Goal: Communication & Community: Answer question/provide support

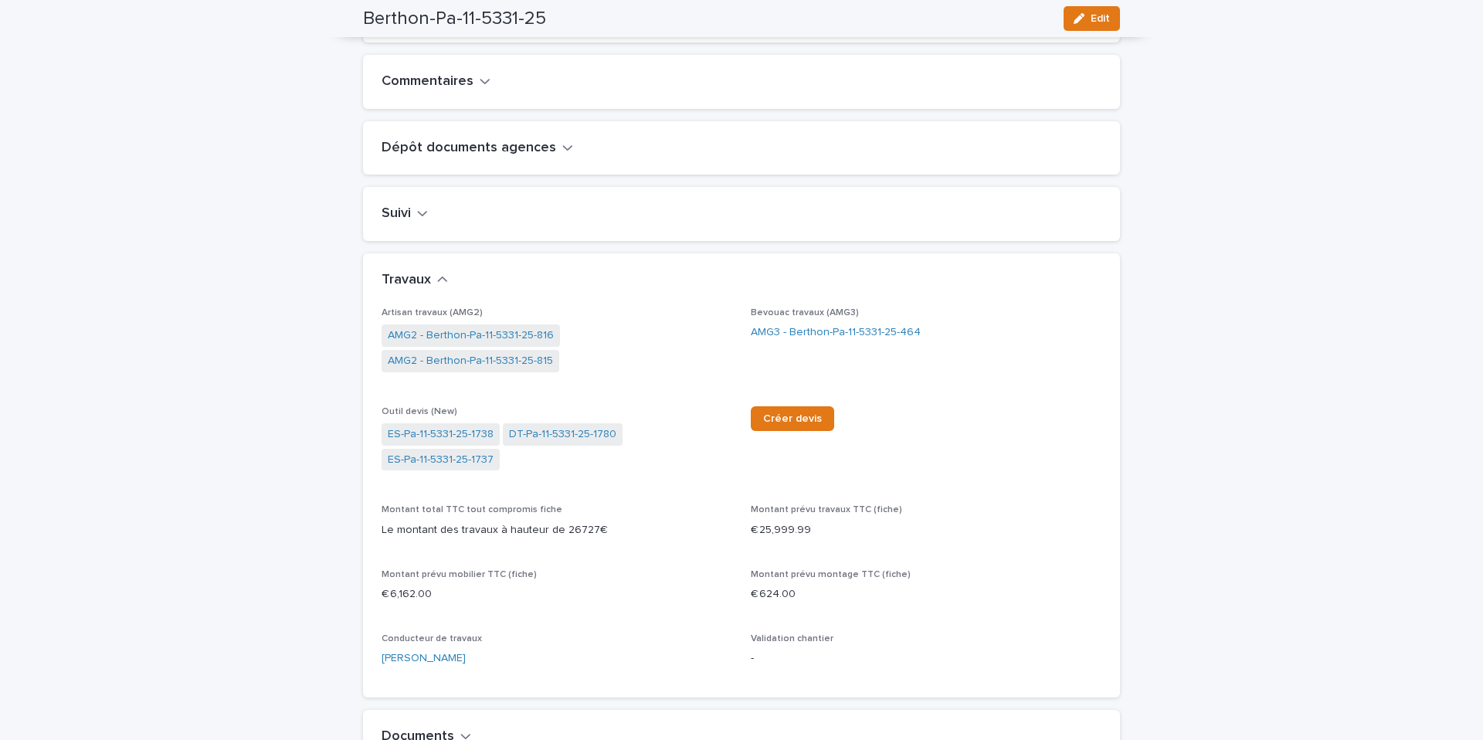
scroll to position [508, 0]
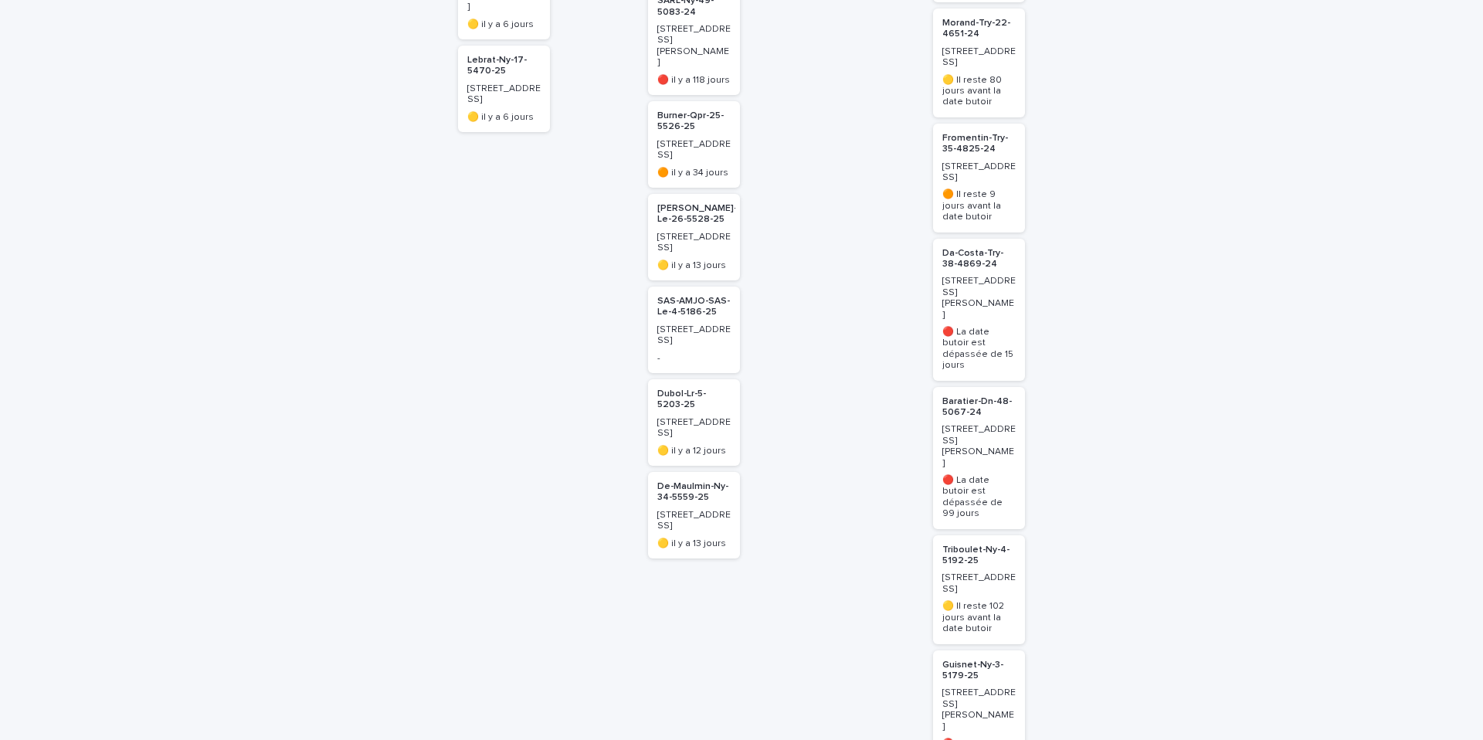
scroll to position [531, 0]
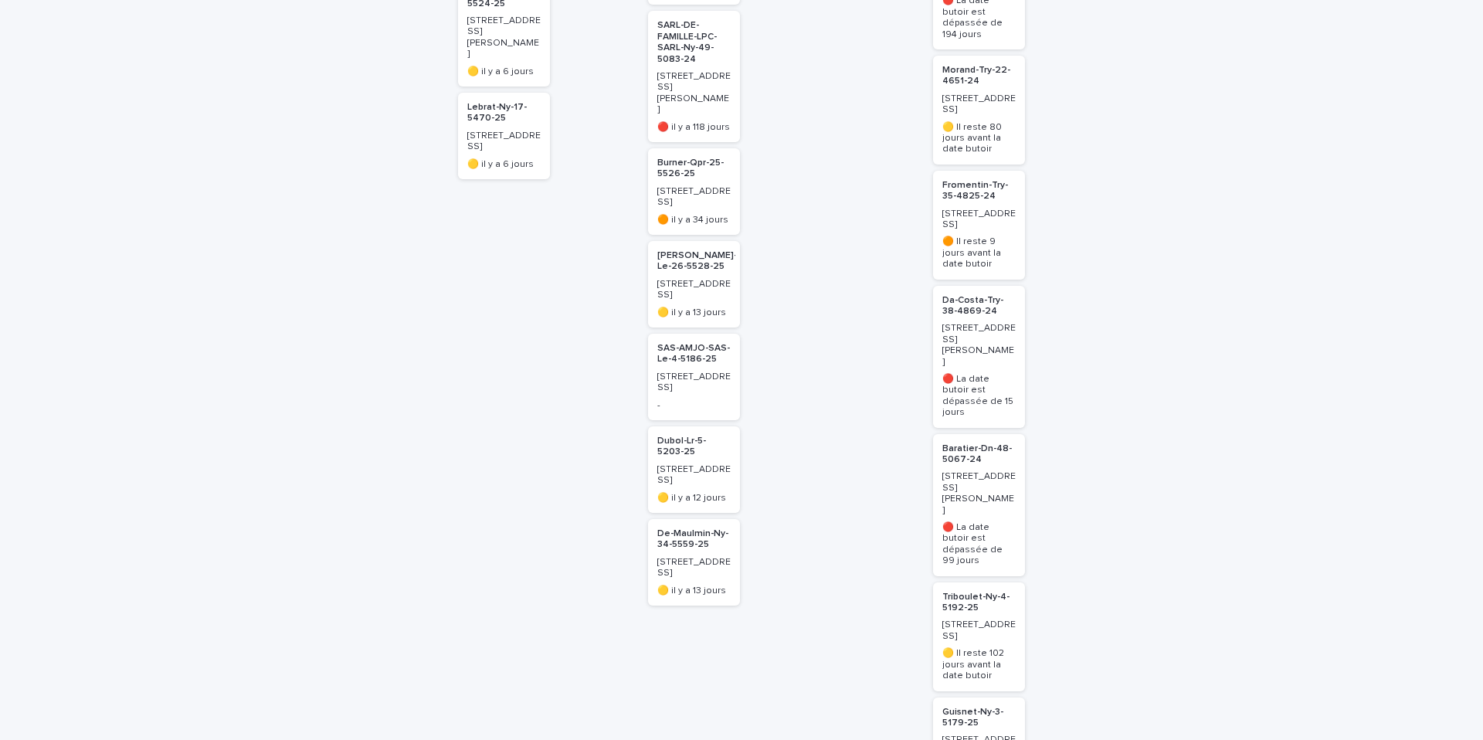
click at [965, 592] on p "Triboulet-Ny-4-5192-25" at bounding box center [978, 603] width 73 height 22
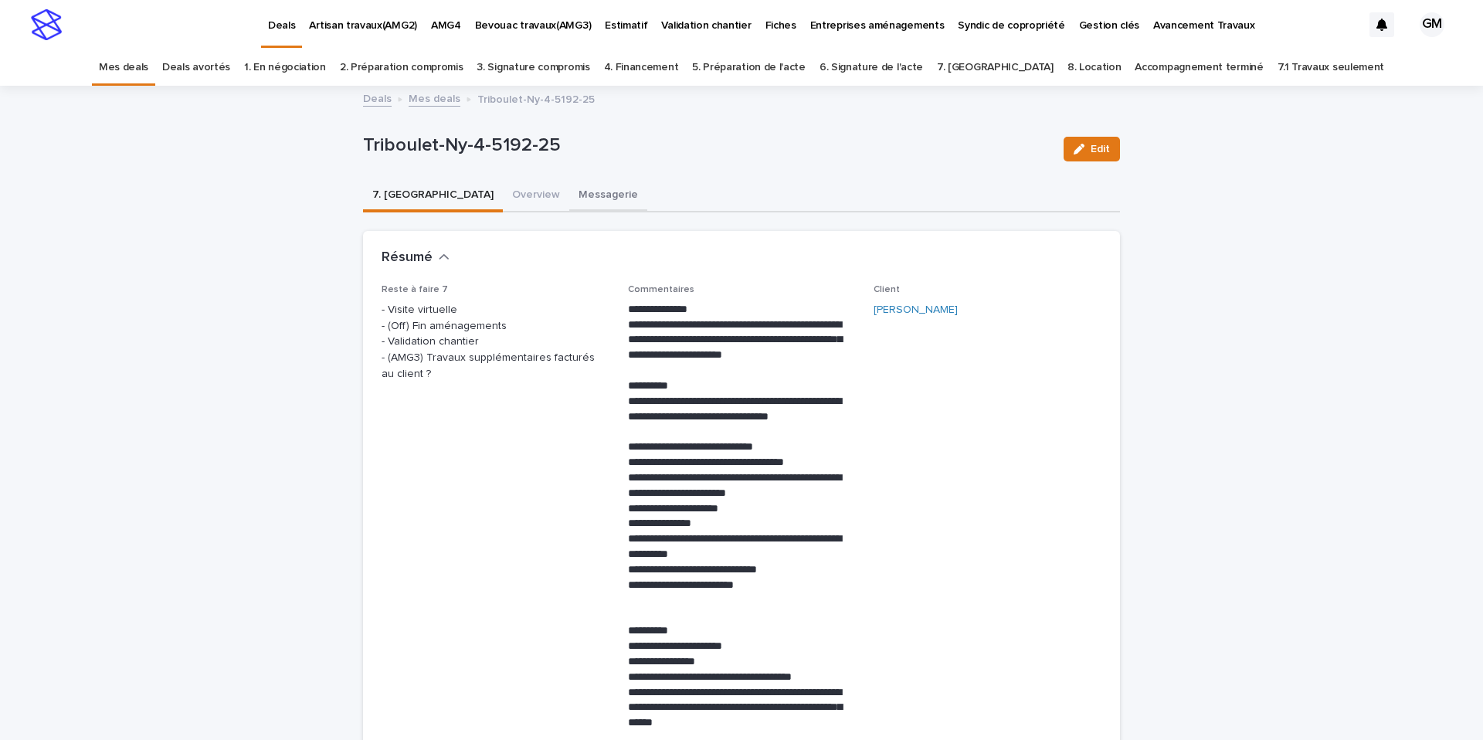
click at [569, 192] on button "Messagerie" at bounding box center [608, 196] width 78 height 32
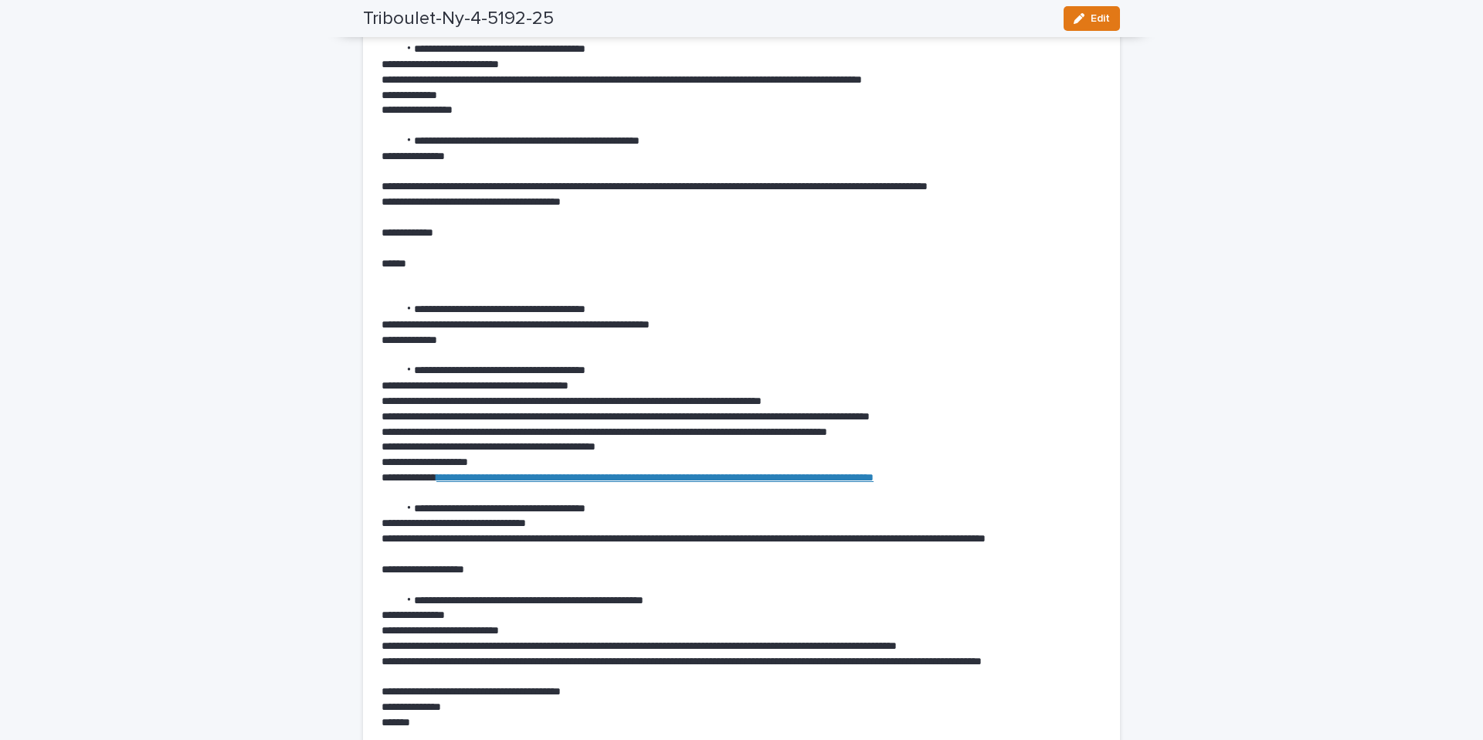
scroll to position [8137, 0]
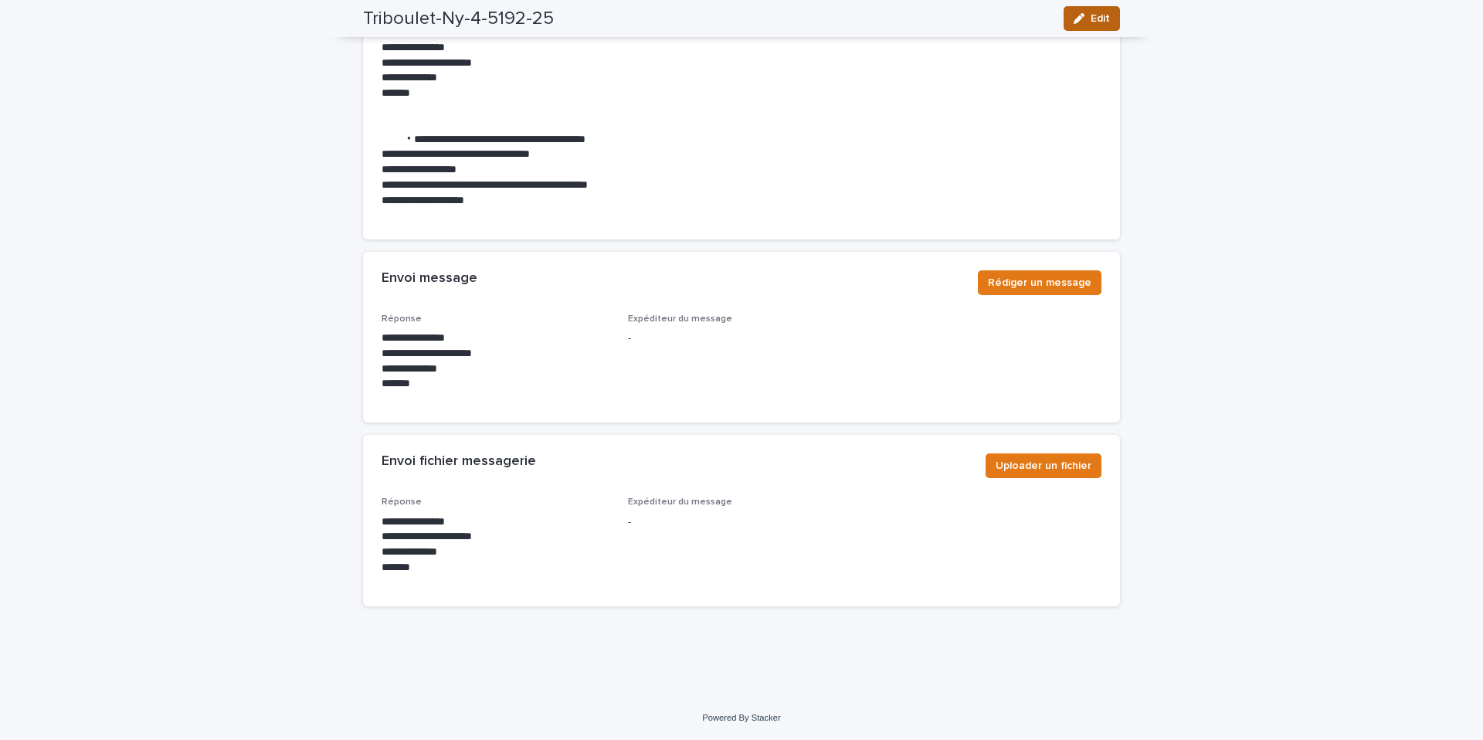
click at [1098, 15] on span "Edit" at bounding box center [1100, 18] width 19 height 11
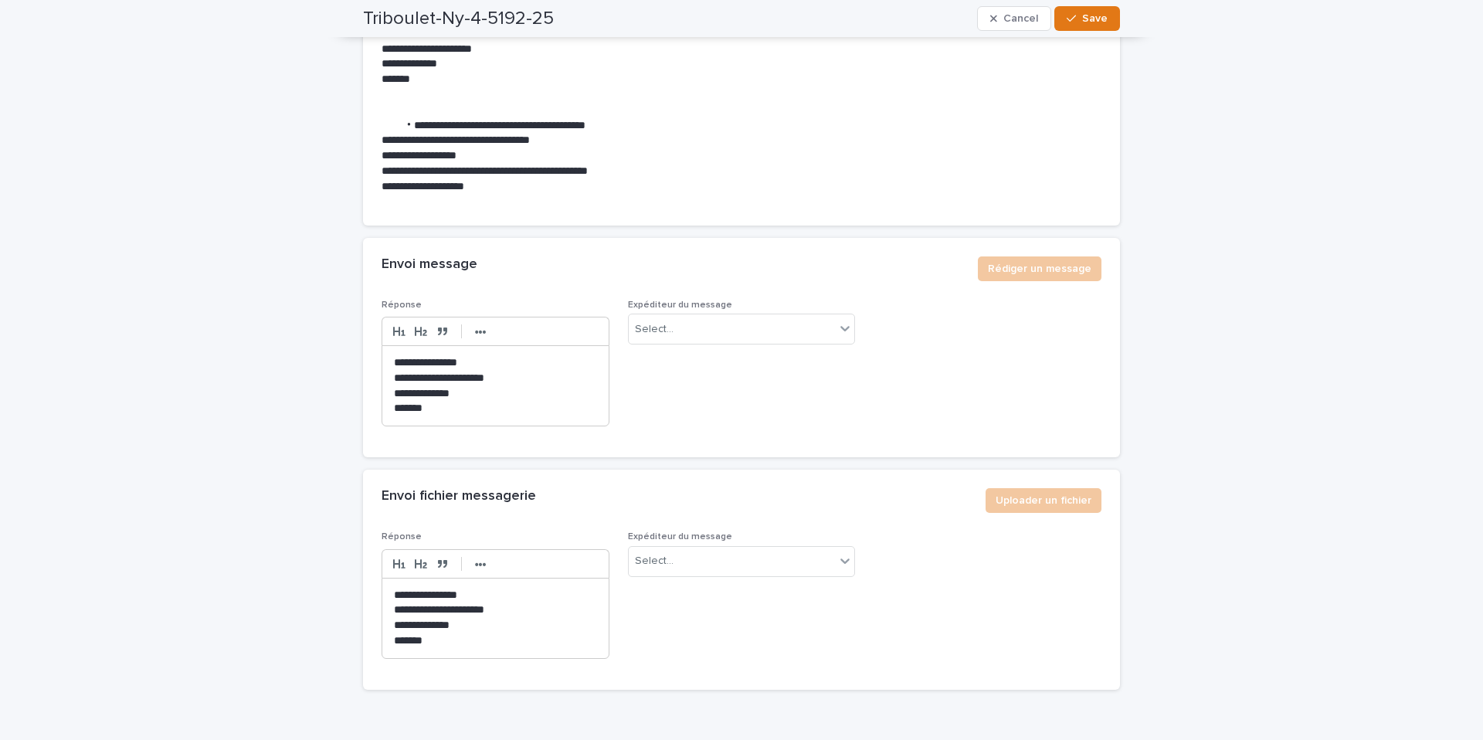
scroll to position [8133, 0]
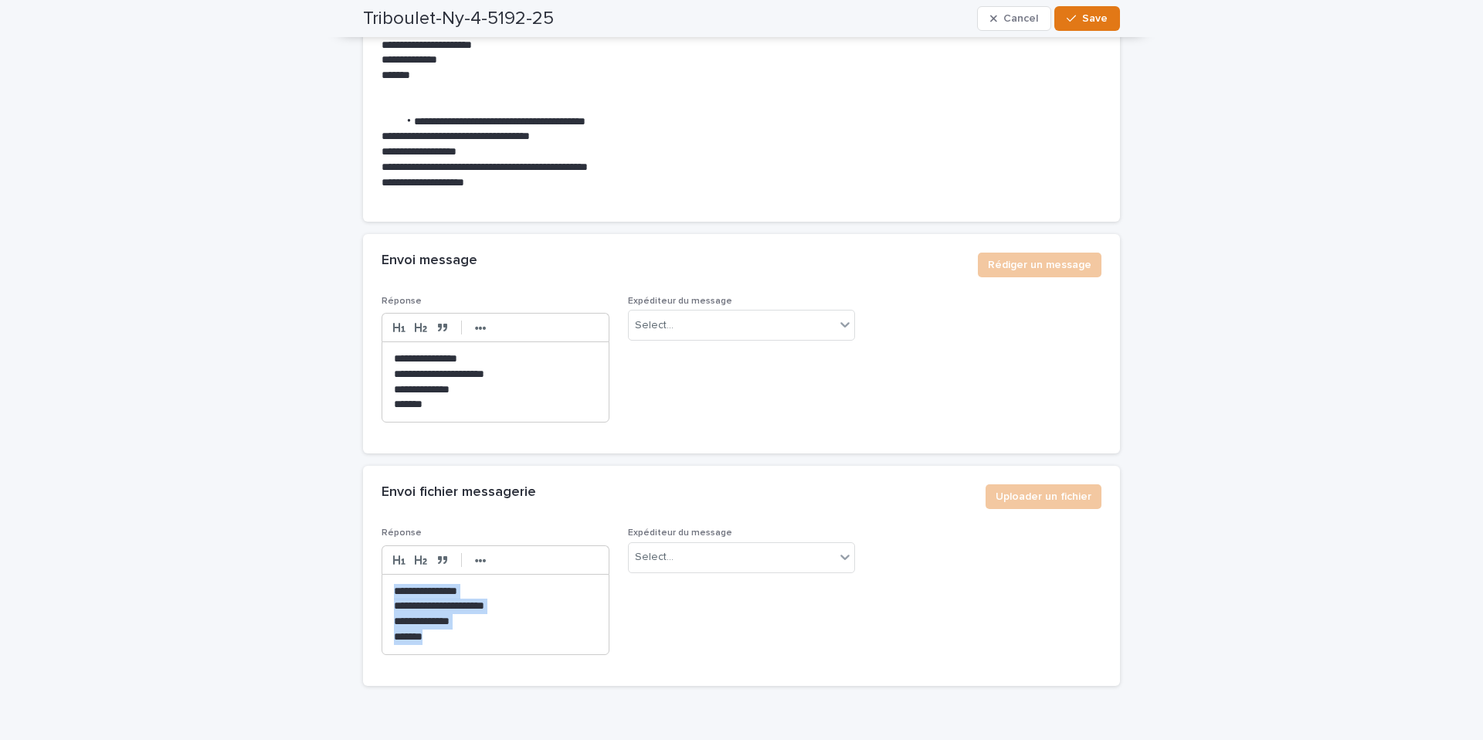
drag, startPoint x: 461, startPoint y: 664, endPoint x: 334, endPoint y: 580, distance: 152.1
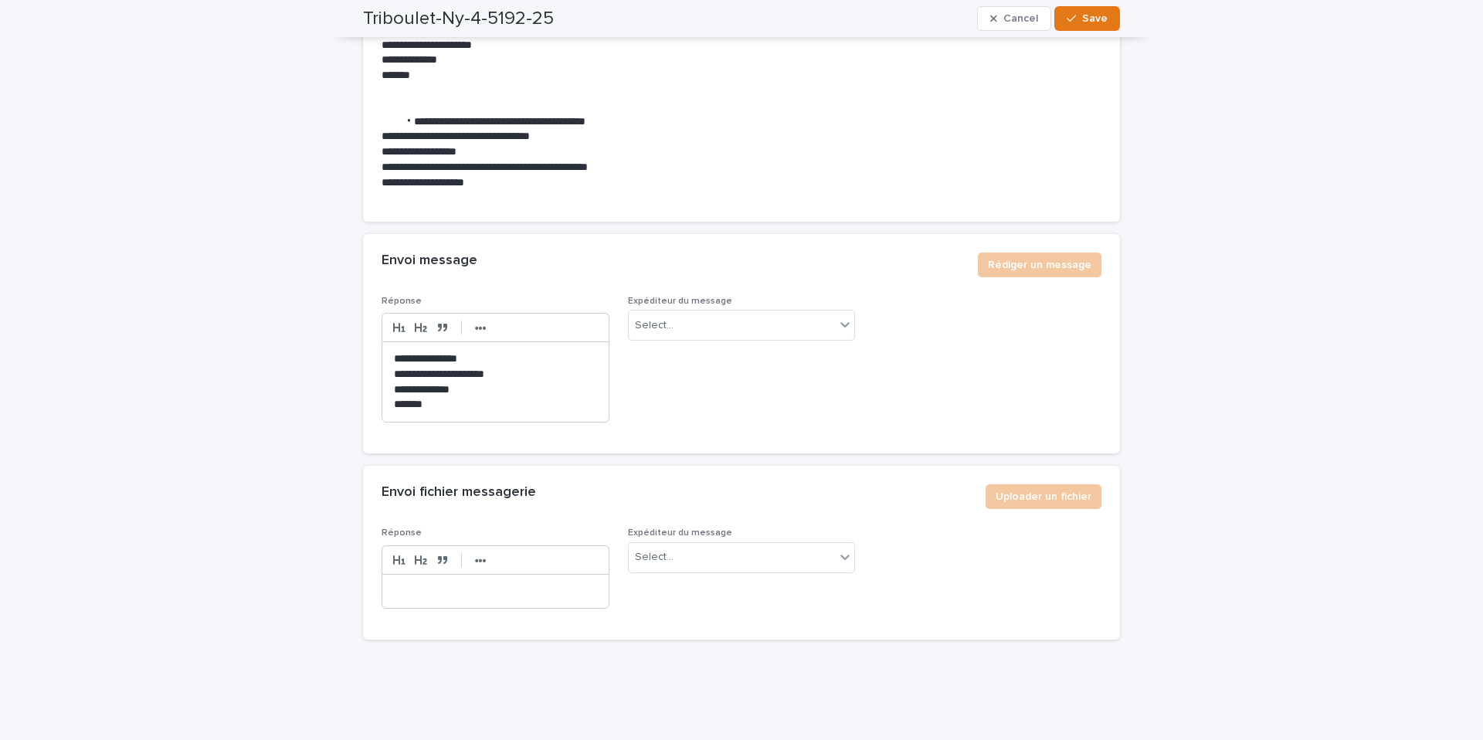
click at [412, 599] on p at bounding box center [495, 591] width 203 height 15
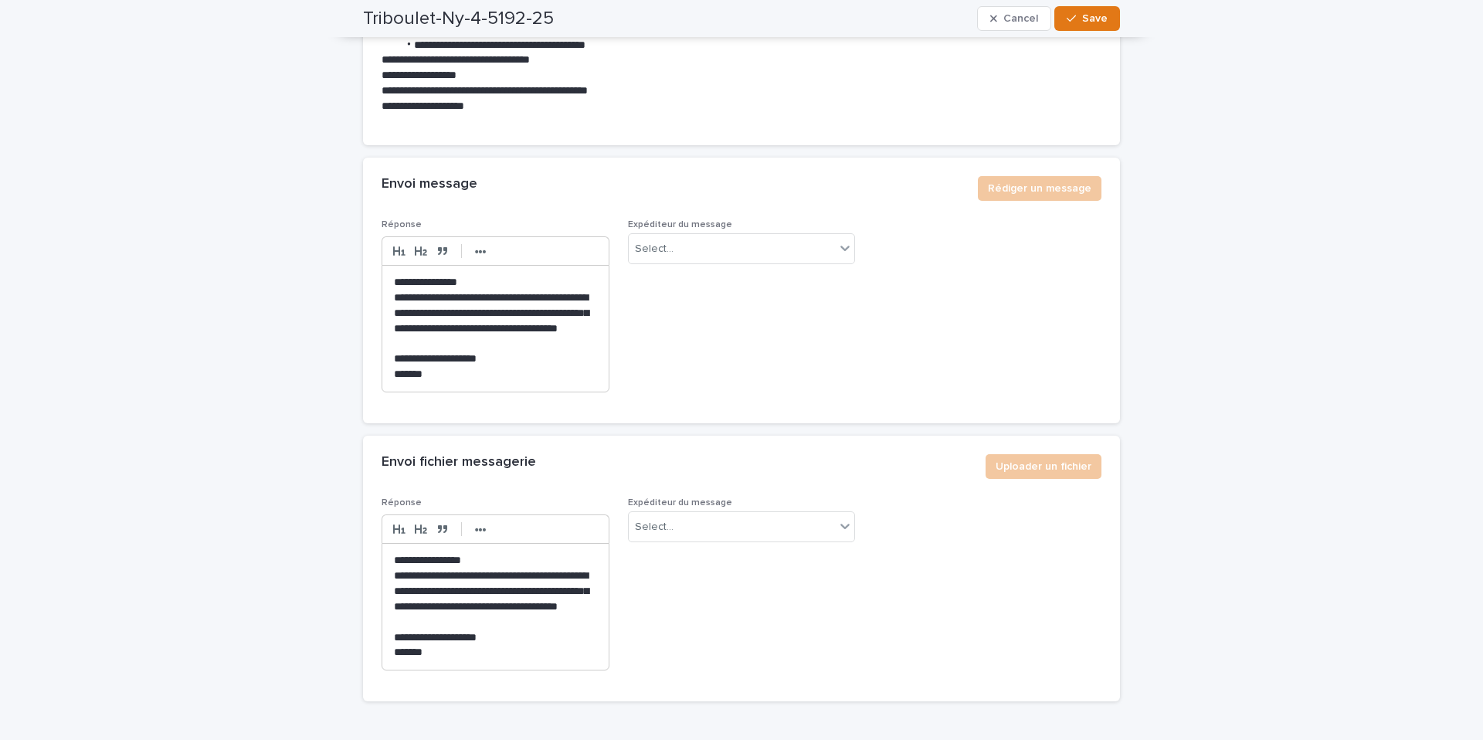
scroll to position [8225, 0]
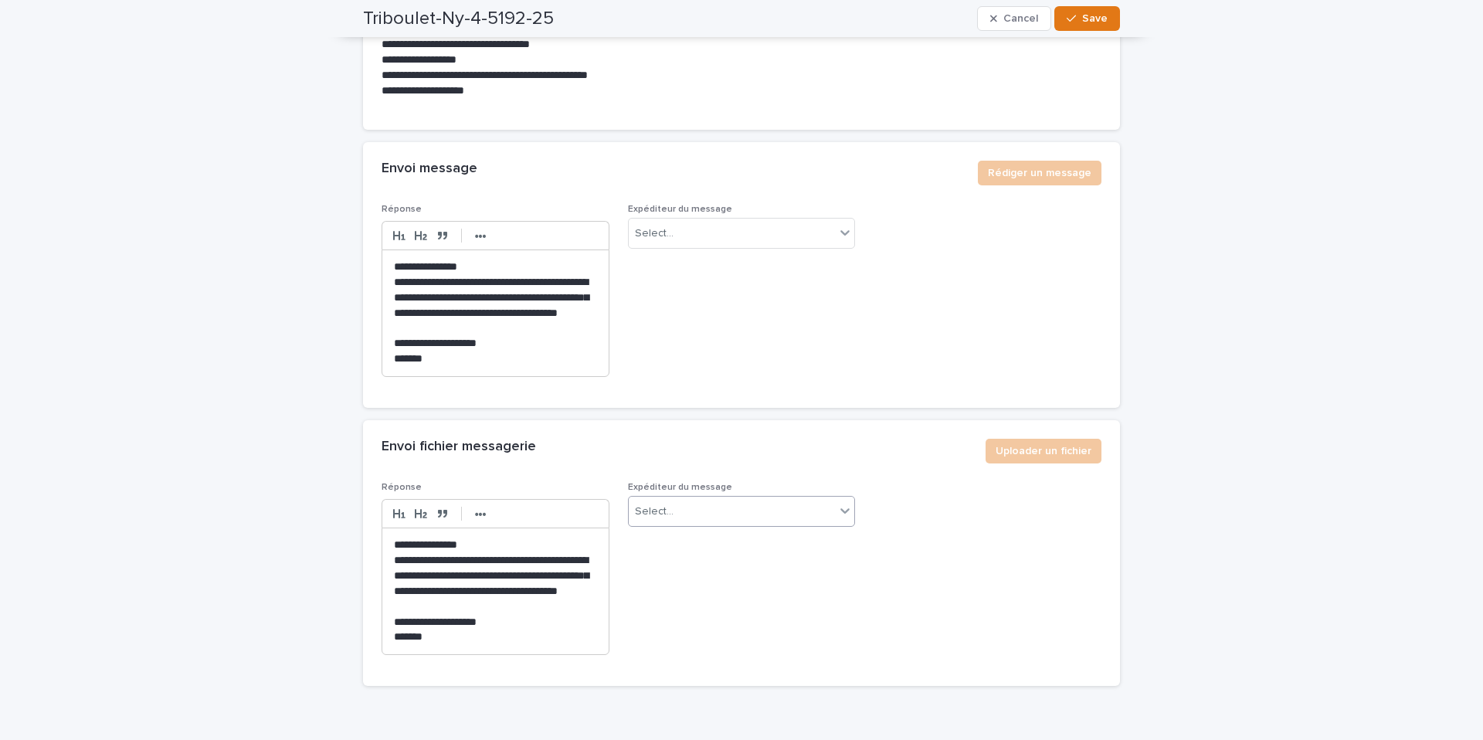
click at [794, 524] on div "Select..." at bounding box center [732, 511] width 207 height 25
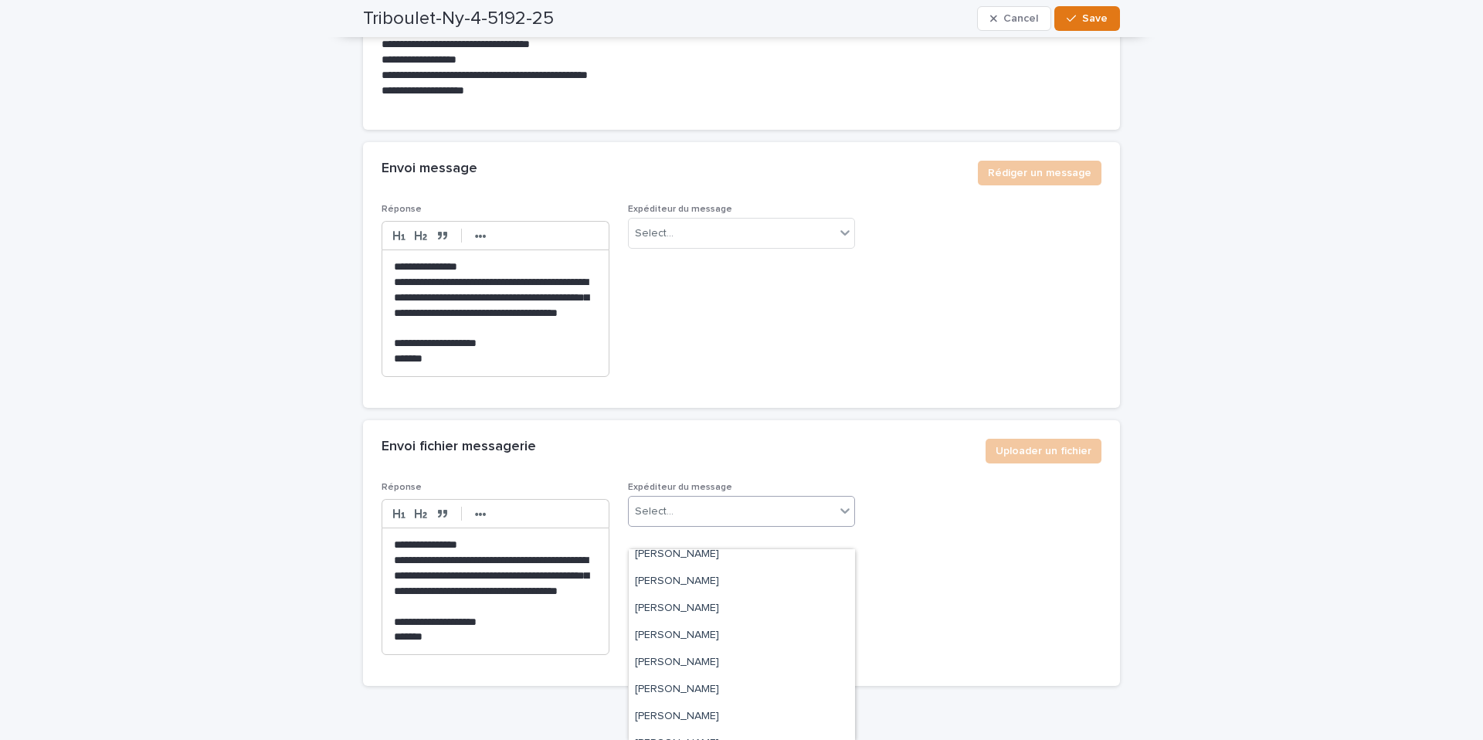
scroll to position [115, 0]
click at [721, 670] on div "Grégory Mombourg" at bounding box center [742, 663] width 226 height 27
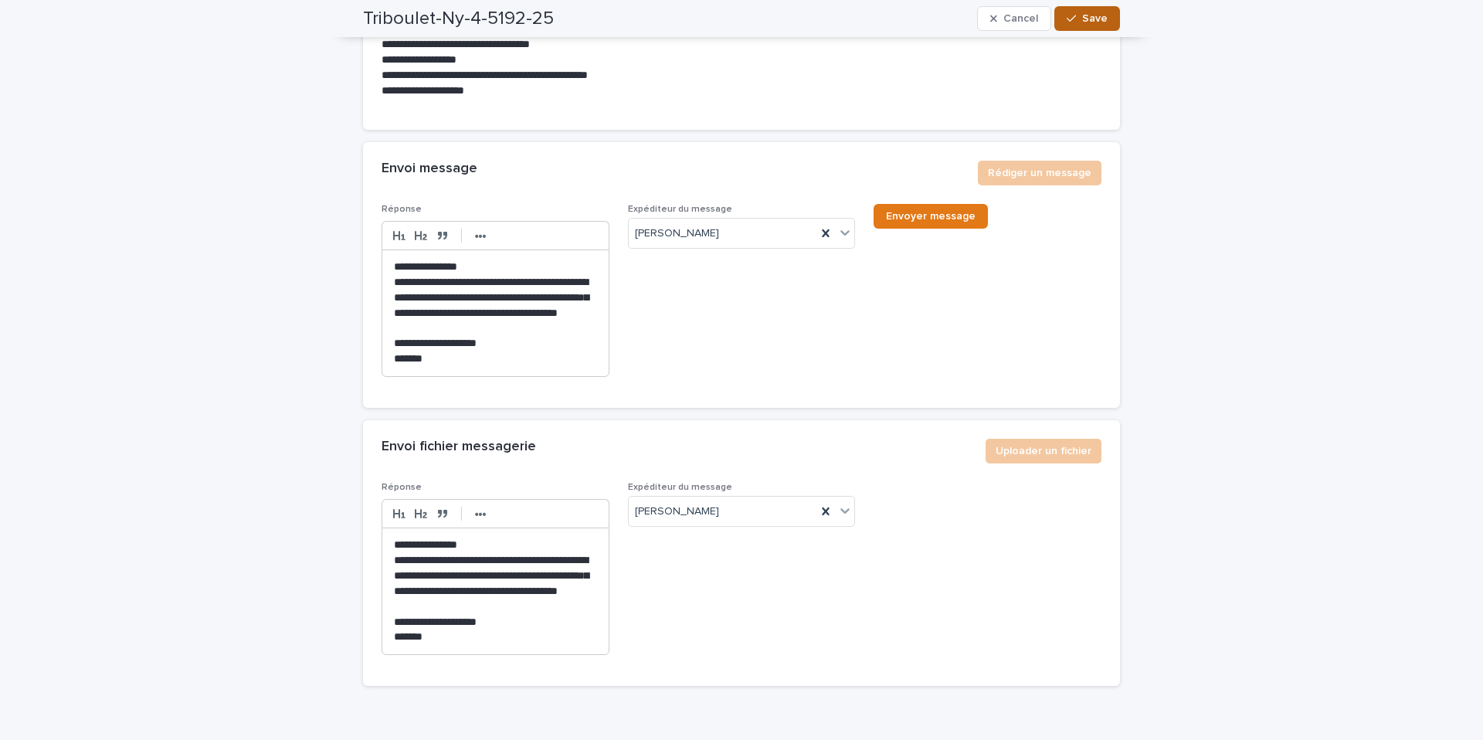
click at [1090, 24] on button "Save" at bounding box center [1087, 18] width 66 height 25
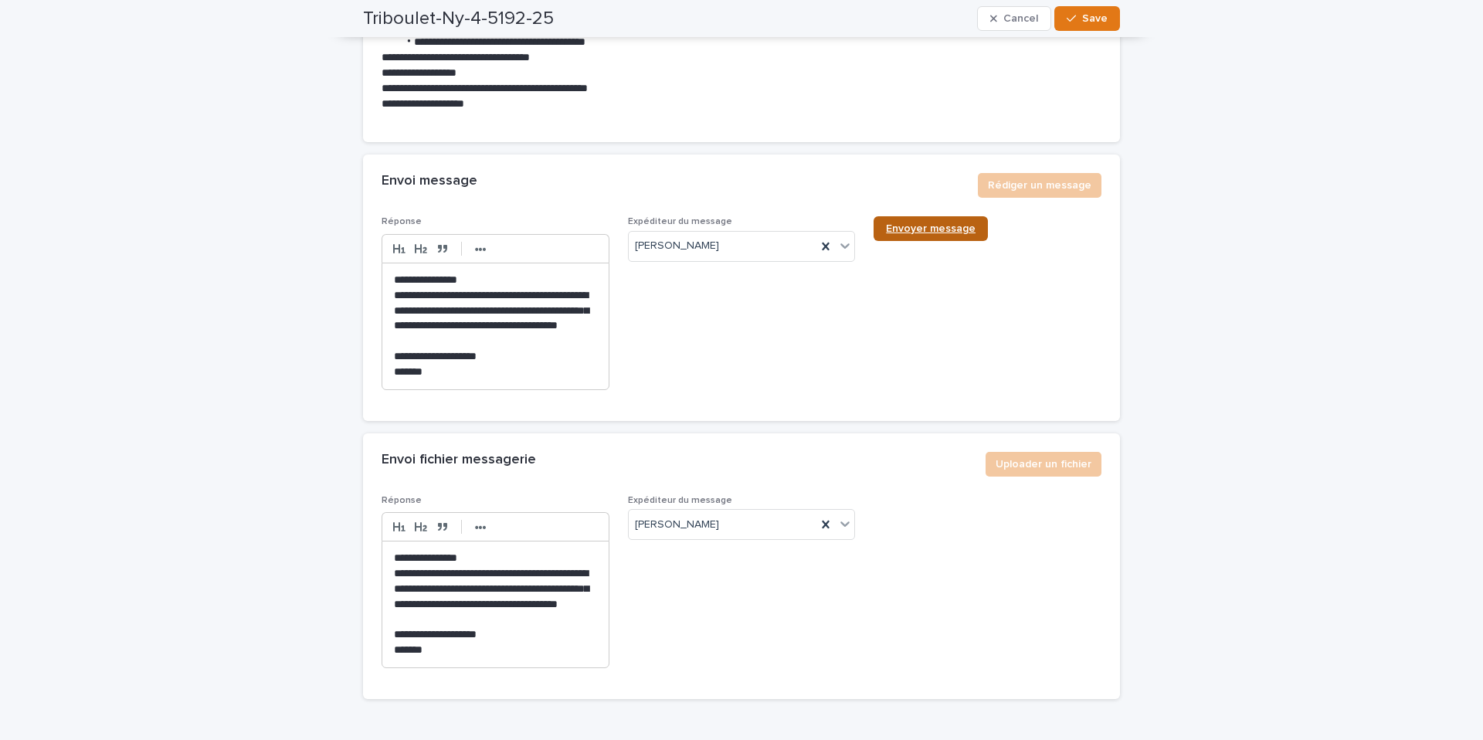
click at [907, 234] on span "Envoyer message" at bounding box center [931, 228] width 90 height 11
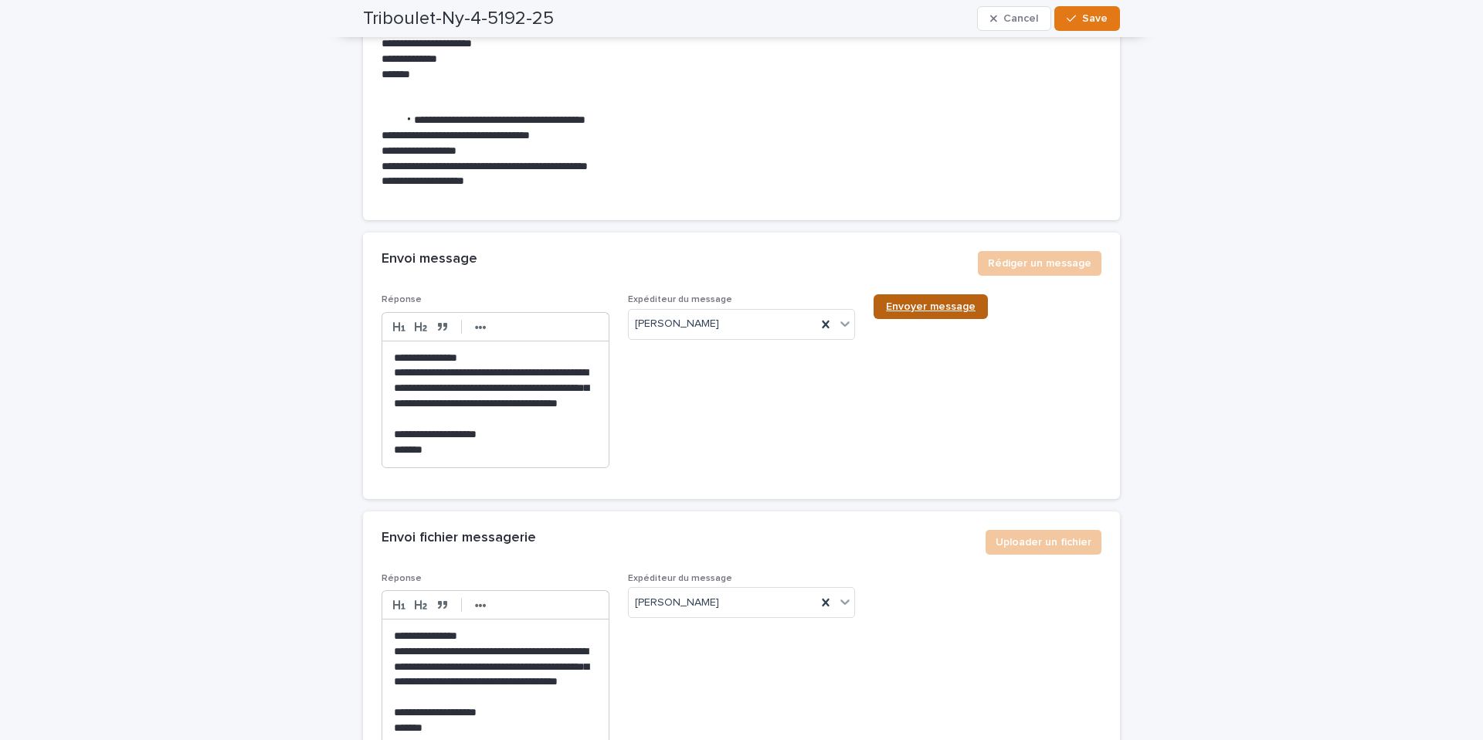
scroll to position [8225, 0]
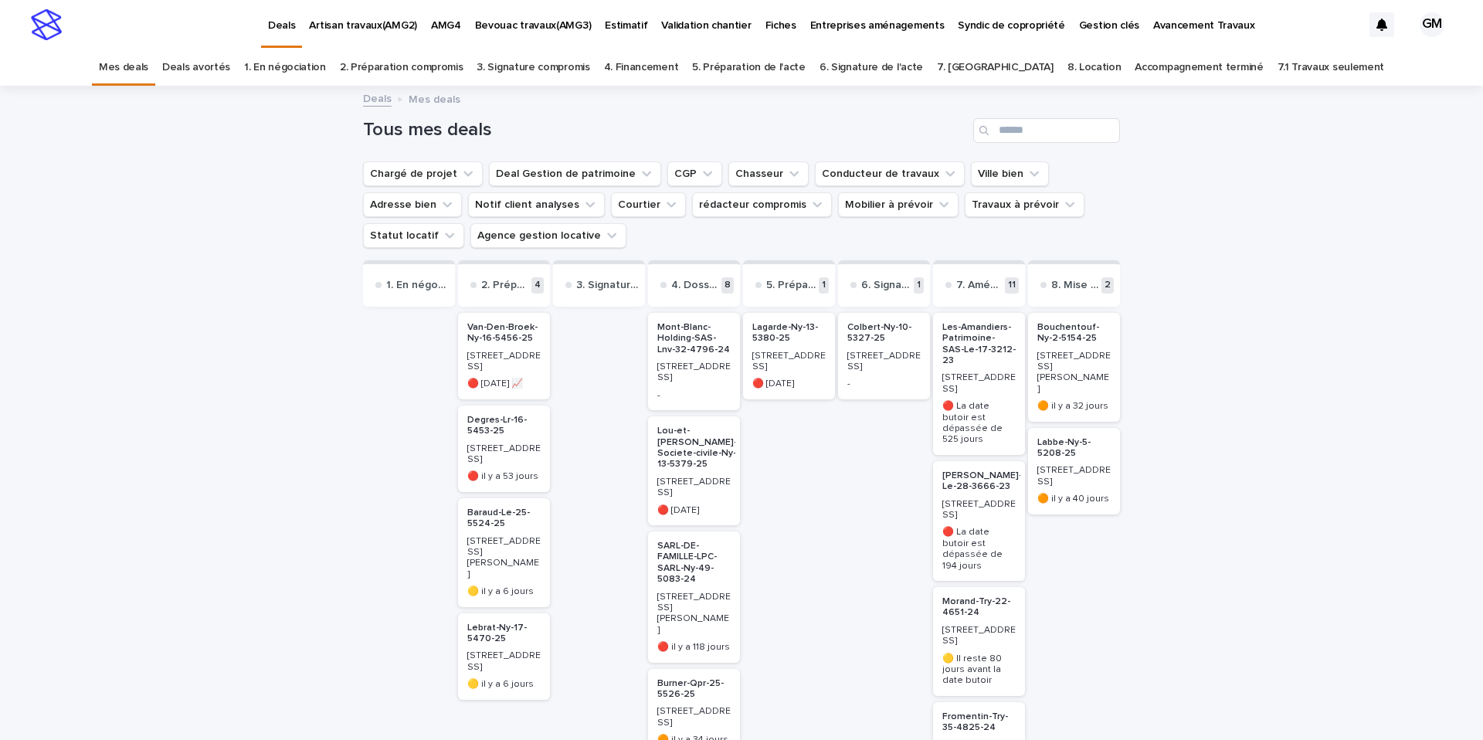
click at [487, 623] on p "Lebrat-Ny-17-5470-25" at bounding box center [503, 634] width 73 height 22
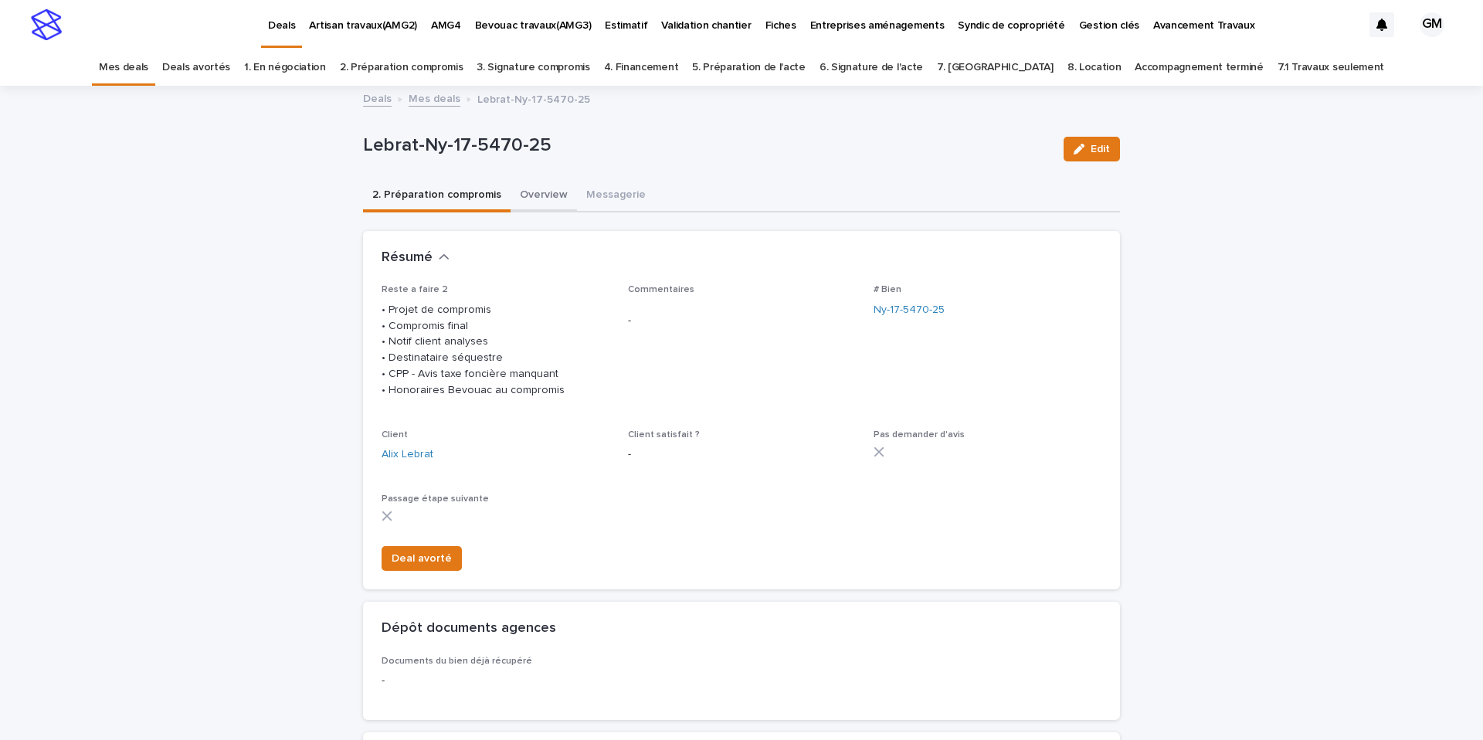
click at [546, 196] on button "Overview" at bounding box center [544, 196] width 66 height 32
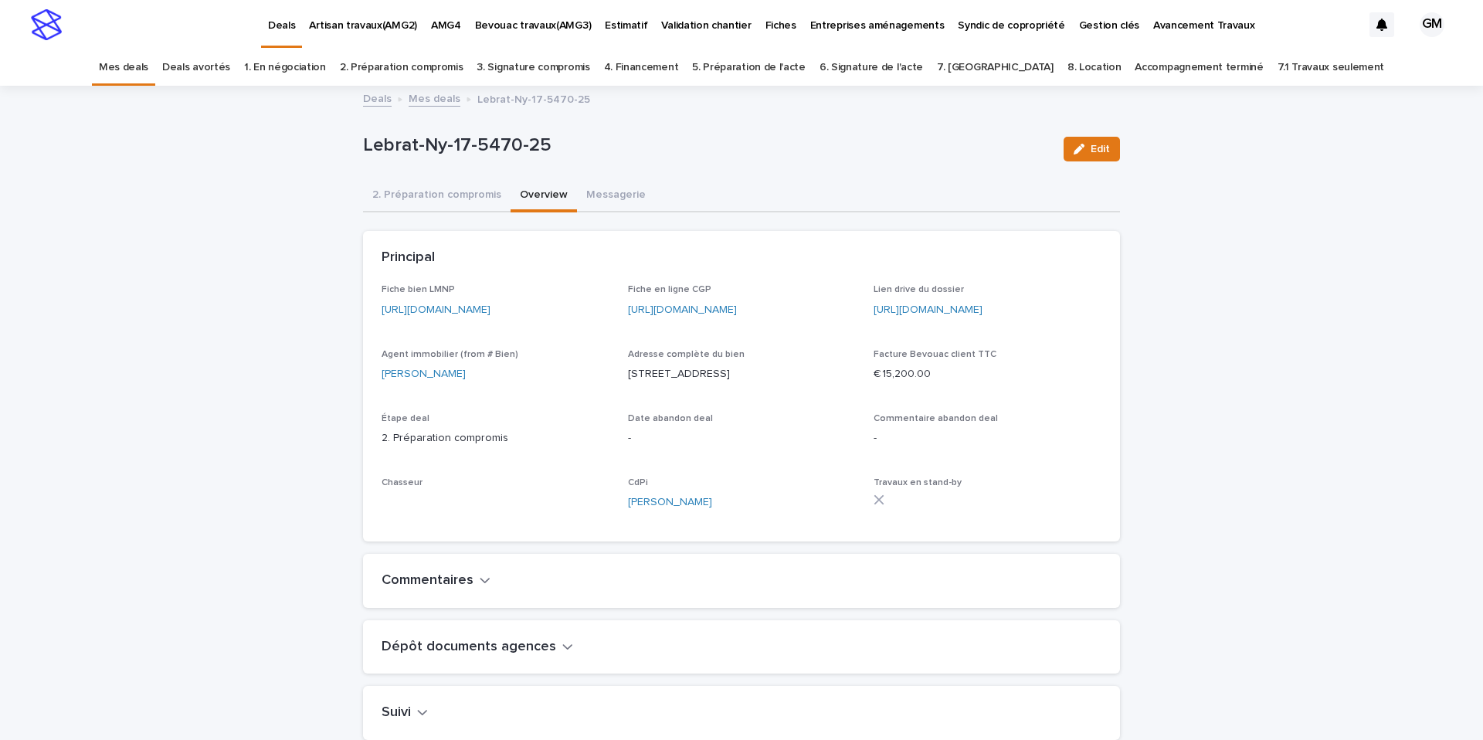
scroll to position [283, 0]
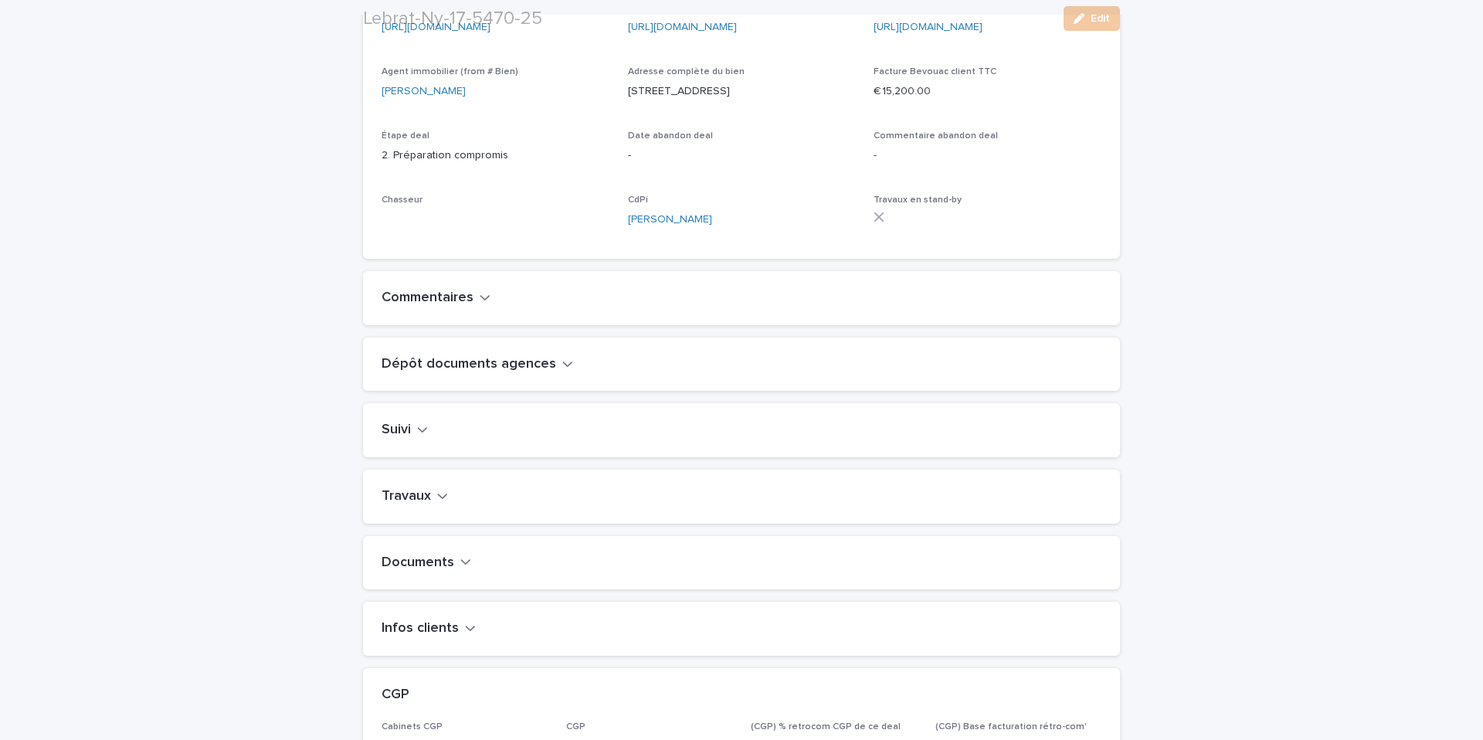
click at [427, 505] on h2 "Travaux" at bounding box center [406, 496] width 49 height 17
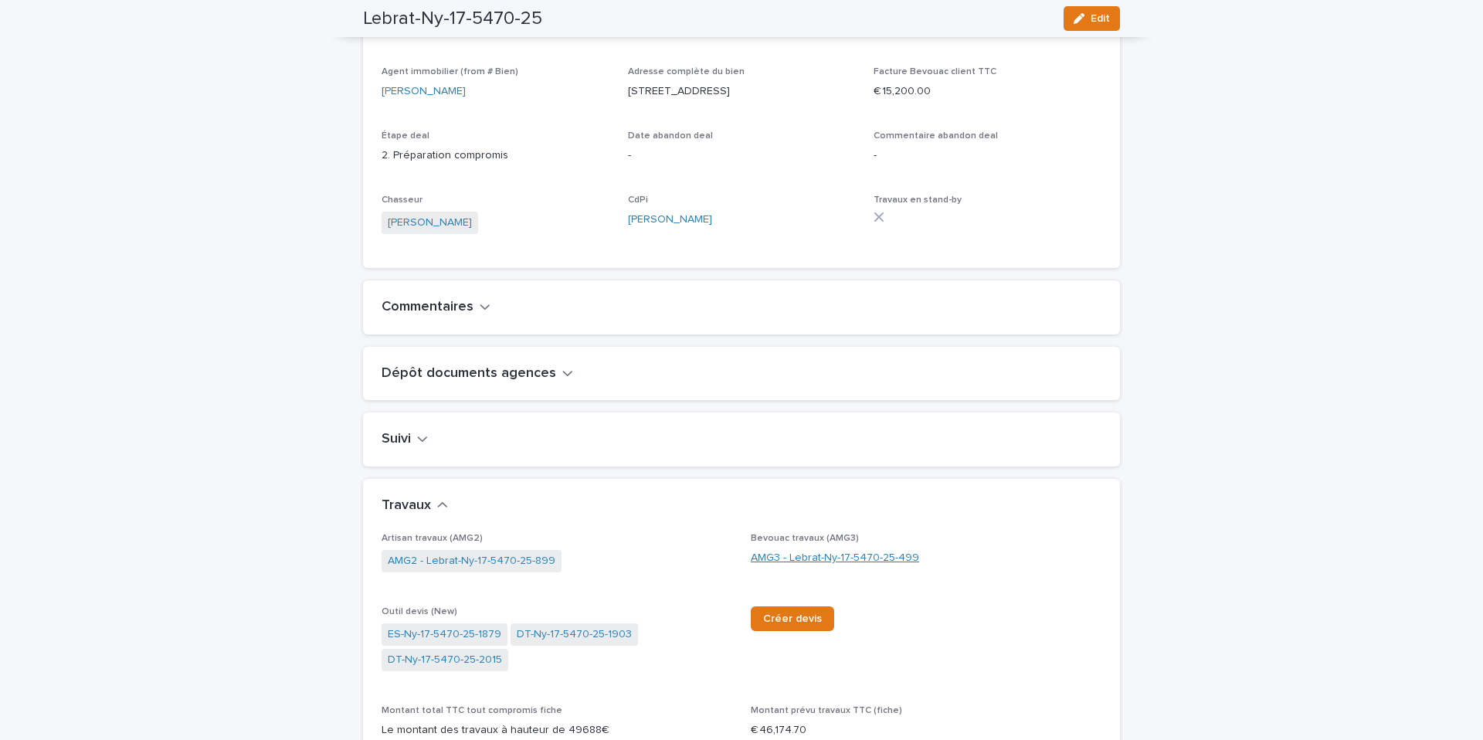
click at [792, 566] on link "AMG3 - Lebrat-Ny-17-5470-25-499" at bounding box center [835, 558] width 168 height 16
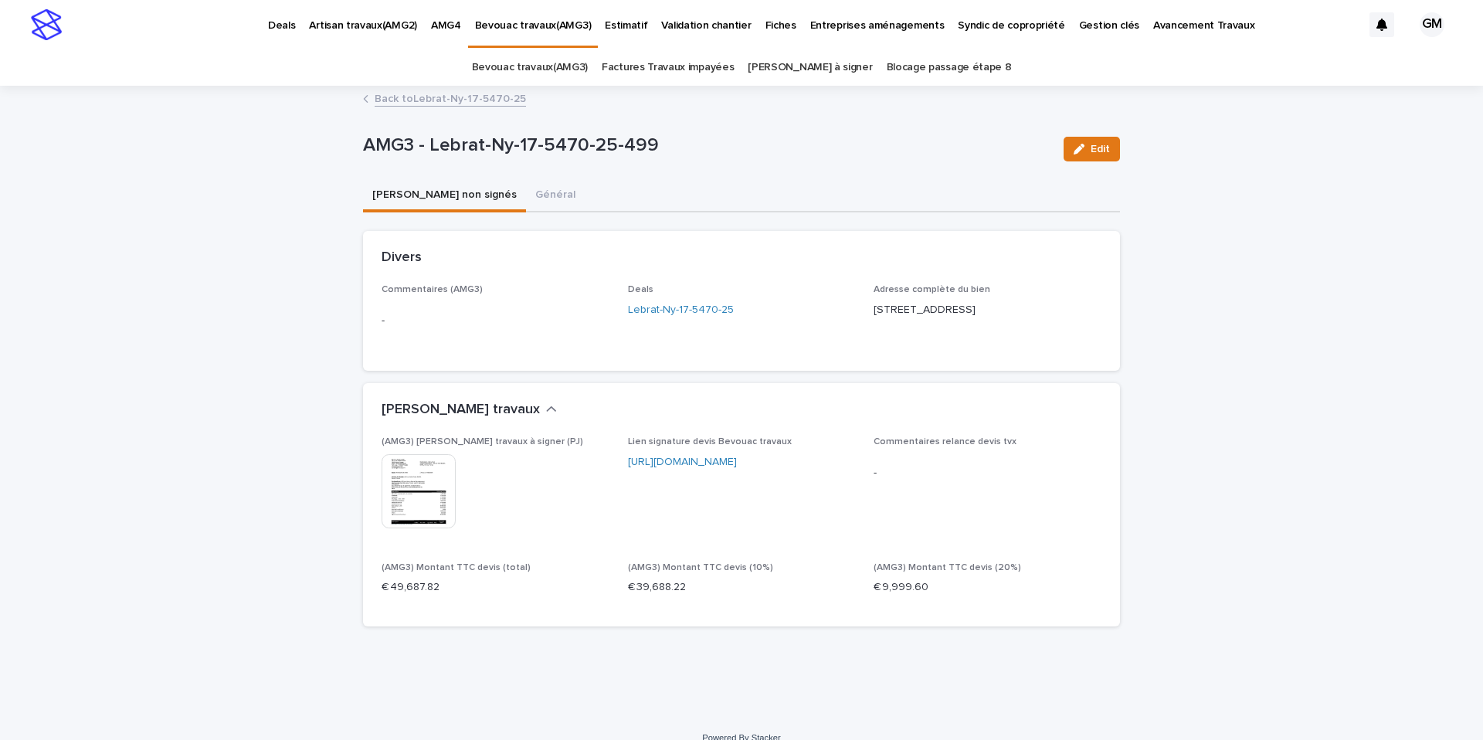
click at [412, 483] on img at bounding box center [419, 491] width 74 height 74
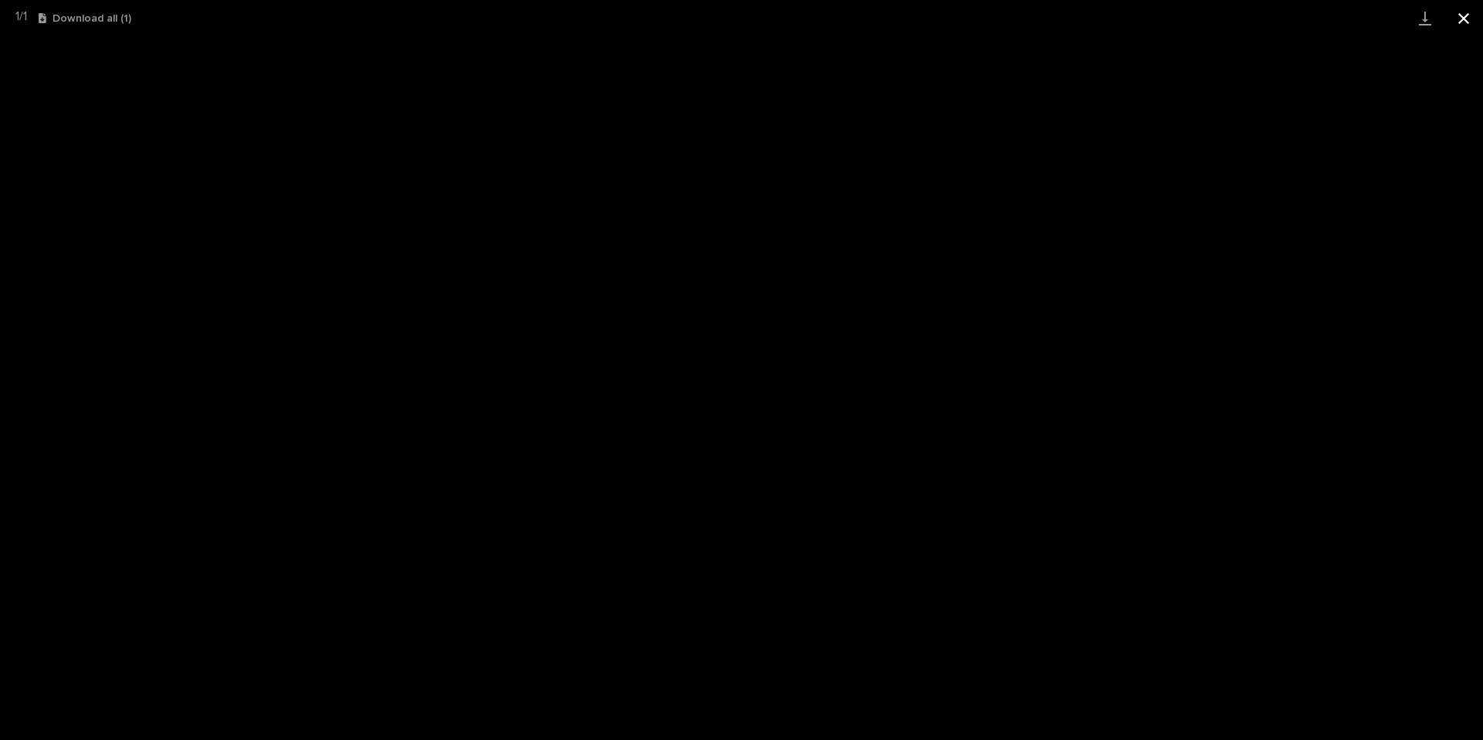
click at [1465, 15] on button "Close gallery" at bounding box center [1463, 18] width 39 height 36
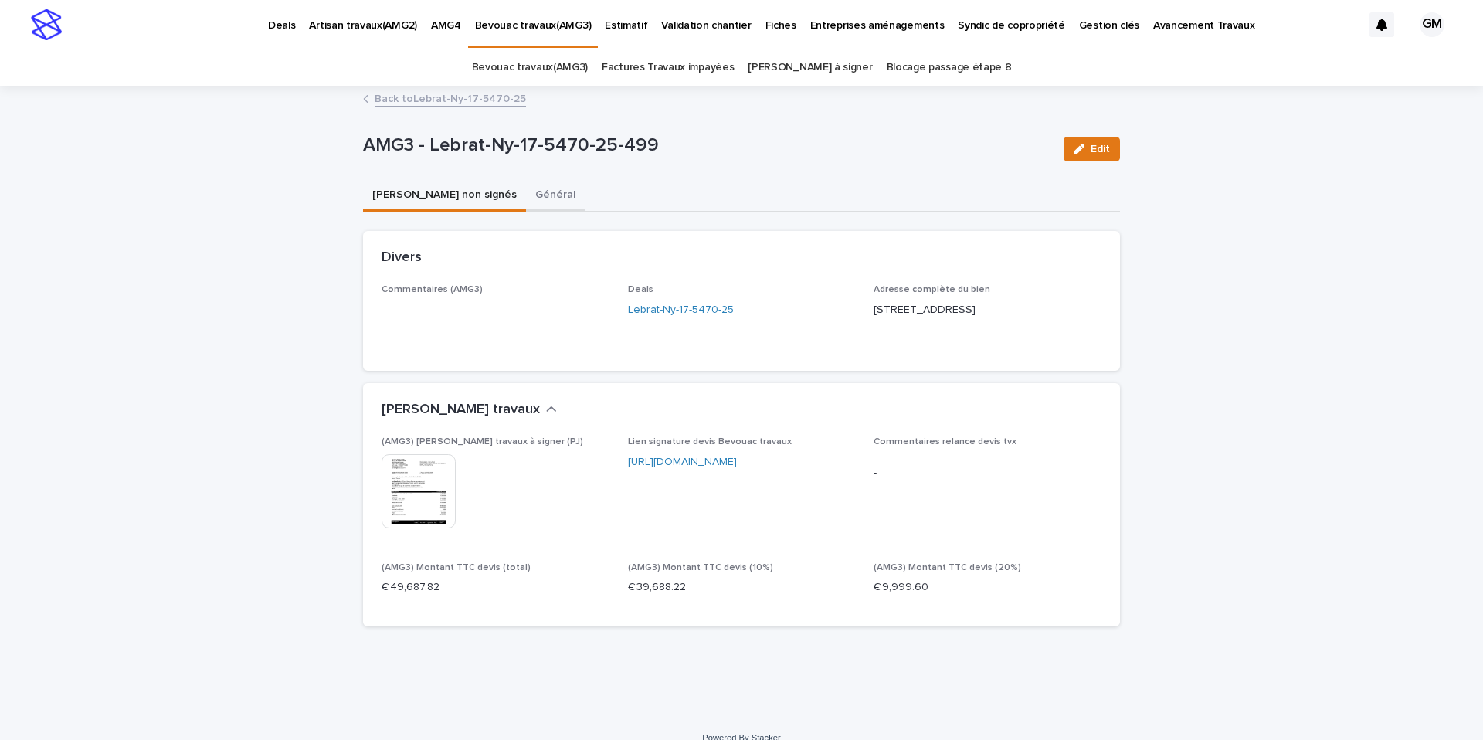
click at [526, 198] on button "Général" at bounding box center [555, 196] width 59 height 32
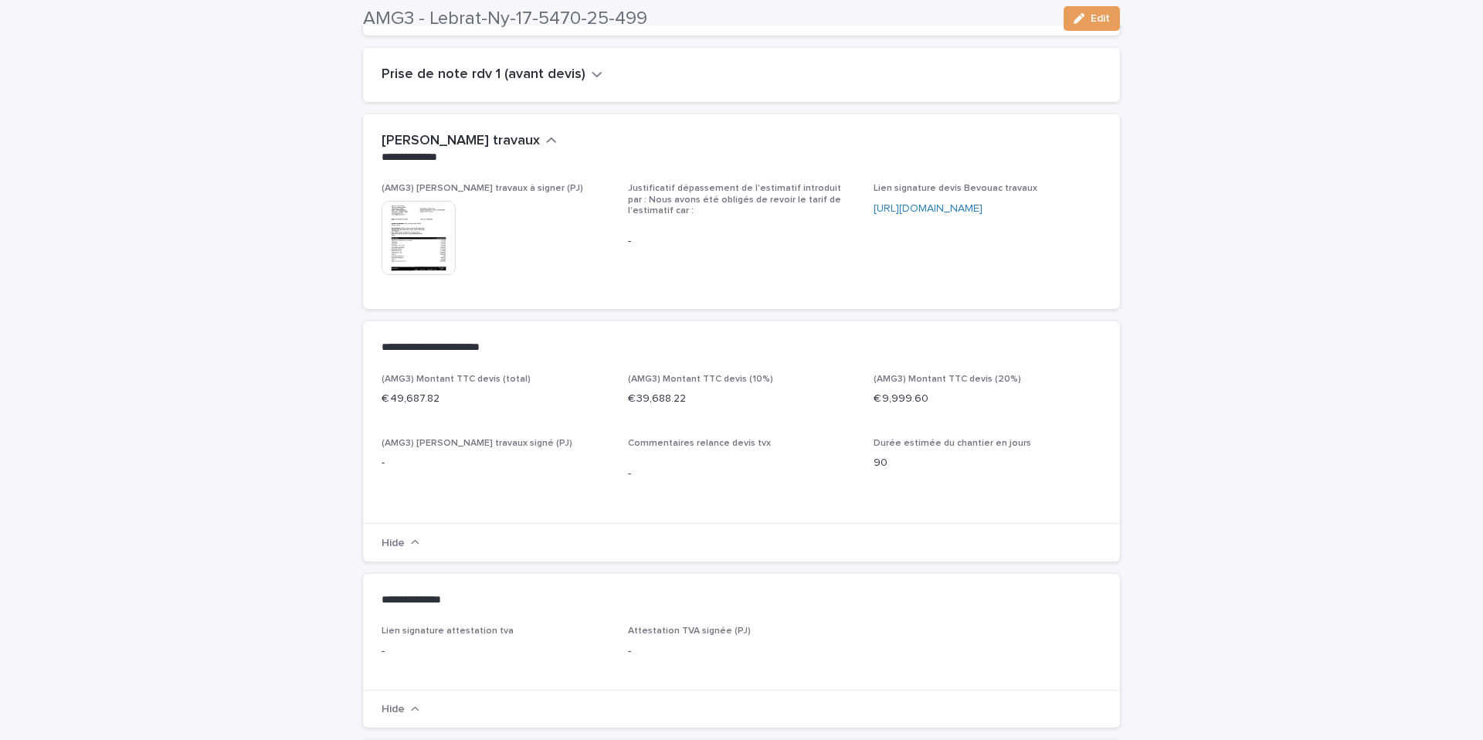
scroll to position [669, 0]
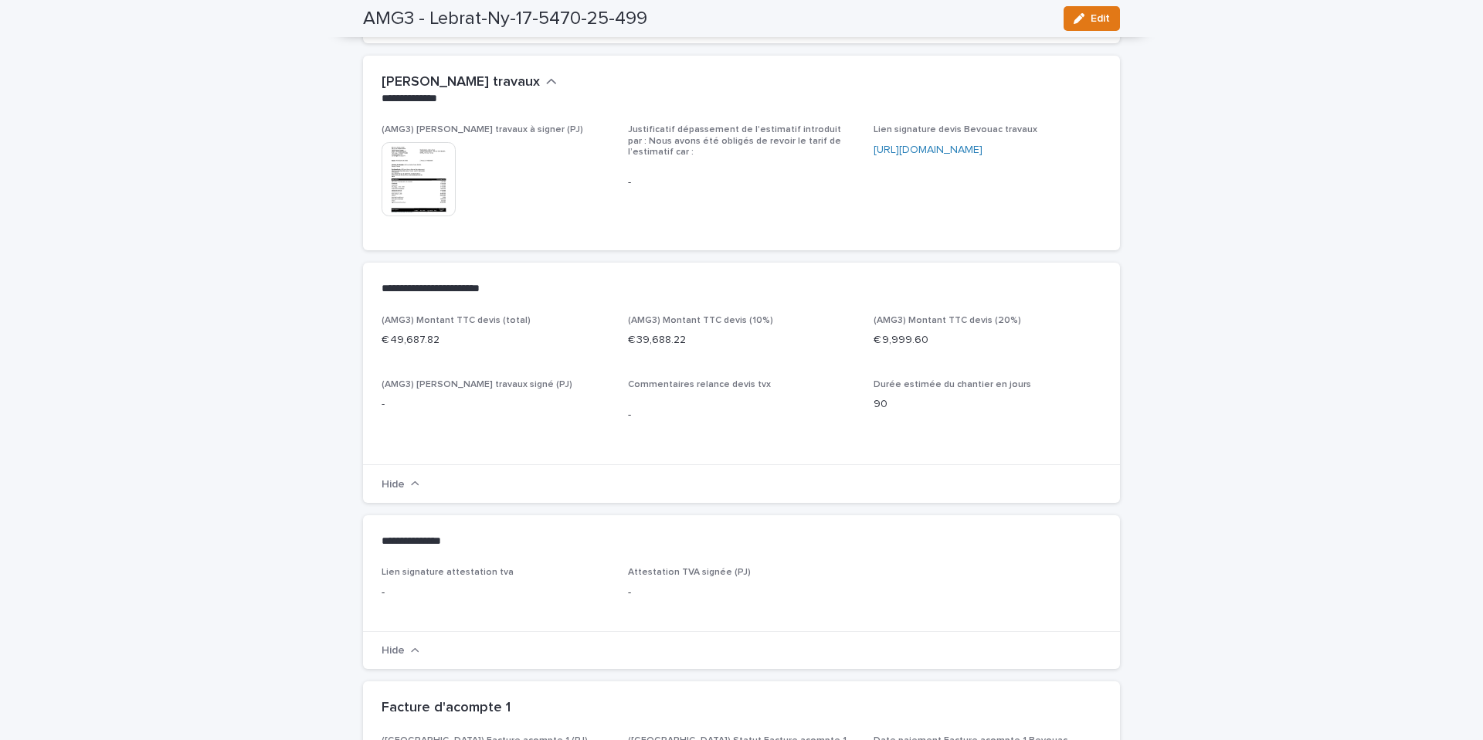
click at [418, 142] on img at bounding box center [419, 179] width 74 height 74
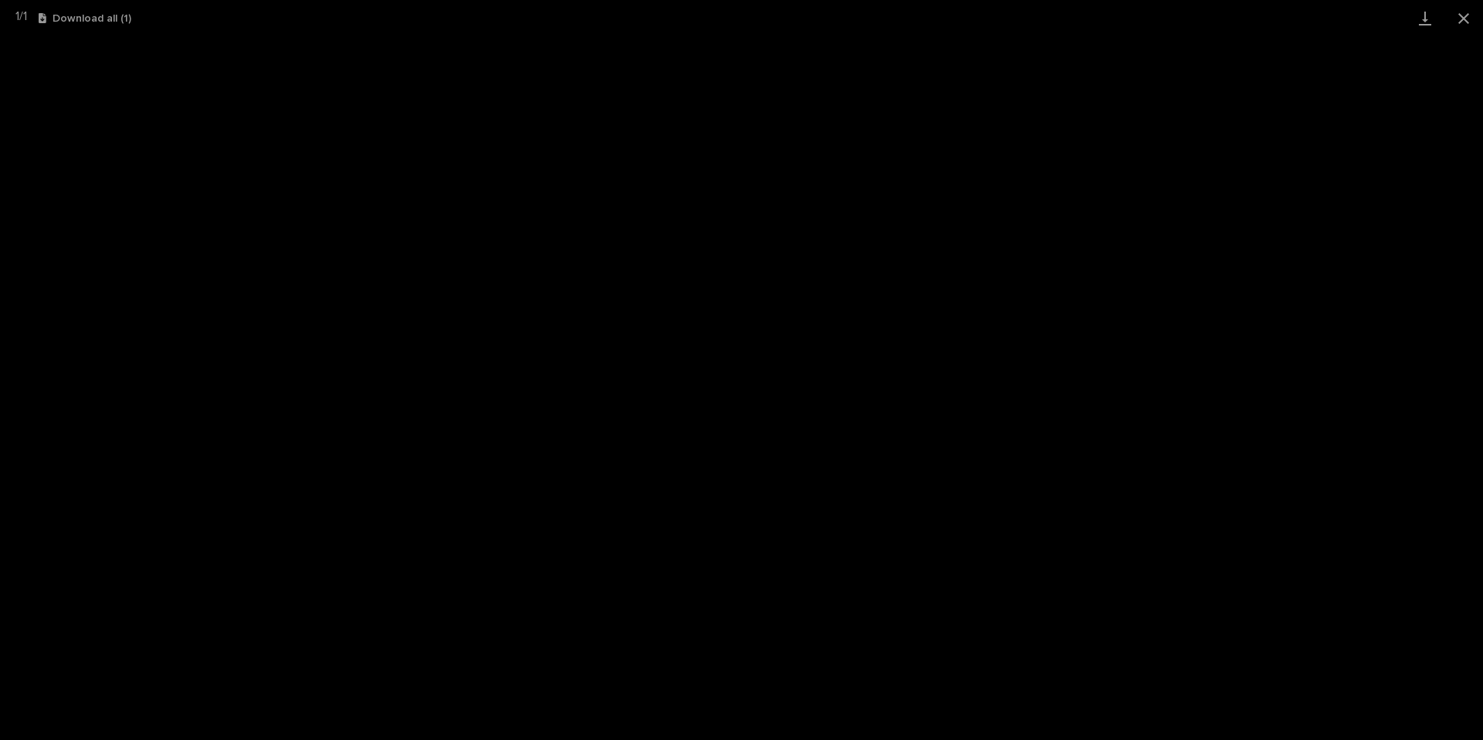
scroll to position [874, 0]
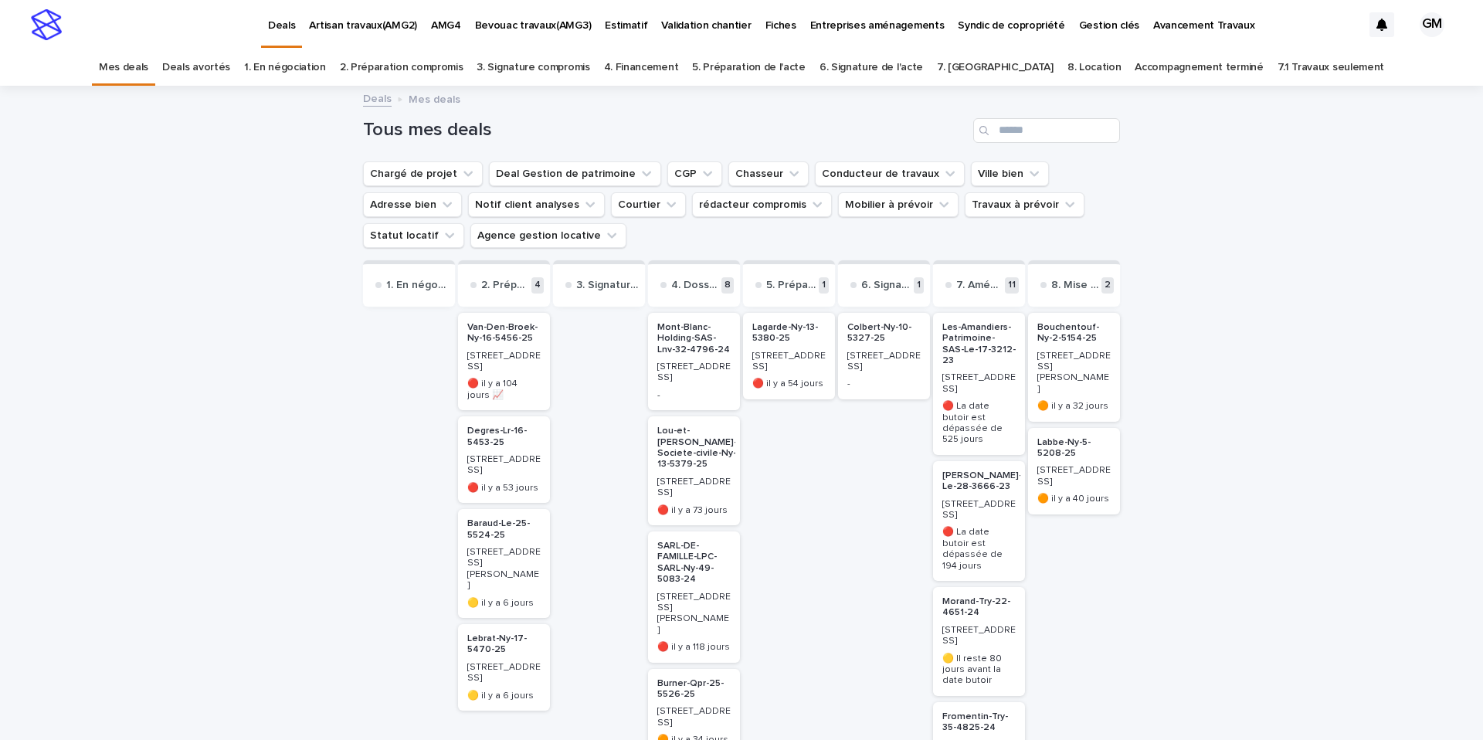
scroll to position [144, 0]
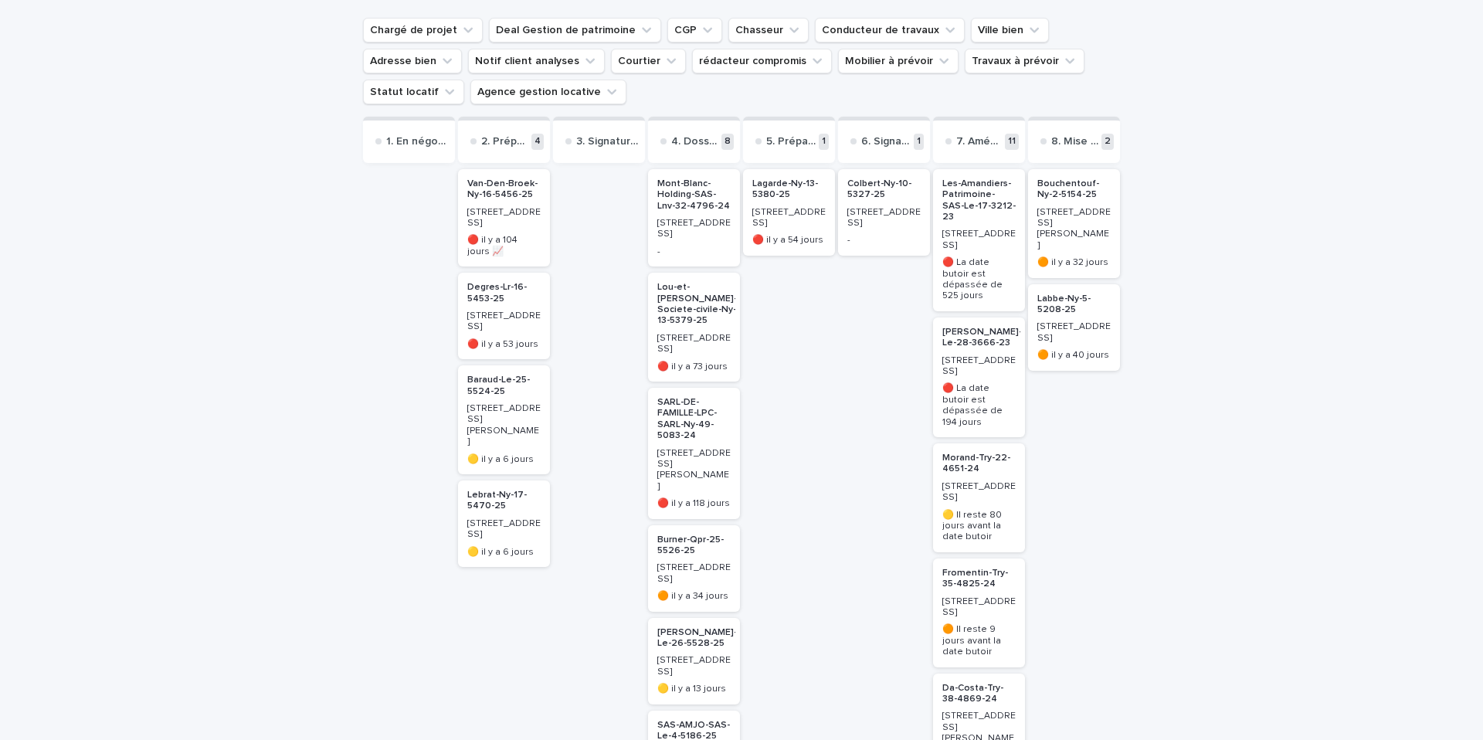
click at [476, 490] on p "Lebrat-Ny-17-5470-25" at bounding box center [503, 501] width 73 height 22
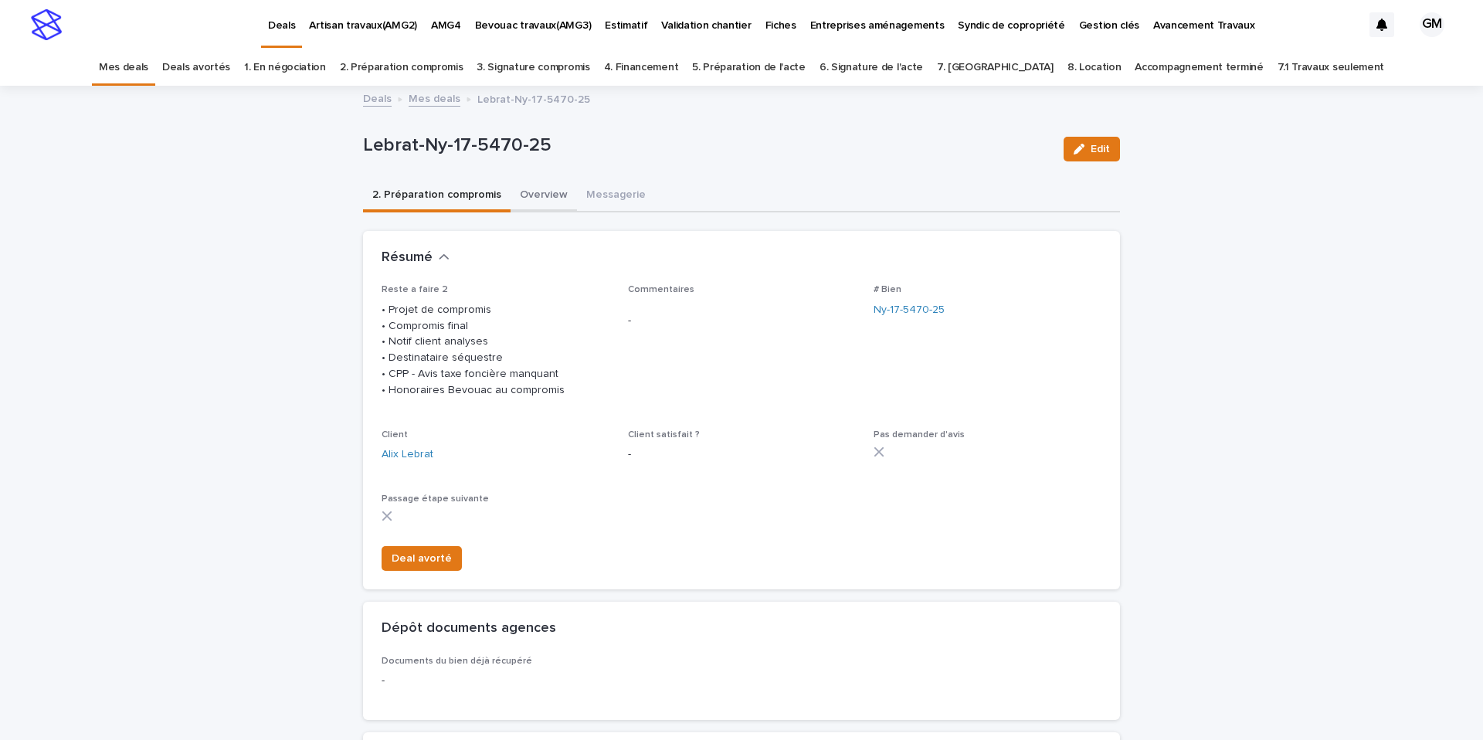
click at [542, 199] on button "Overview" at bounding box center [544, 196] width 66 height 32
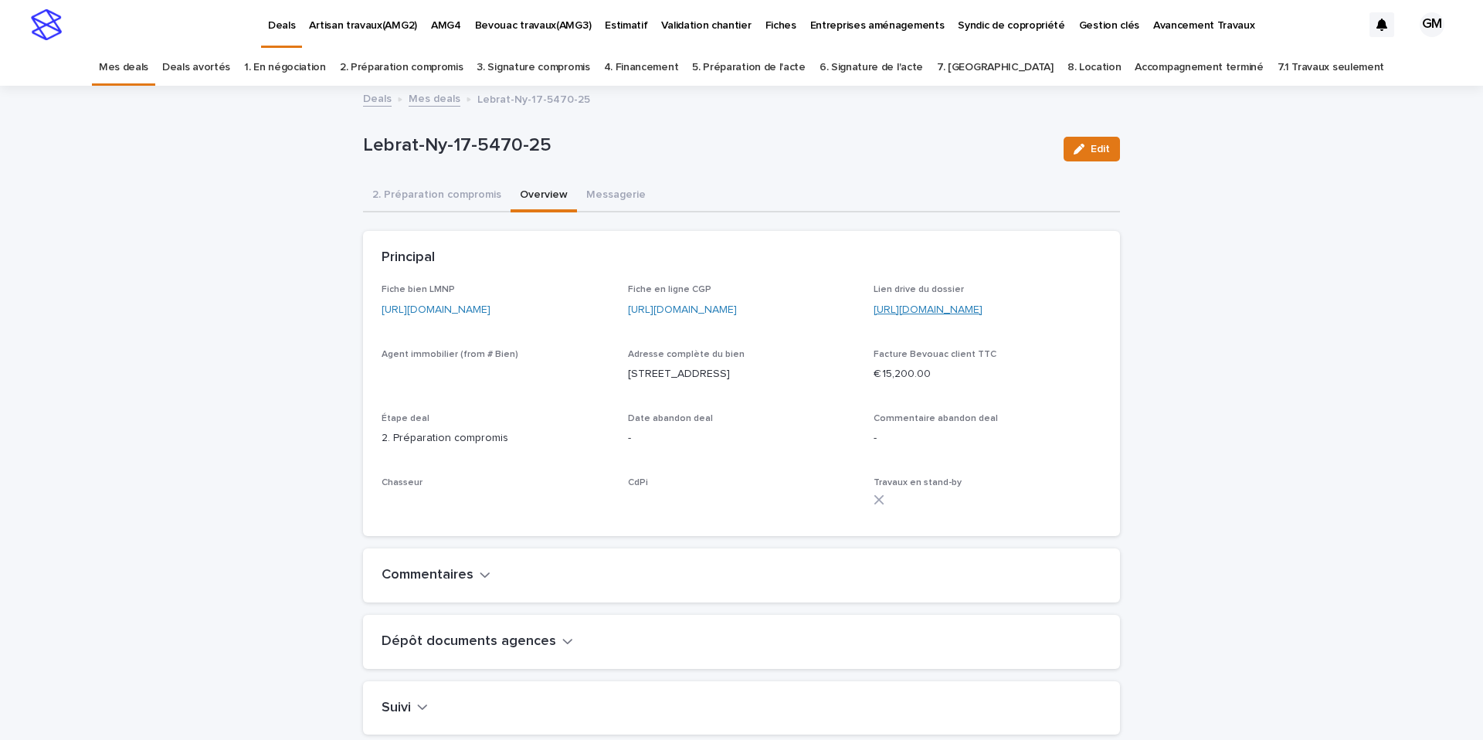
click at [955, 308] on link "https://drive.google.com/drive/folders/1e6la6jc6dc21y5GvPXiqIAWA-zI5FzeO" at bounding box center [928, 309] width 109 height 11
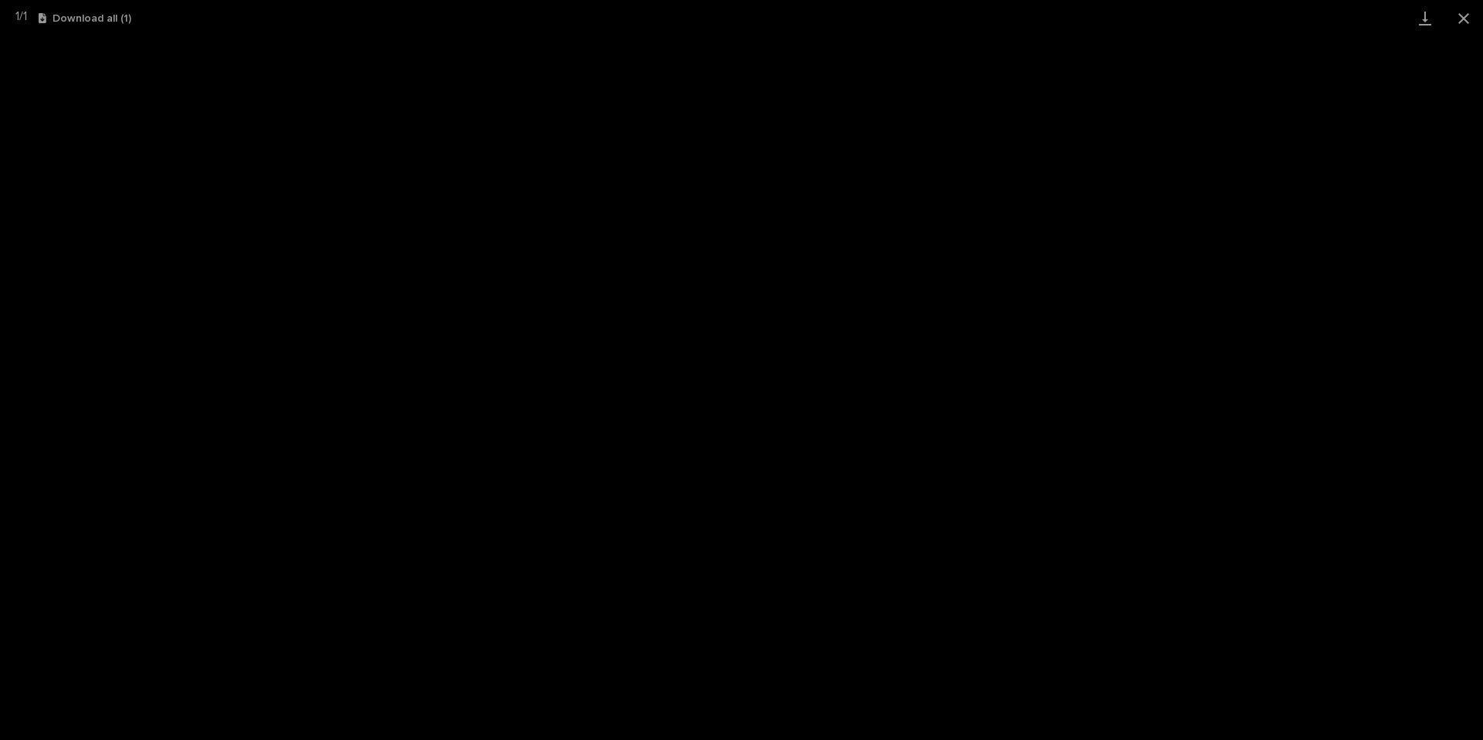
scroll to position [507, 0]
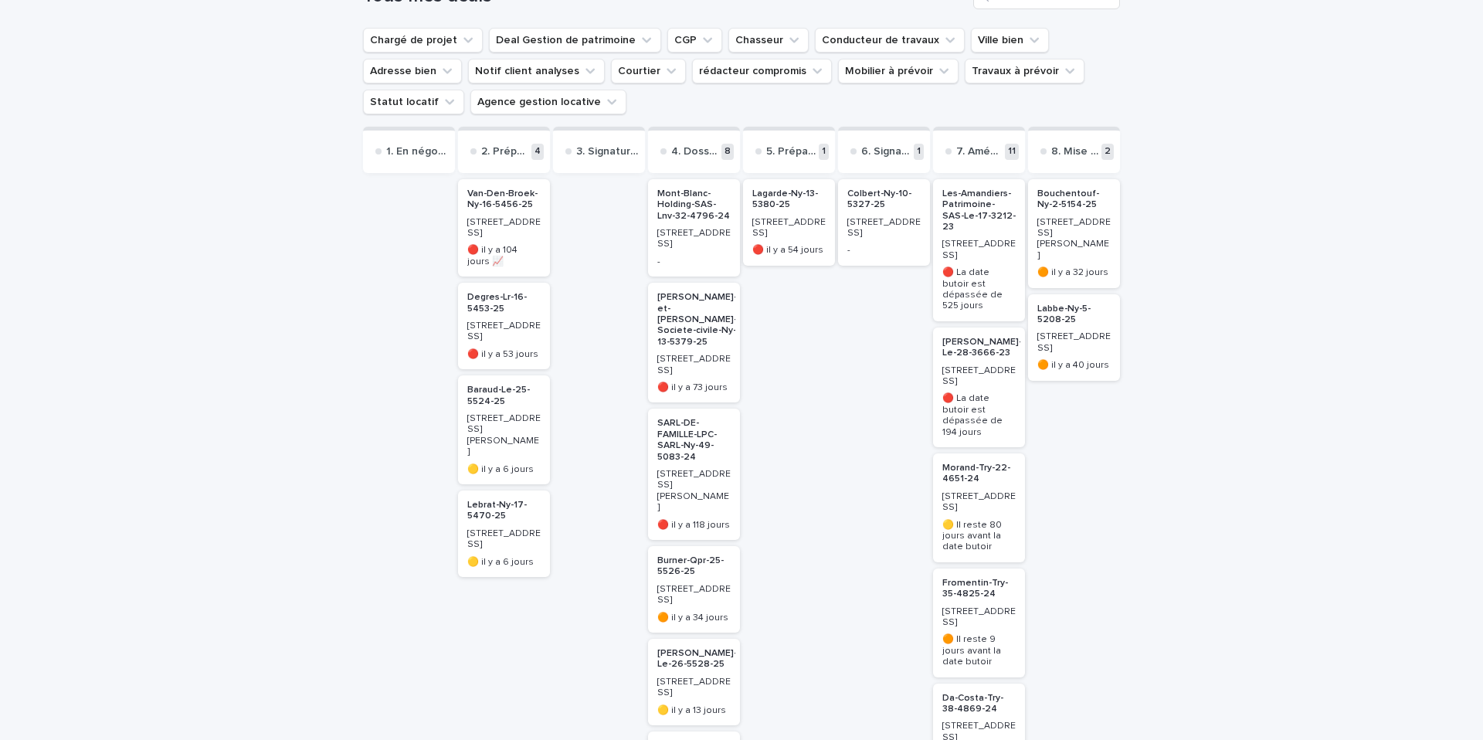
scroll to position [141, 0]
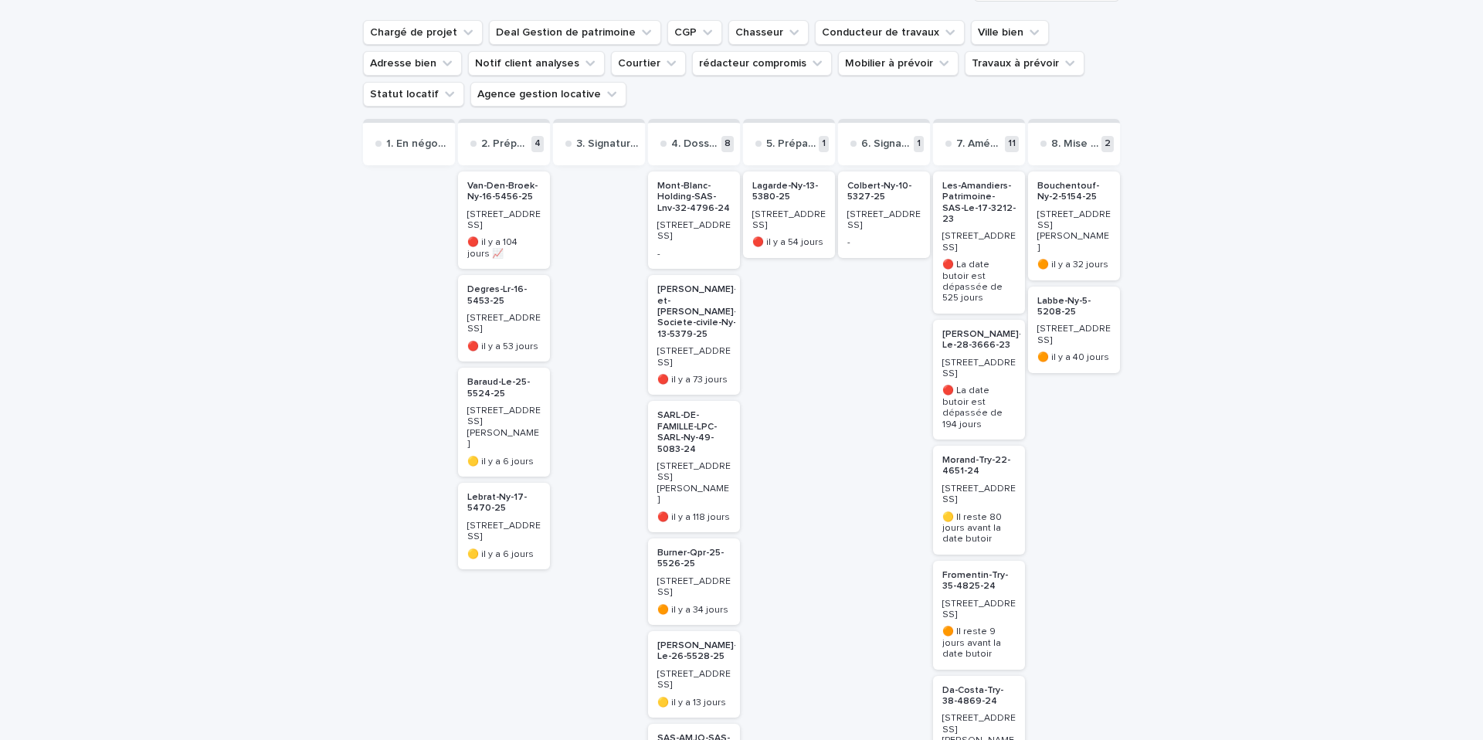
click at [951, 329] on p "[PERSON_NAME]-Le-28-3666-23" at bounding box center [982, 340] width 80 height 22
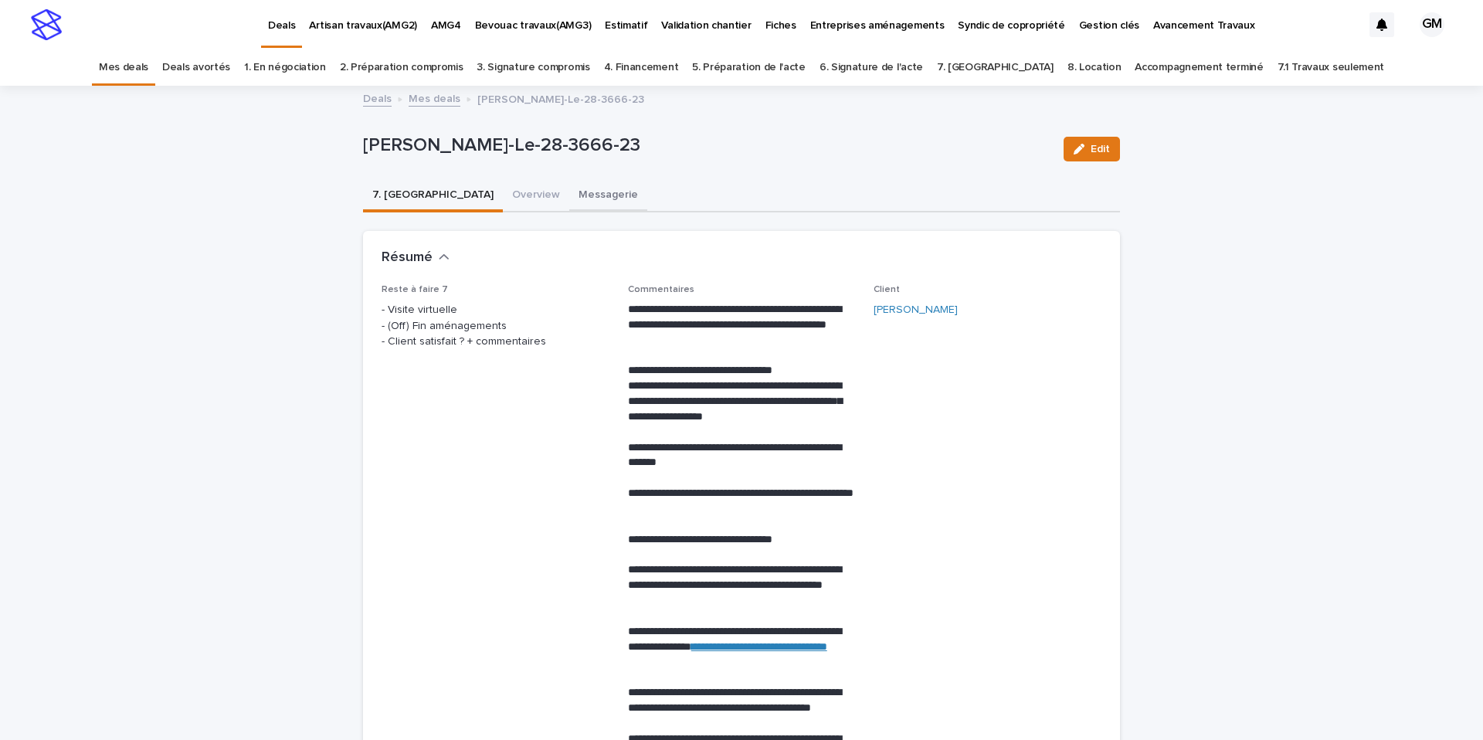
click at [569, 198] on button "Messagerie" at bounding box center [608, 196] width 78 height 32
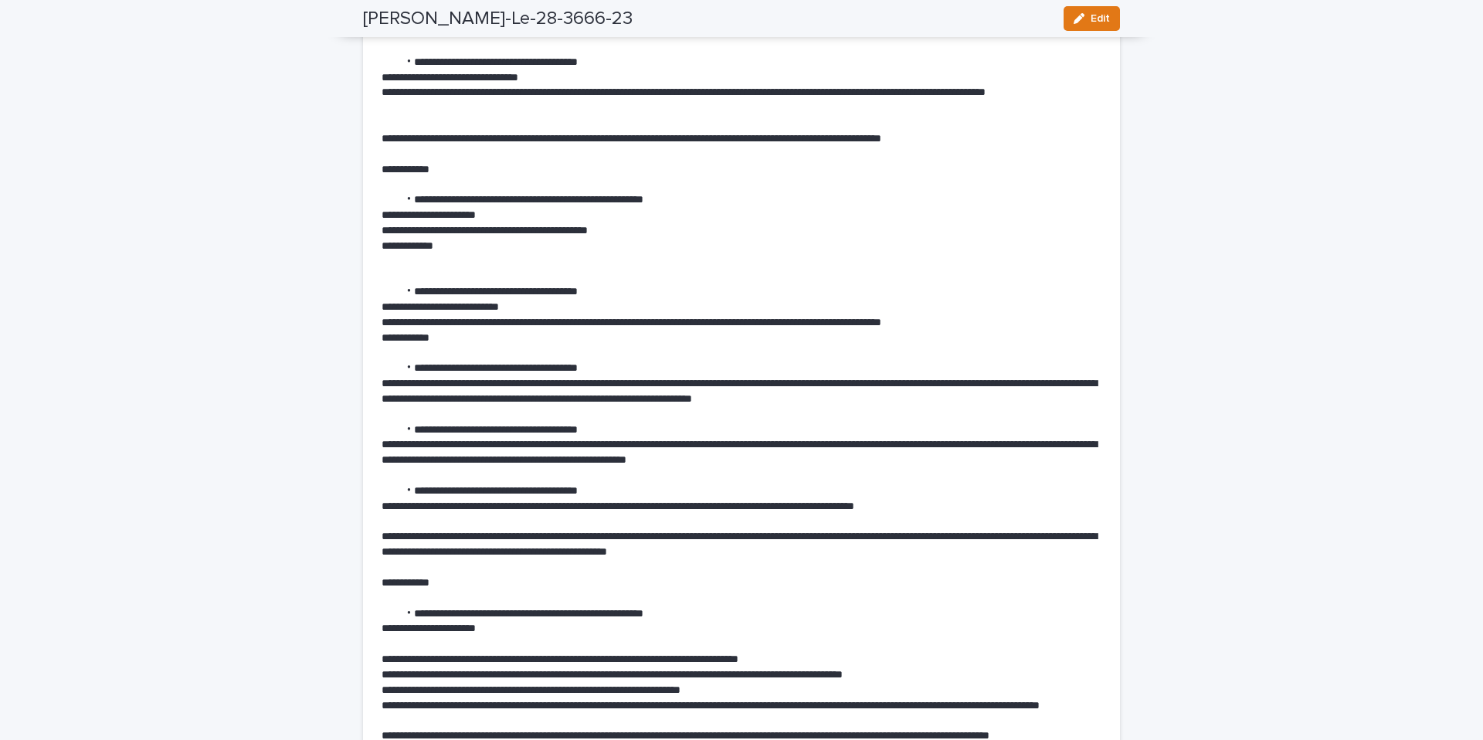
scroll to position [16687, 0]
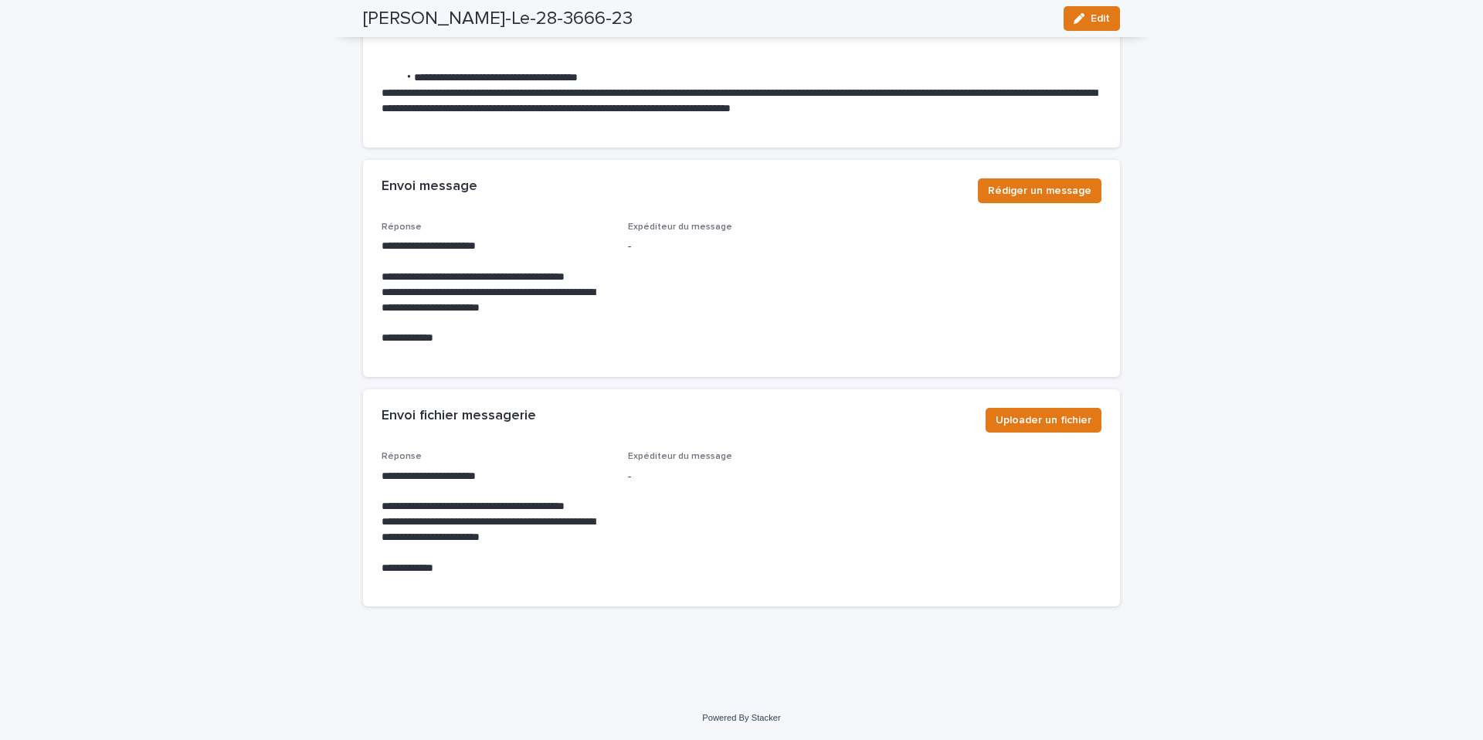
drag, startPoint x: 1108, startPoint y: 20, endPoint x: 611, endPoint y: 321, distance: 581.5
click at [1108, 20] on span "Edit" at bounding box center [1100, 18] width 19 height 11
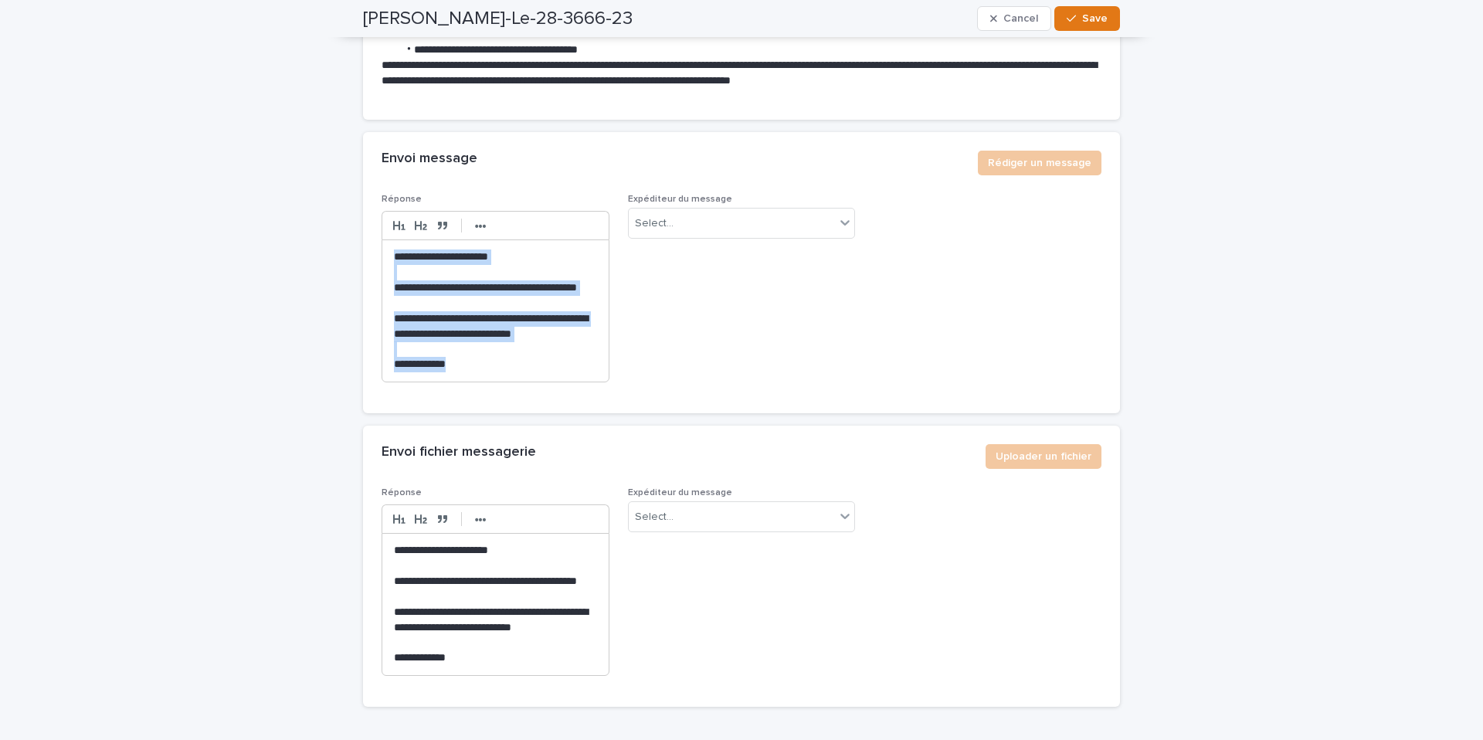
scroll to position [16677, 0]
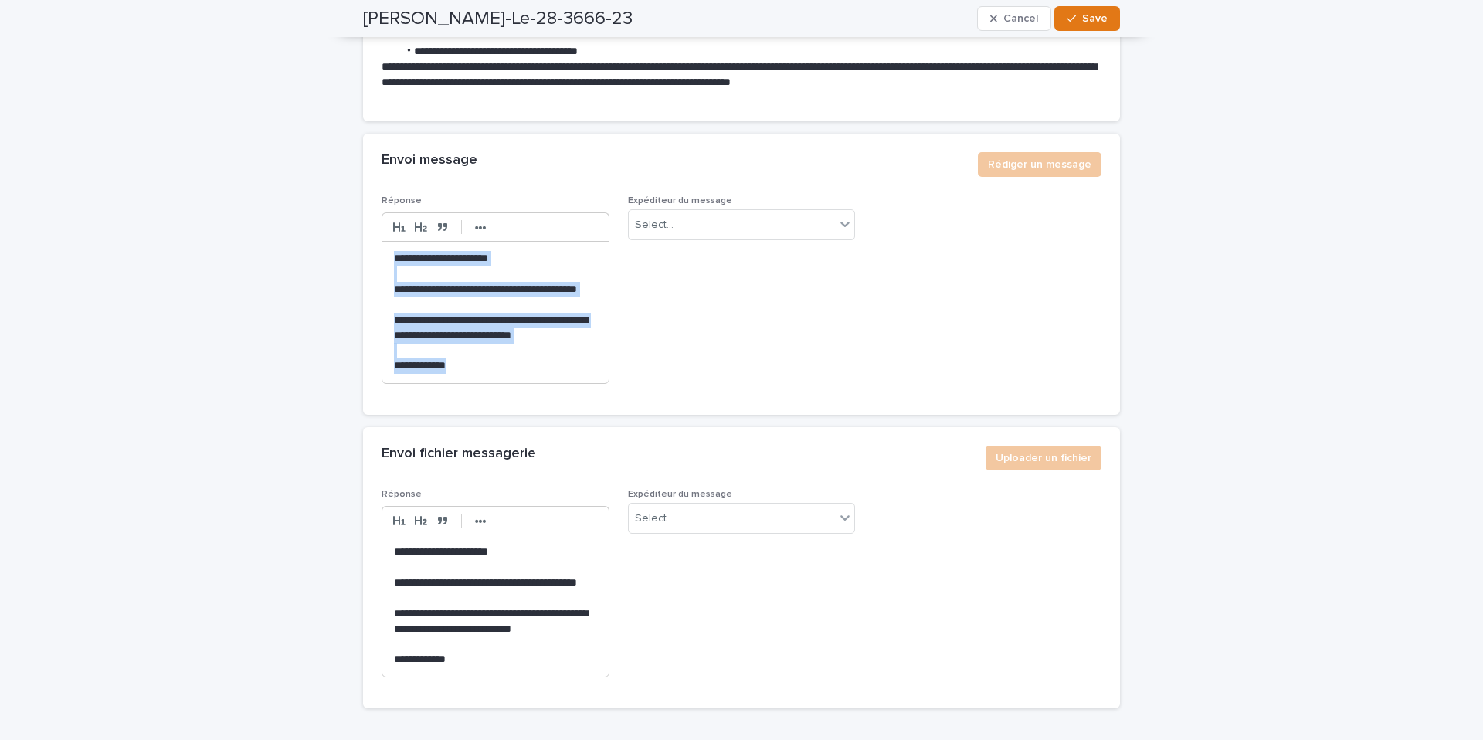
drag, startPoint x: 460, startPoint y: 395, endPoint x: 375, endPoint y: 295, distance: 132.0
click at [371, 293] on div "**********" at bounding box center [741, 304] width 757 height 219
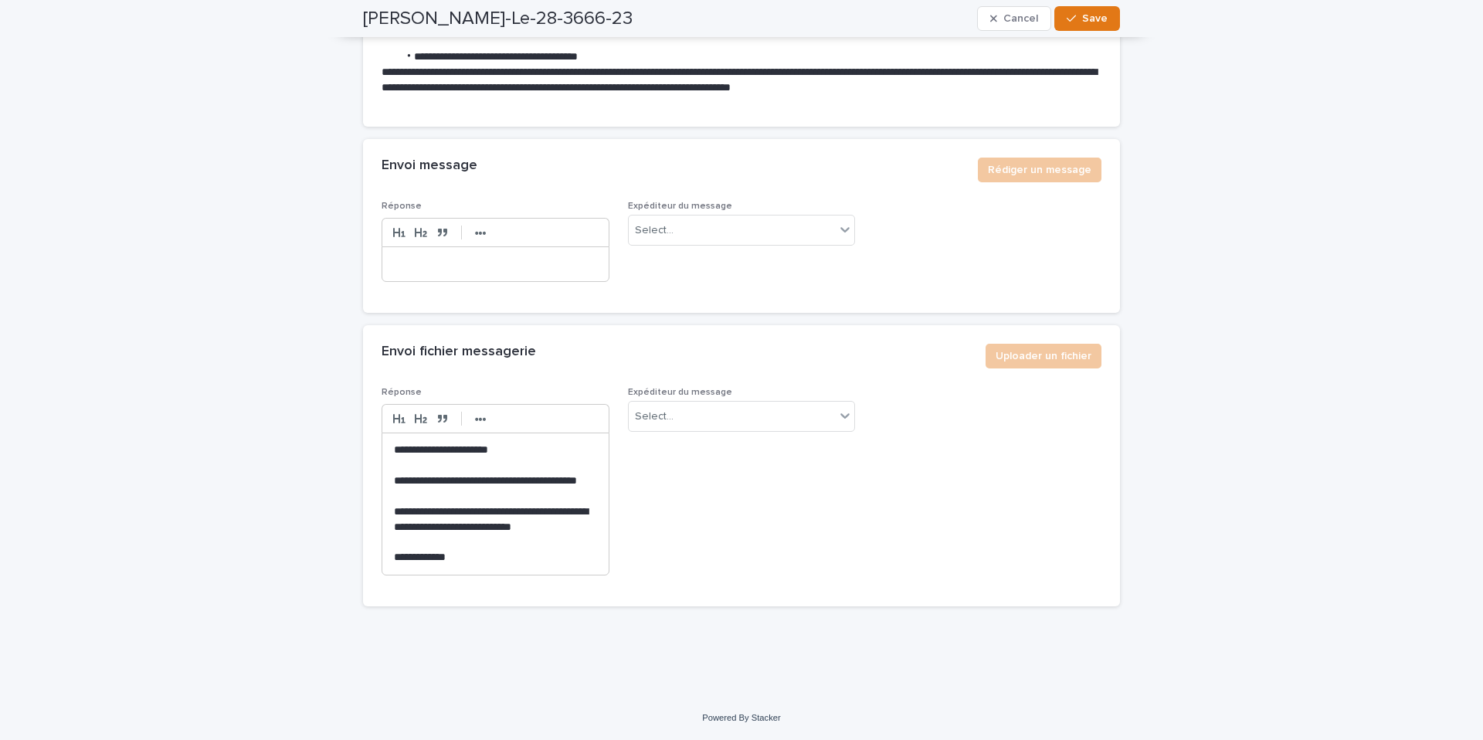
click at [437, 272] on p at bounding box center [495, 263] width 203 height 15
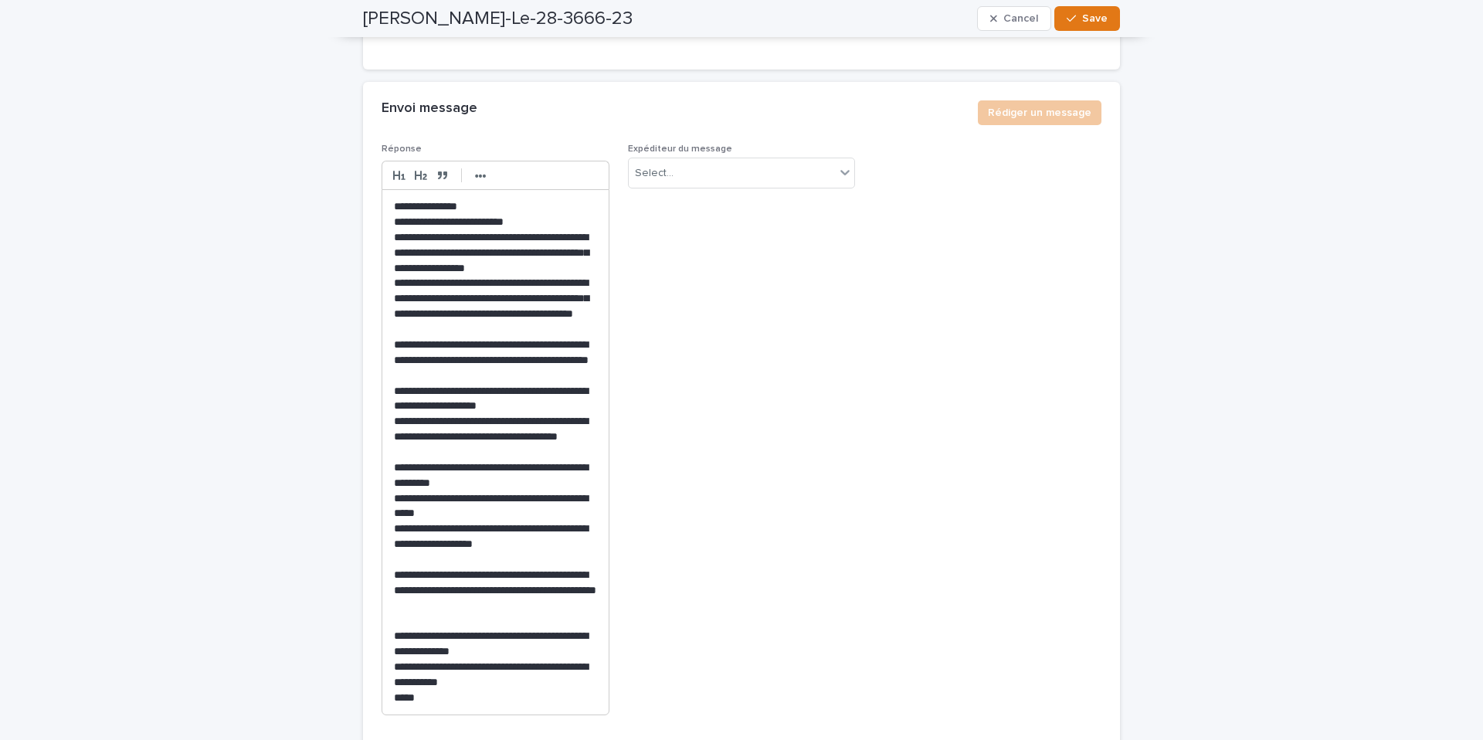
scroll to position [16608, 0]
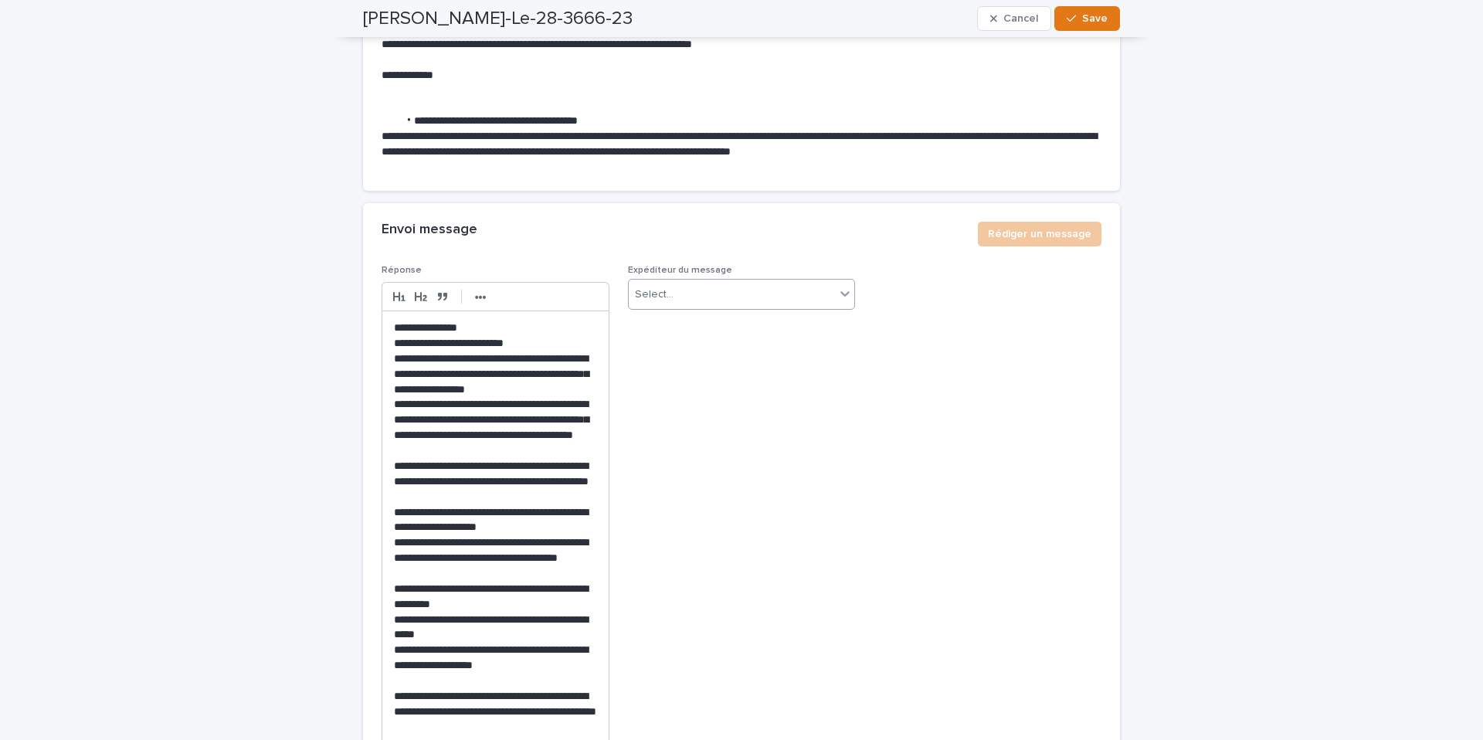
click at [728, 307] on div "Select..." at bounding box center [732, 294] width 207 height 25
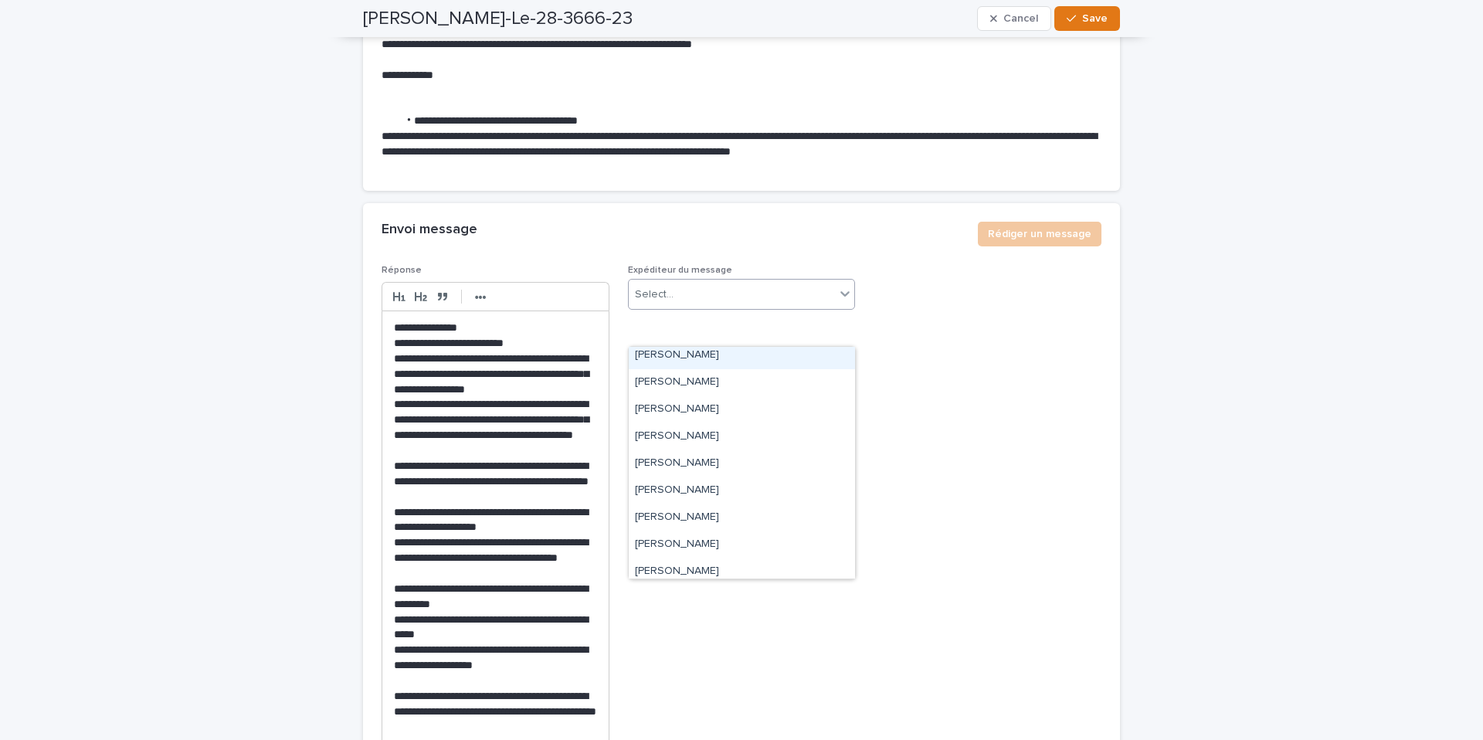
scroll to position [120, 0]
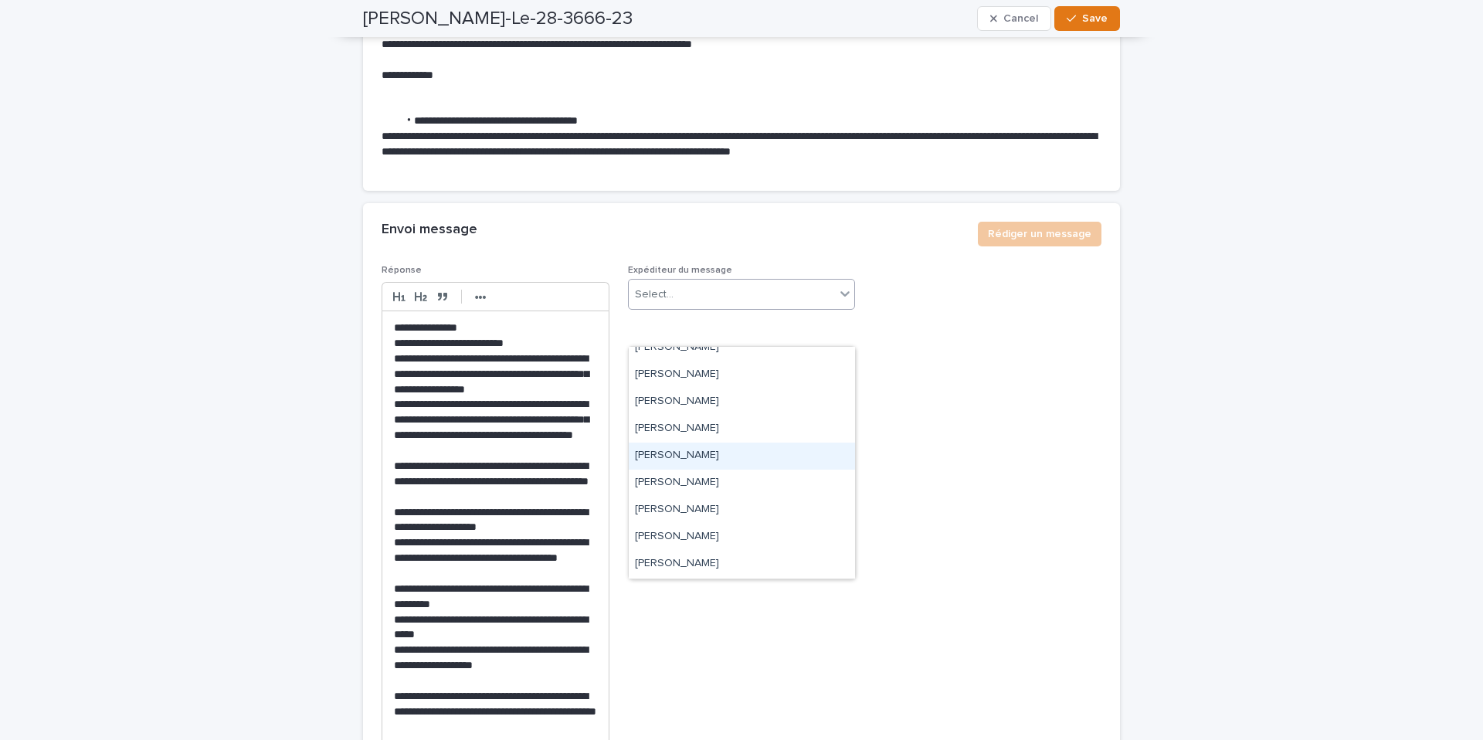
click at [690, 447] on div "[PERSON_NAME]" at bounding box center [742, 456] width 226 height 27
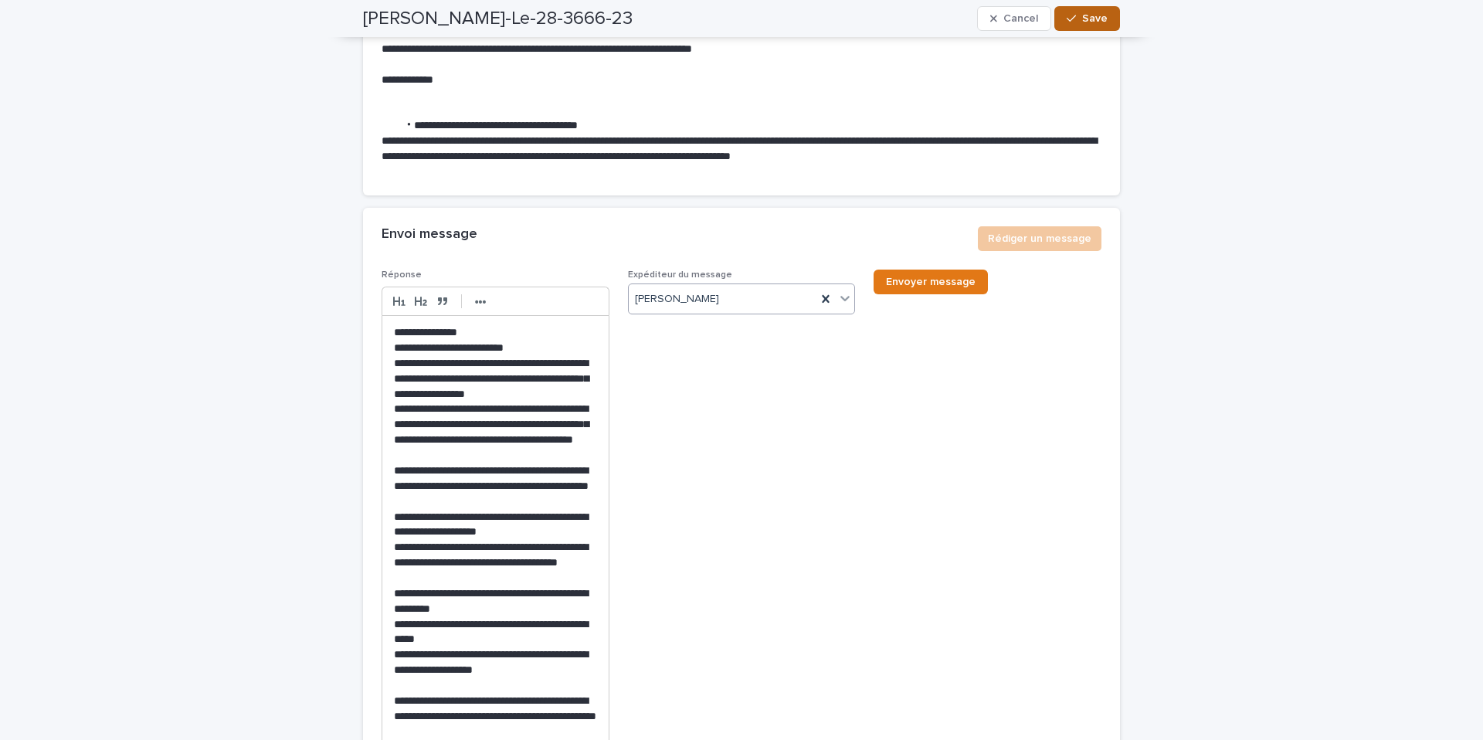
scroll to position [16598, 0]
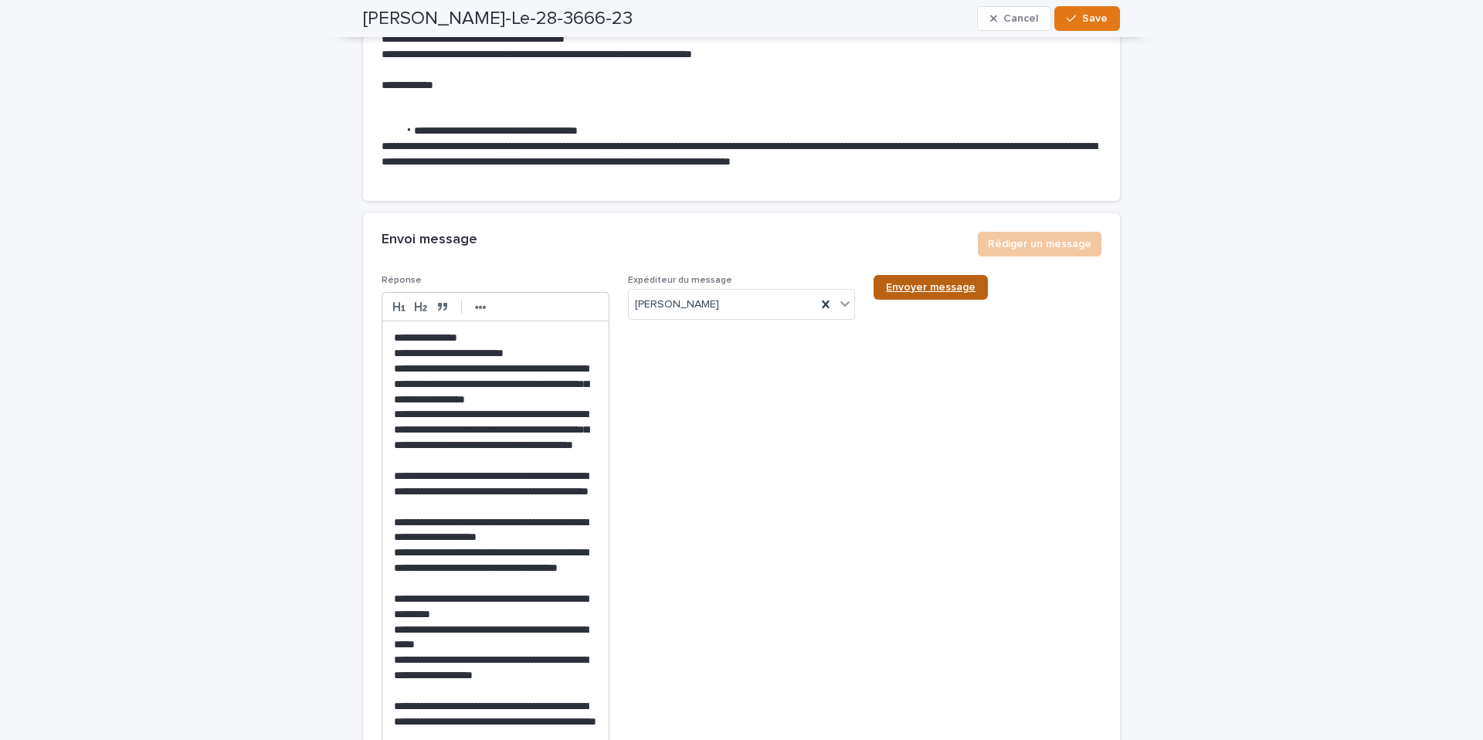
click at [914, 293] on span "Envoyer message" at bounding box center [931, 287] width 90 height 11
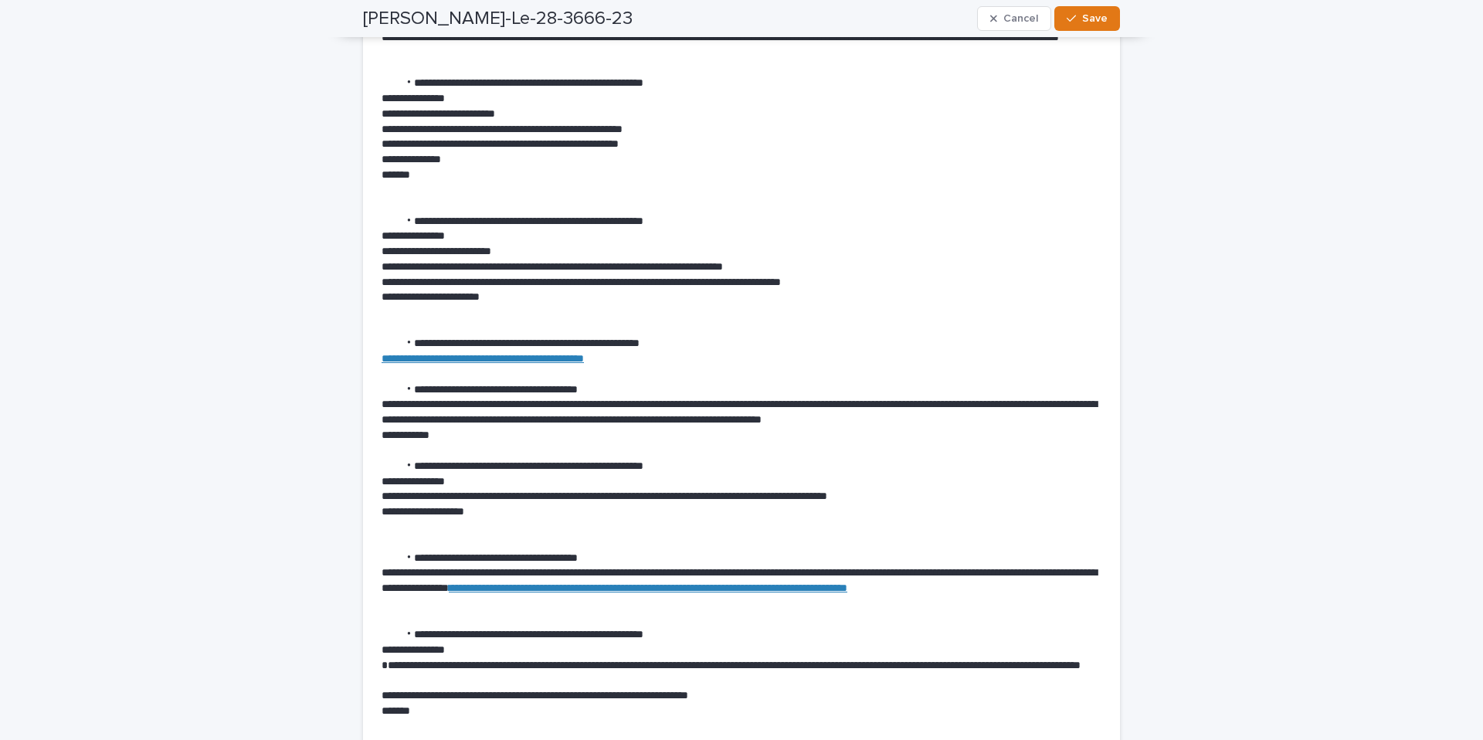
scroll to position [9907, 0]
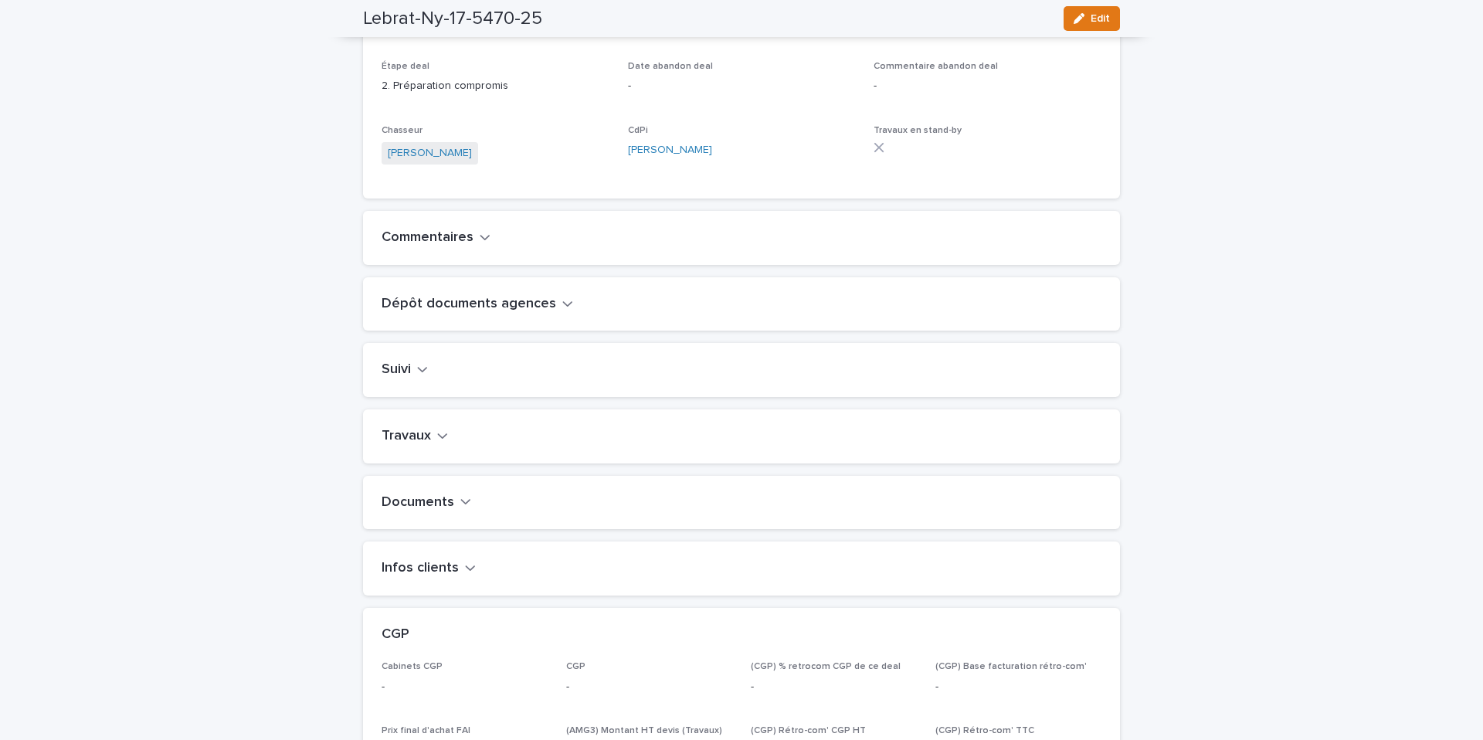
scroll to position [433, 0]
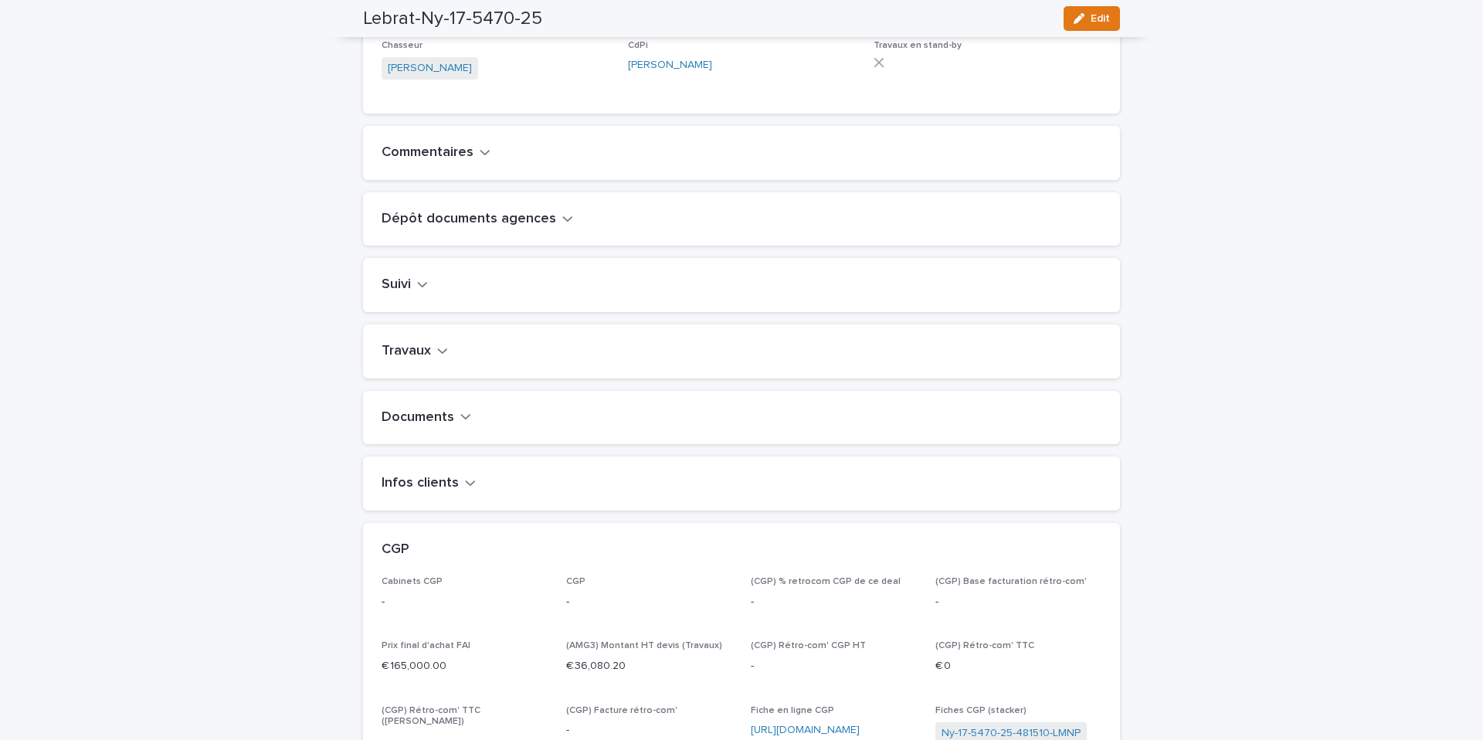
click at [456, 492] on button "Infos clients" at bounding box center [429, 483] width 94 height 17
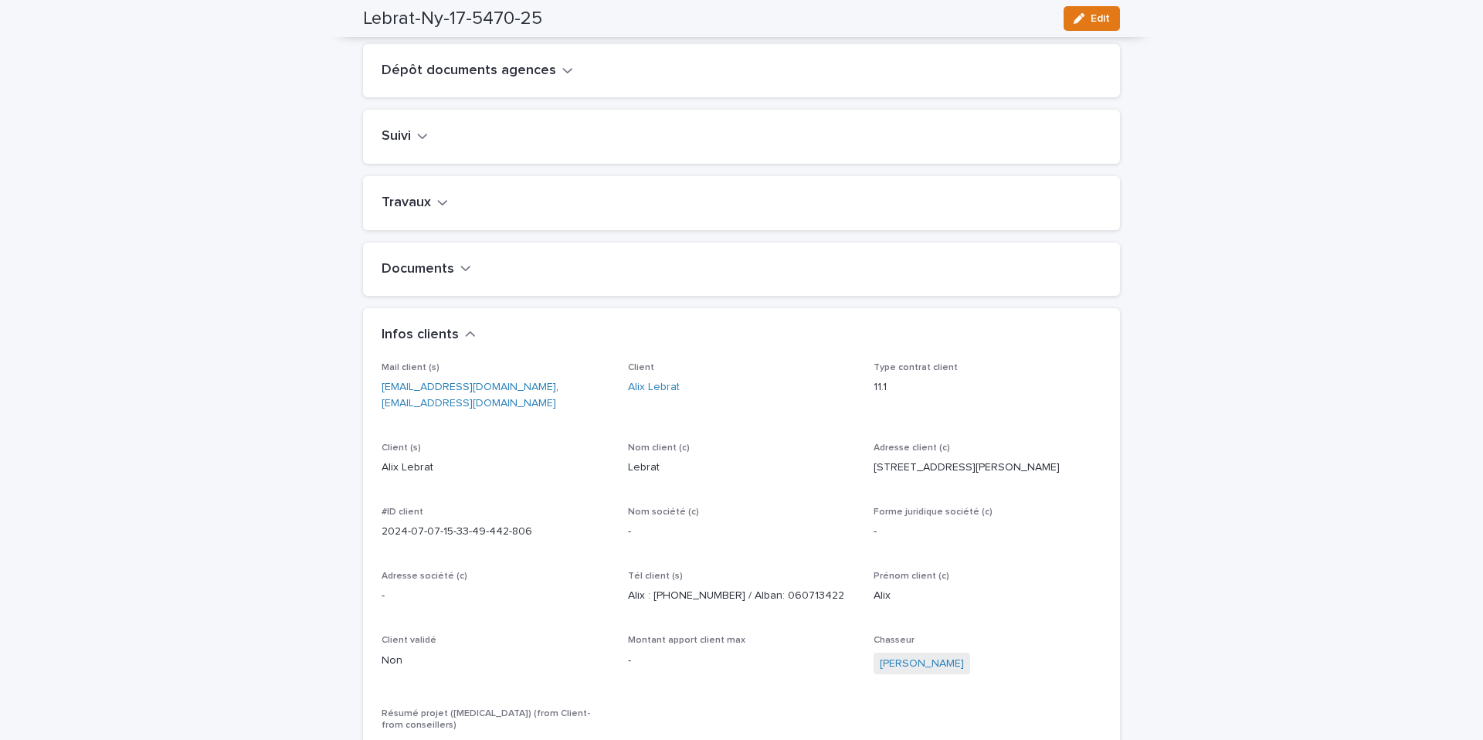
scroll to position [587, 0]
drag, startPoint x: 503, startPoint y: 403, endPoint x: 382, endPoint y: 401, distance: 121.3
click at [382, 401] on p "alban.luherne@gmail.com , alixlebrat@gmail.com" at bounding box center [496, 394] width 228 height 32
drag, startPoint x: 612, startPoint y: 402, endPoint x: 511, endPoint y: 404, distance: 102.0
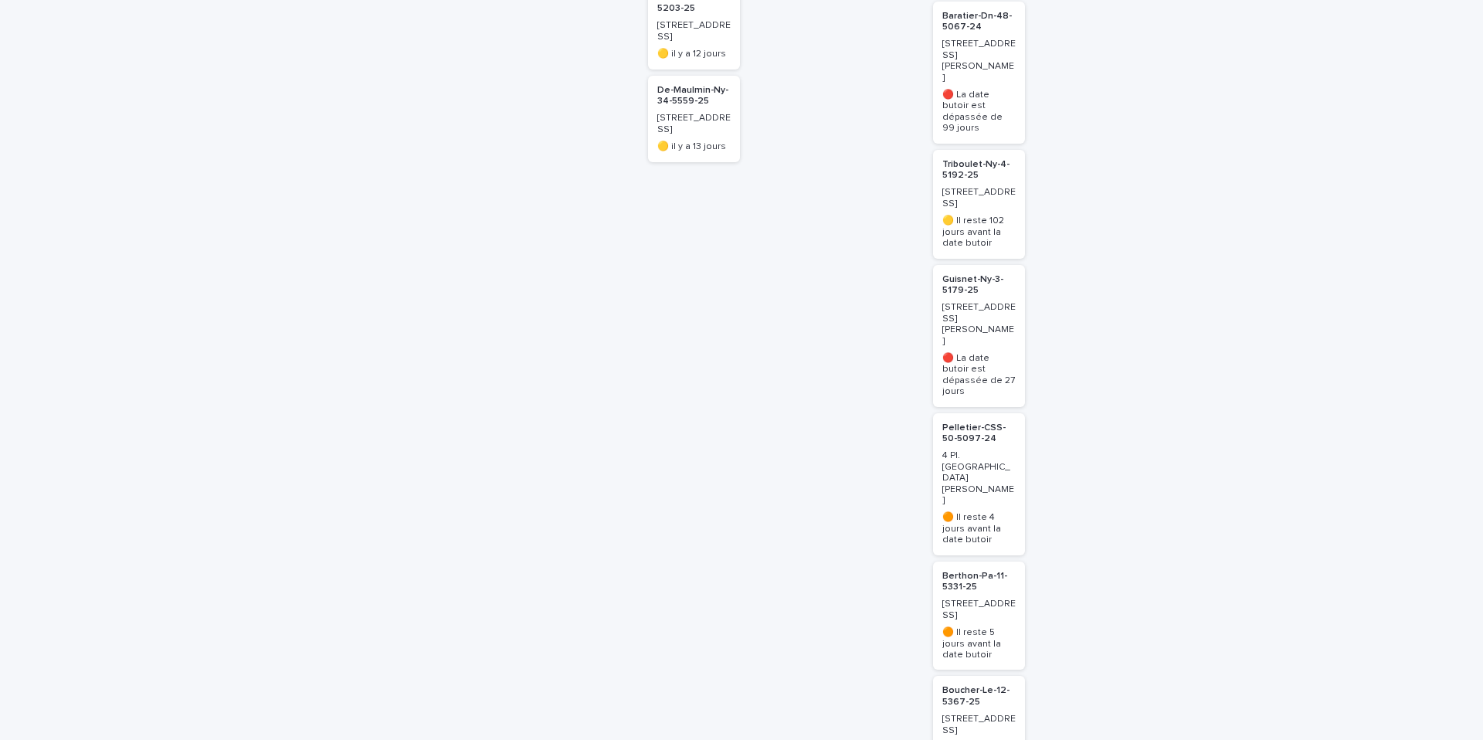
scroll to position [970, 0]
click at [950, 565] on p "Berthon-Pa-11-5331-25" at bounding box center [978, 576] width 73 height 22
click at [956, 565] on p "Berthon-Pa-11-5331-25" at bounding box center [978, 576] width 73 height 22
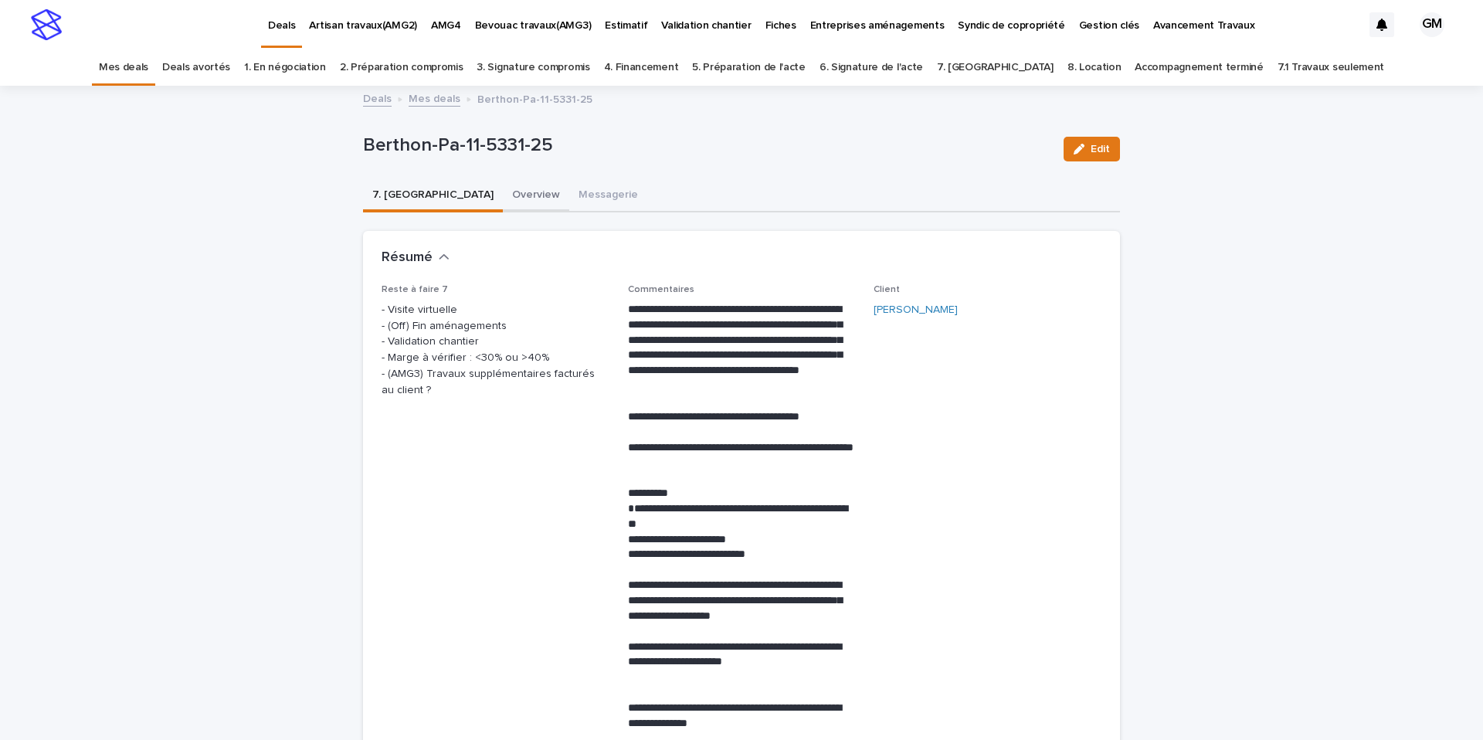
click at [503, 195] on button "Overview" at bounding box center [536, 196] width 66 height 32
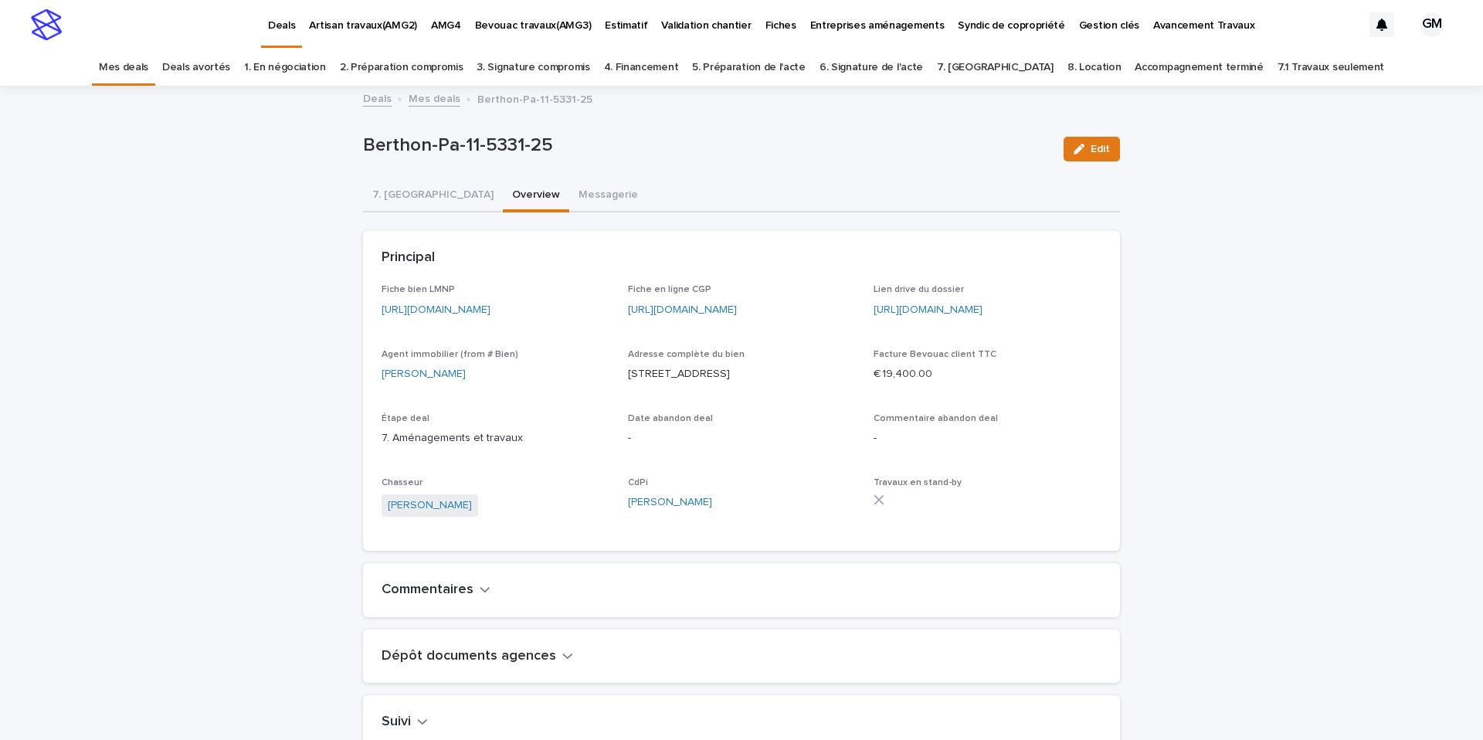
drag, startPoint x: 718, startPoint y: 392, endPoint x: 626, endPoint y: 389, distance: 91.9
click at [626, 389] on div "Fiche bien LMNP [URL][DOMAIN_NAME] Fiche en ligne CGP [URL][DOMAIN_NAME] Lien d…" at bounding box center [742, 408] width 720 height 248
copy p "[STREET_ADDRESS]"
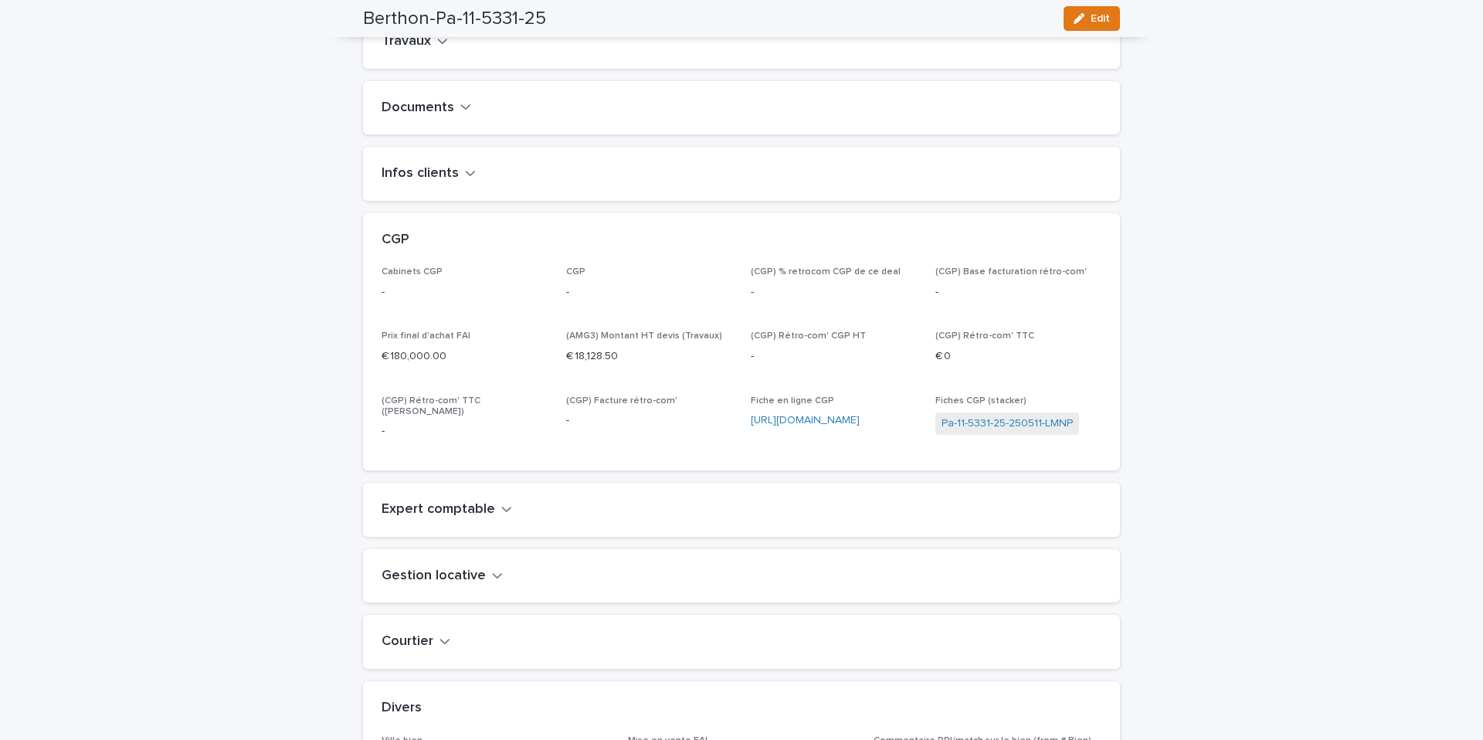
scroll to position [677, 0]
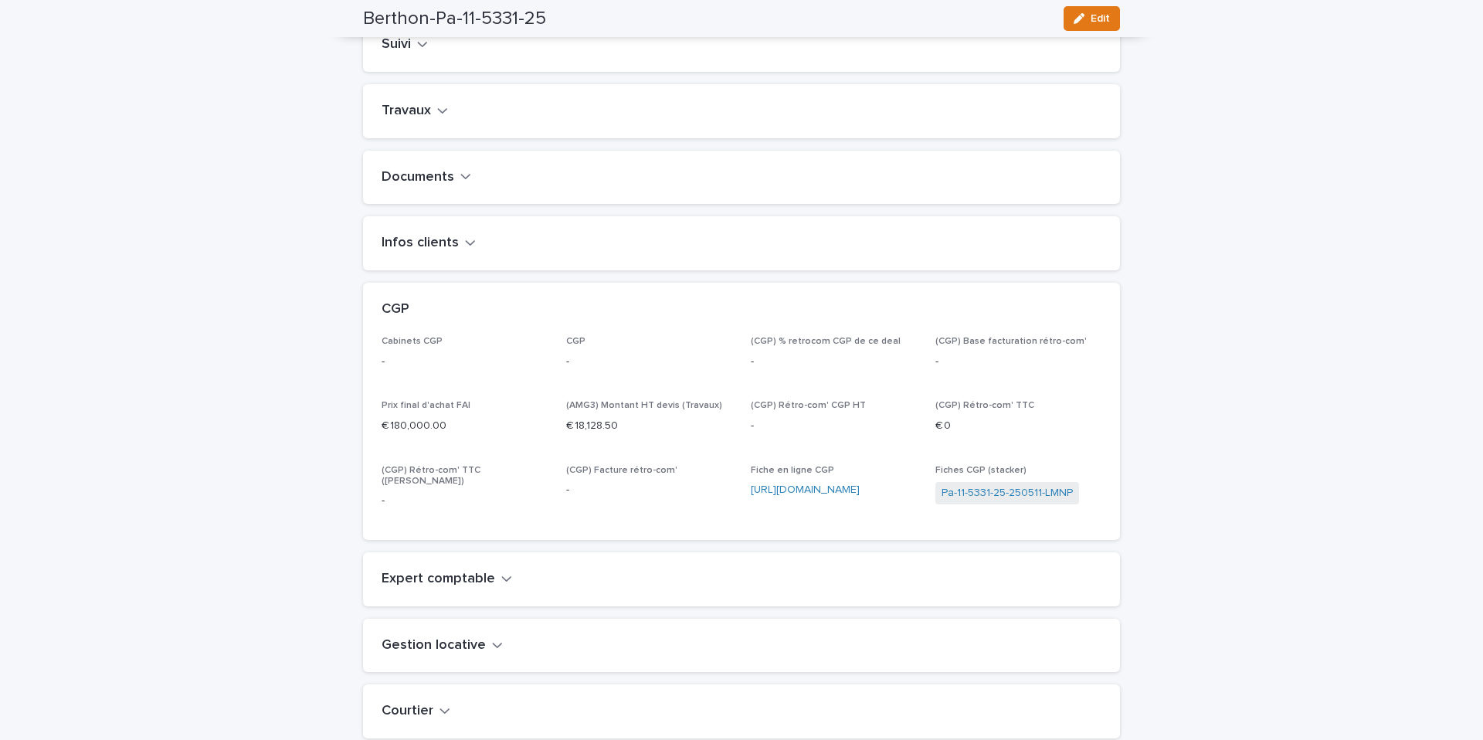
click at [459, 252] on button "Infos clients" at bounding box center [429, 243] width 94 height 17
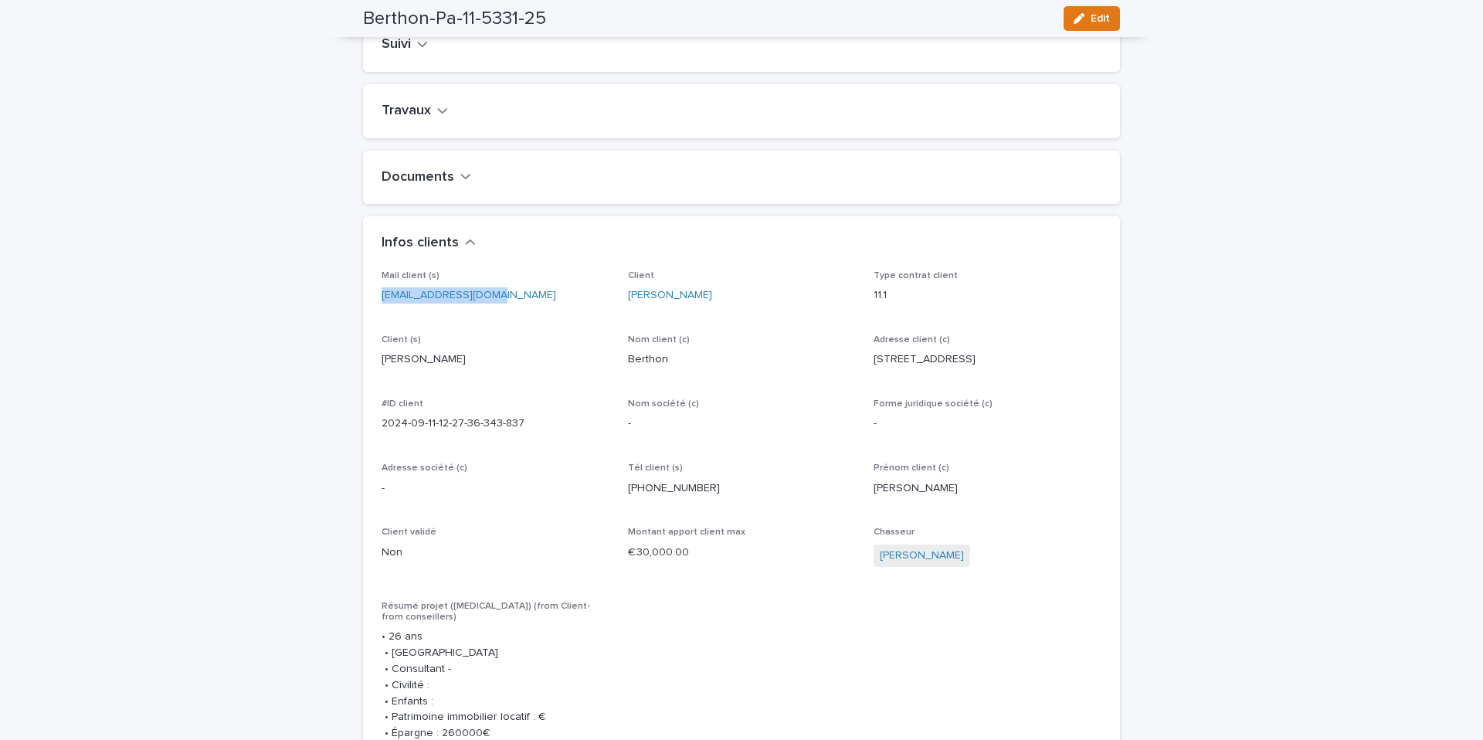
drag, startPoint x: 519, startPoint y: 311, endPoint x: 380, endPoint y: 311, distance: 139.0
copy link "[EMAIL_ADDRESS][DOMAIN_NAME]"
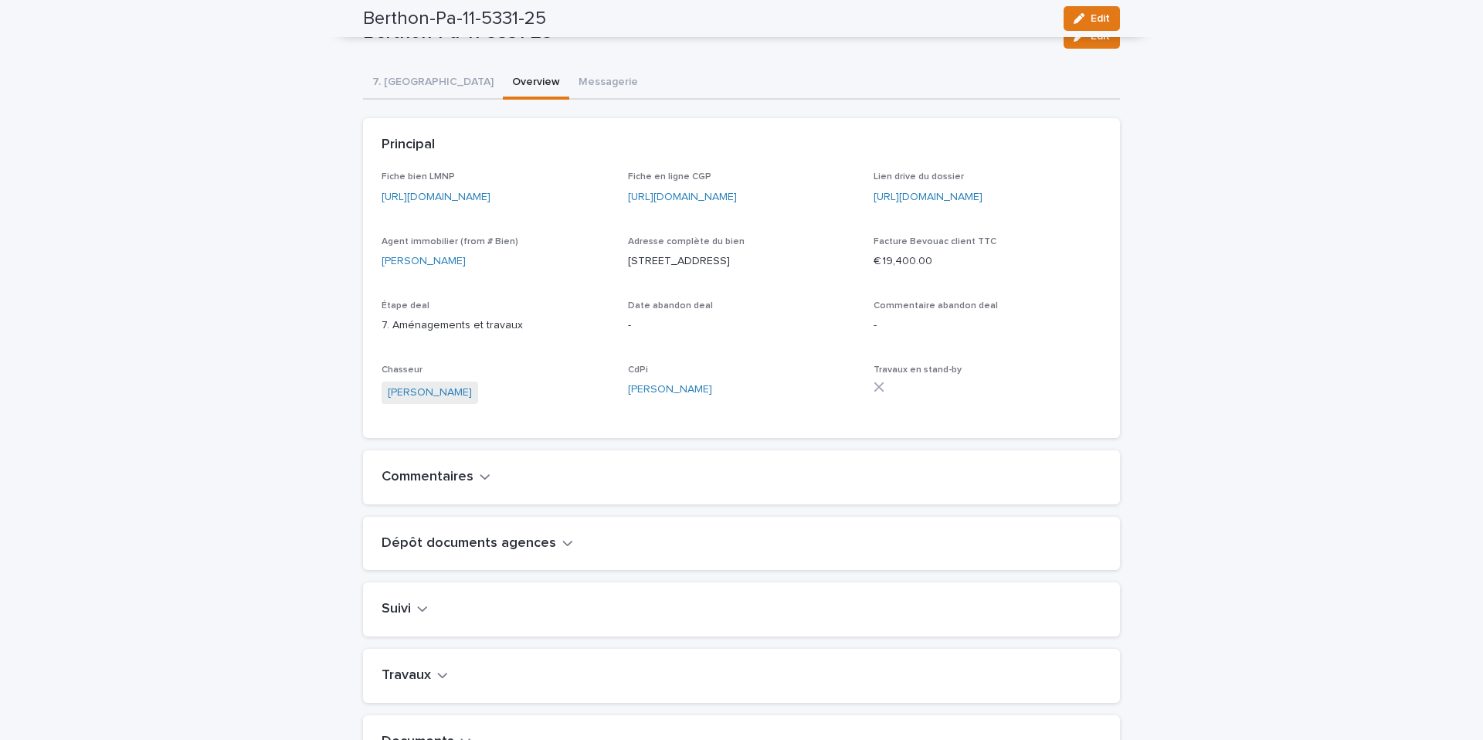
scroll to position [0, 0]
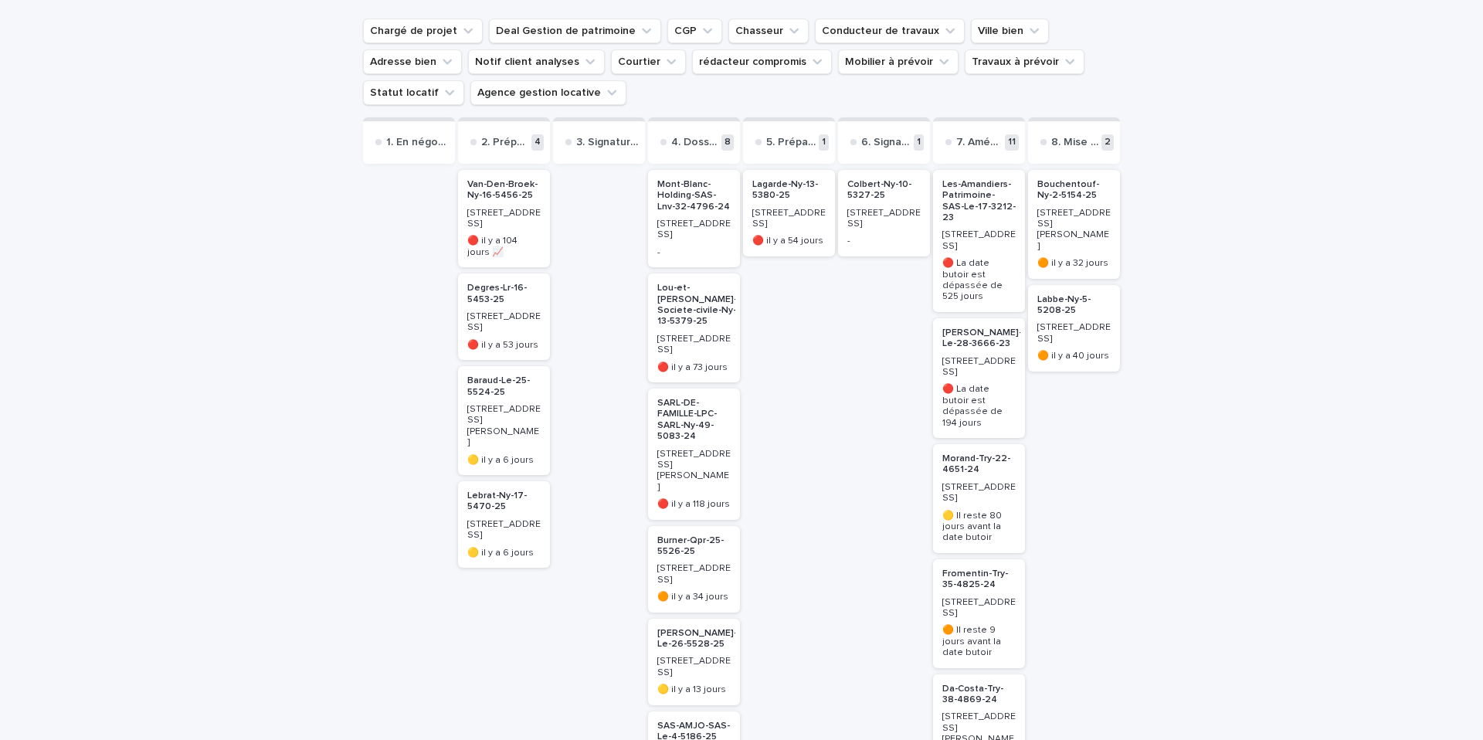
scroll to position [144, 0]
click at [494, 375] on p "Baraud-Le-25-5524-25" at bounding box center [503, 386] width 73 height 22
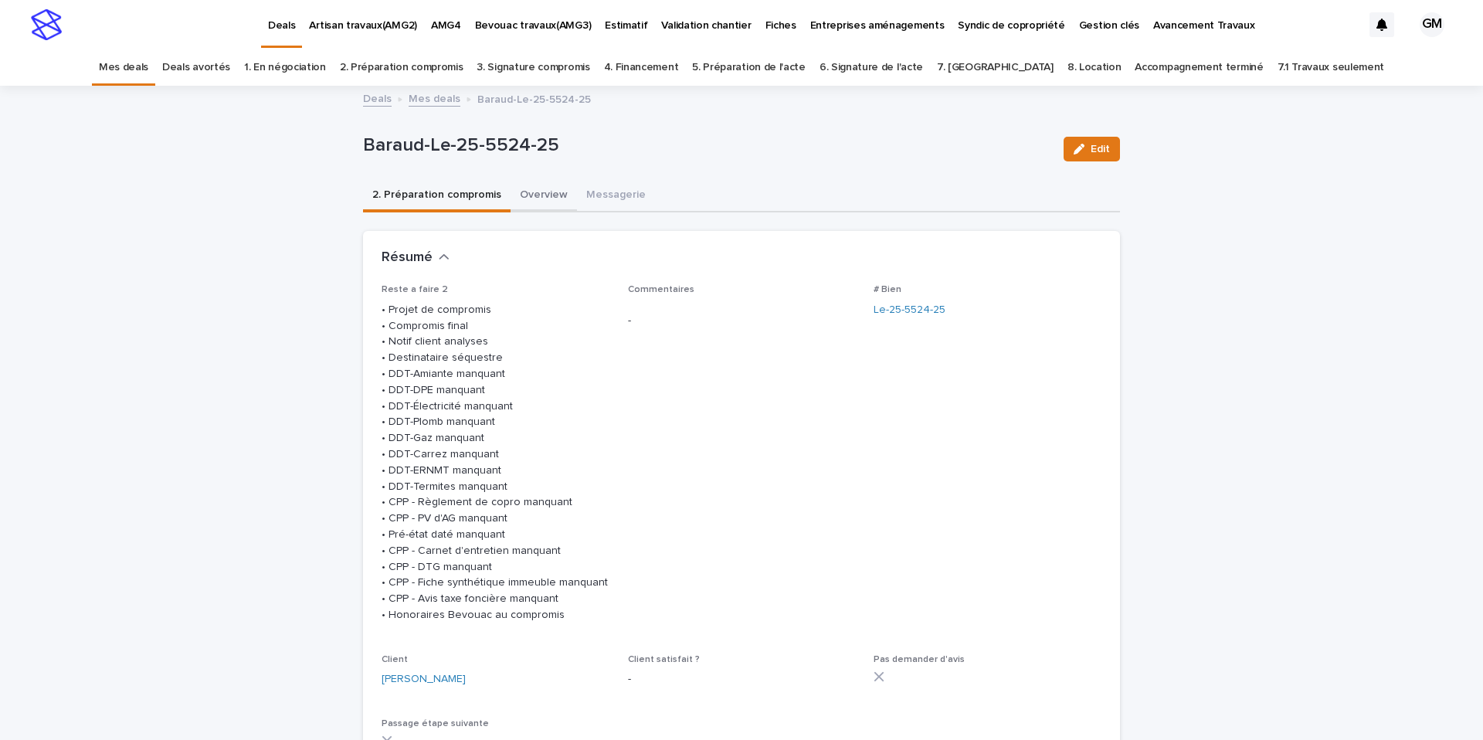
click at [531, 203] on button "Overview" at bounding box center [544, 196] width 66 height 32
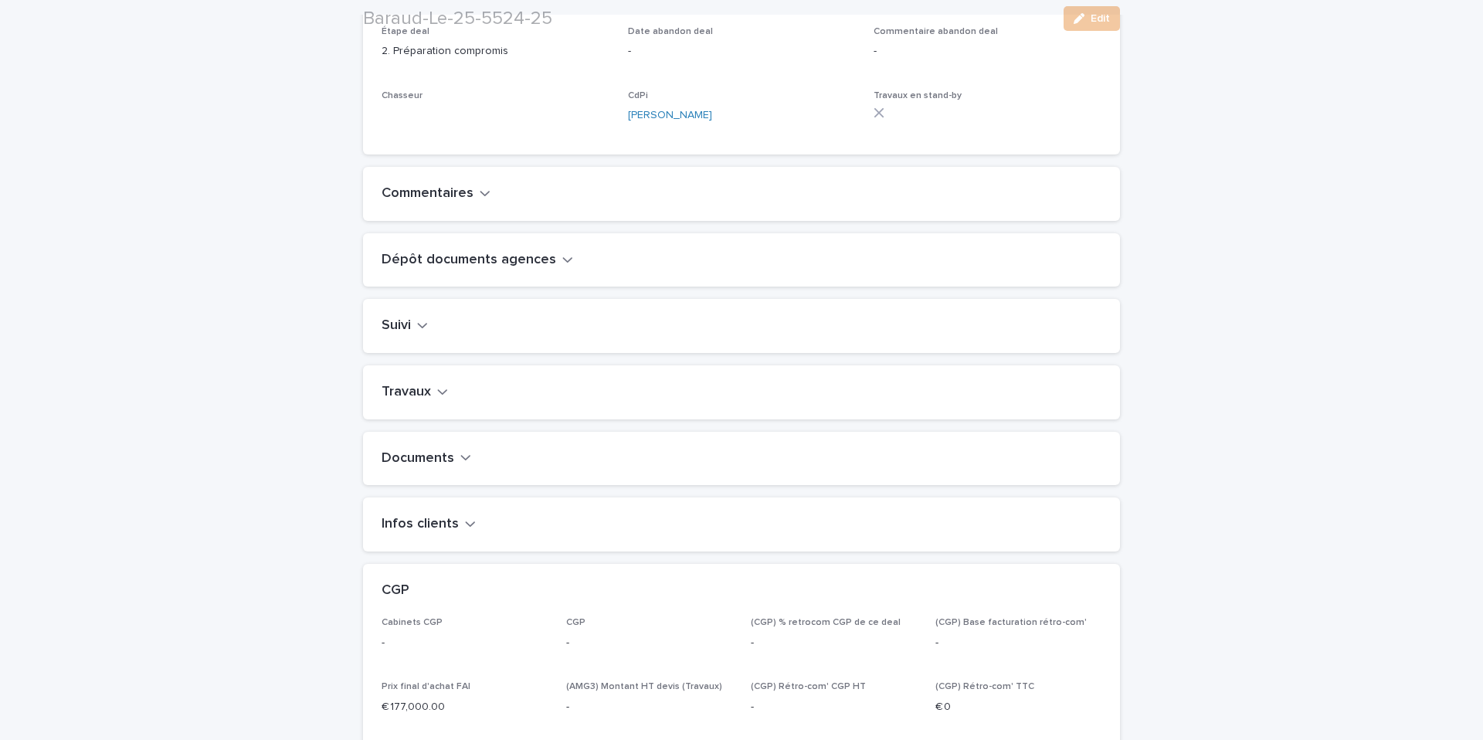
scroll to position [568, 0]
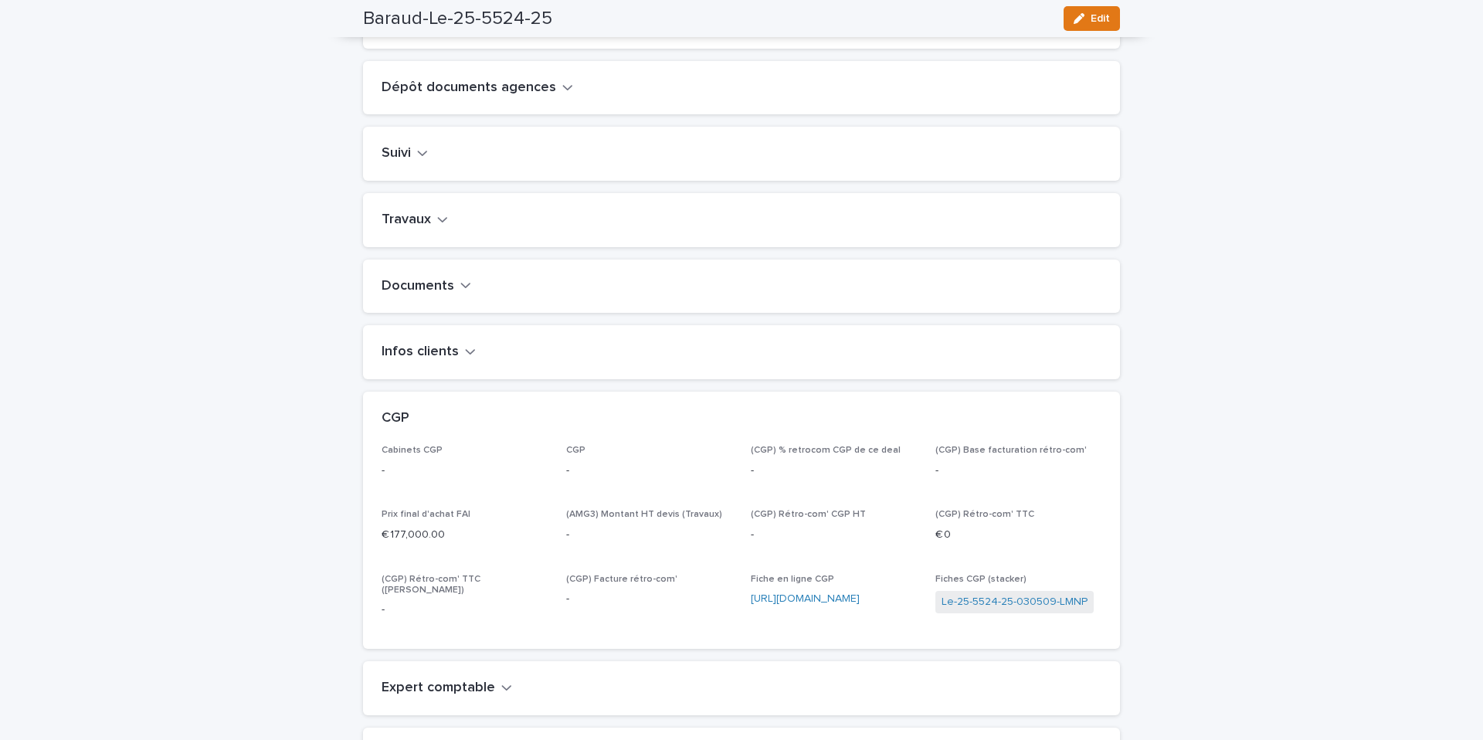
click at [456, 361] on button "Infos clients" at bounding box center [429, 352] width 94 height 17
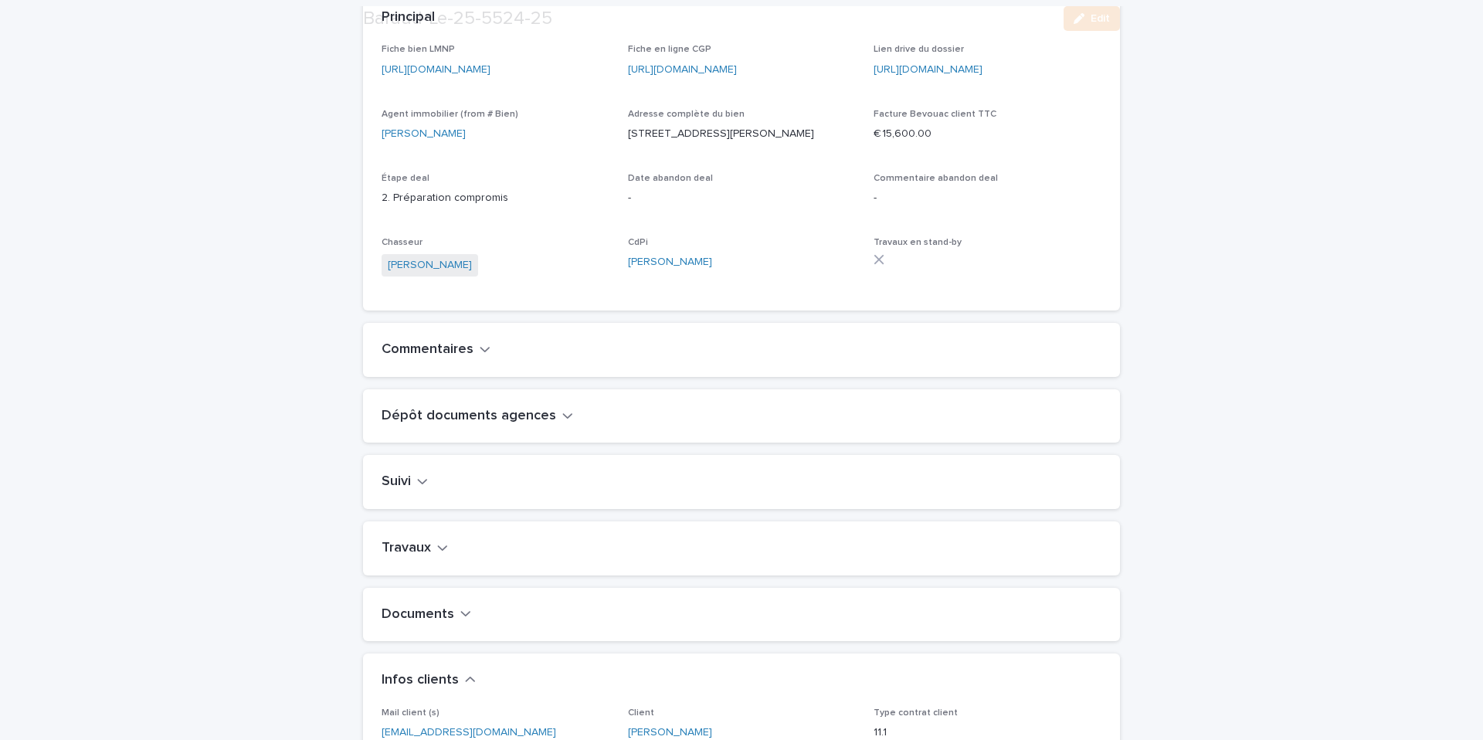
scroll to position [387, 0]
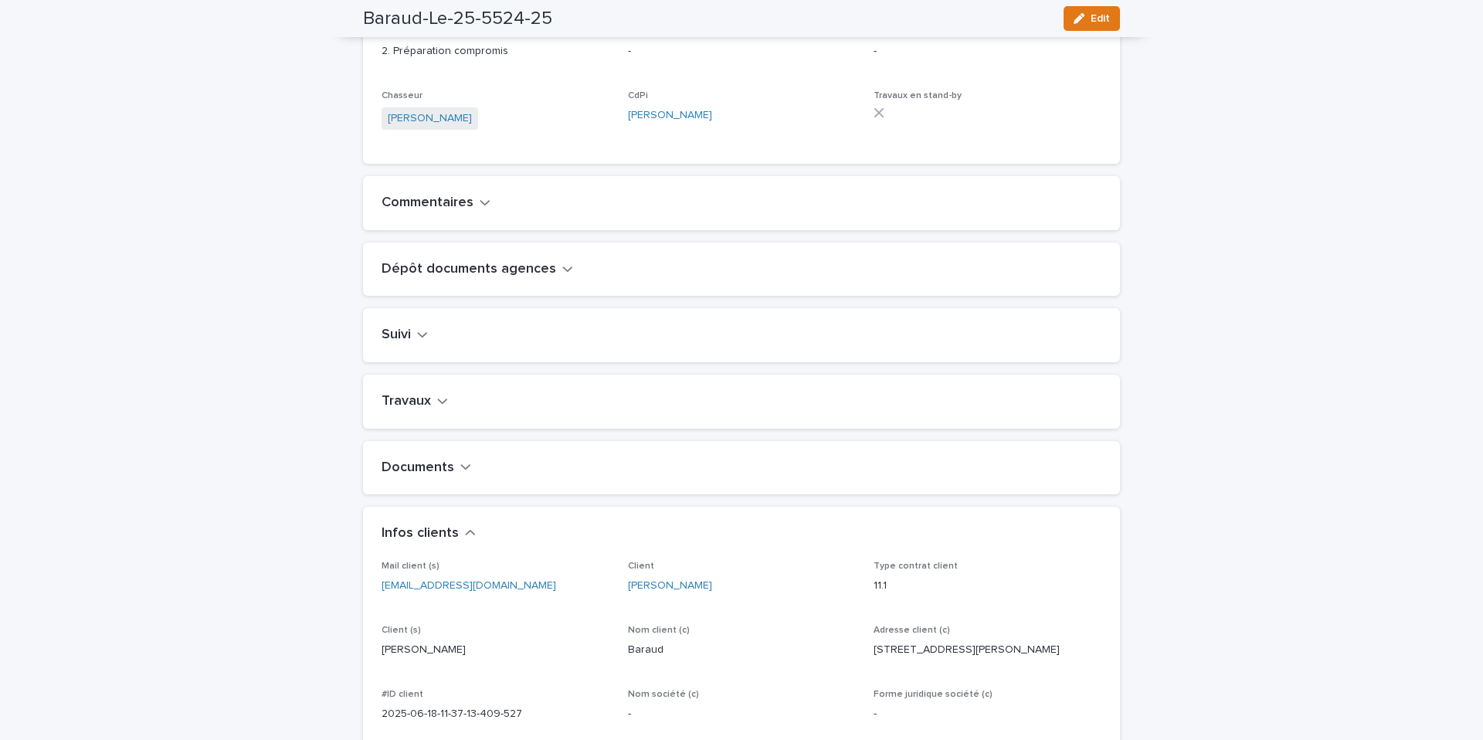
drag, startPoint x: 483, startPoint y: 299, endPoint x: 436, endPoint y: 358, distance: 75.3
click at [483, 278] on h2 "Dépôt documents agences" at bounding box center [469, 269] width 175 height 17
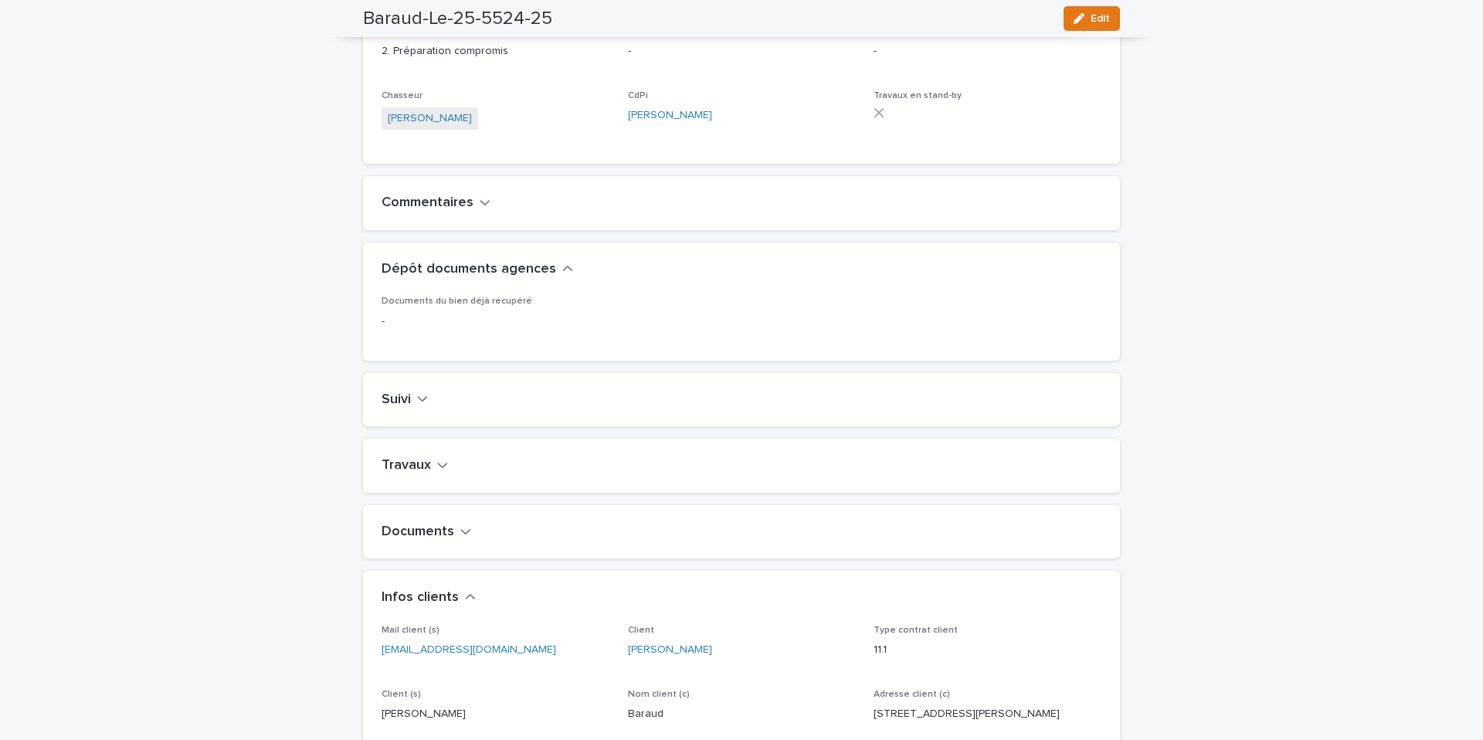
drag, startPoint x: 418, startPoint y: 426, endPoint x: 459, endPoint y: 426, distance: 40.9
click at [417, 405] on icon "button" at bounding box center [422, 399] width 11 height 14
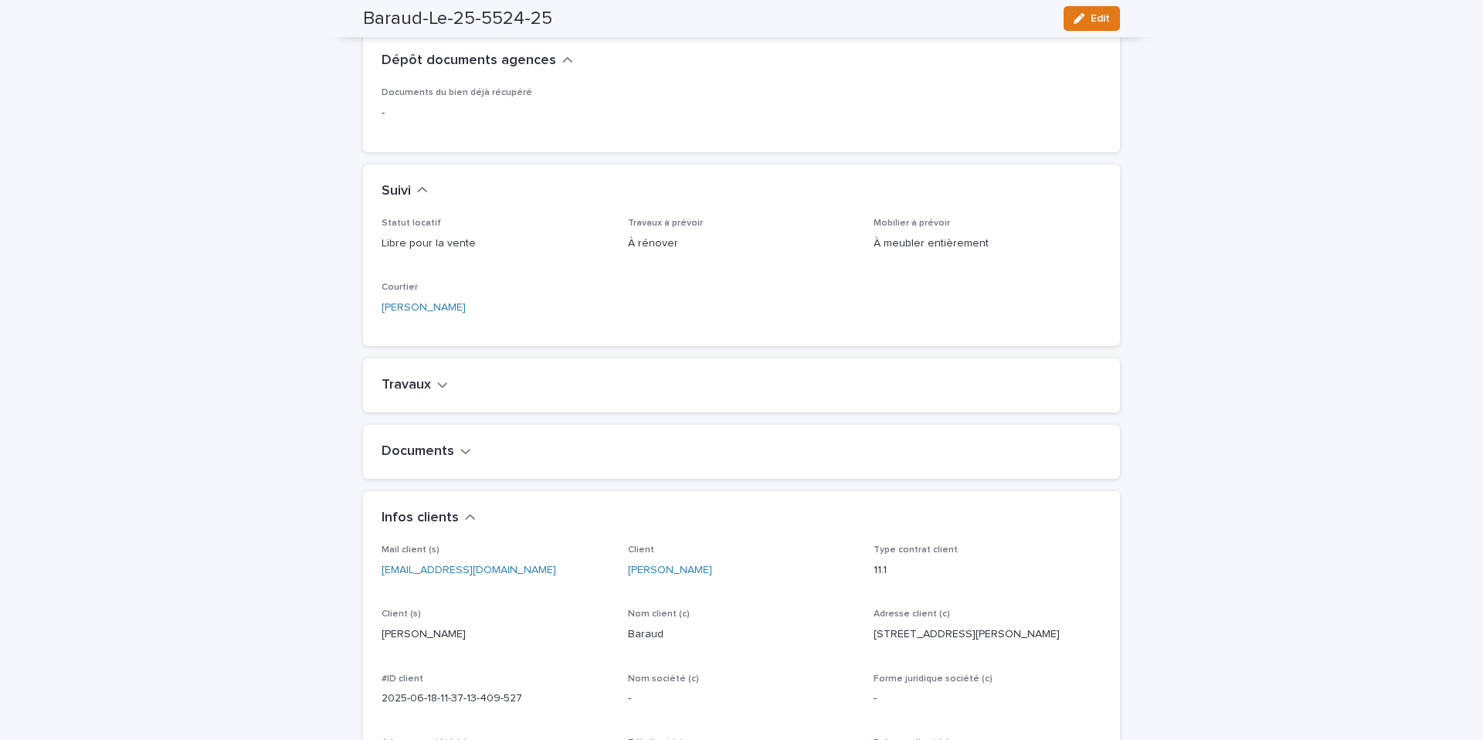
scroll to position [598, 0]
click at [426, 392] on h2 "Travaux" at bounding box center [406, 383] width 49 height 17
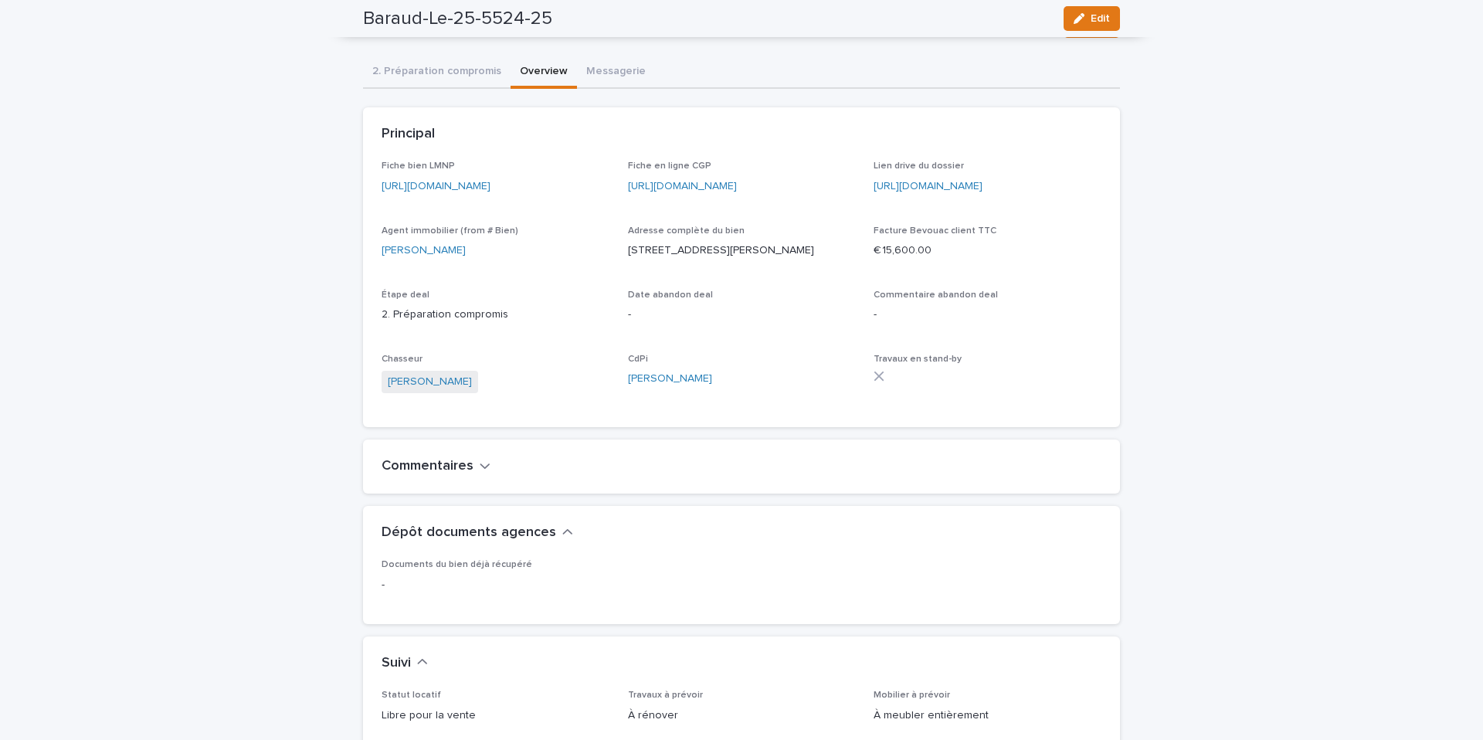
scroll to position [93, 0]
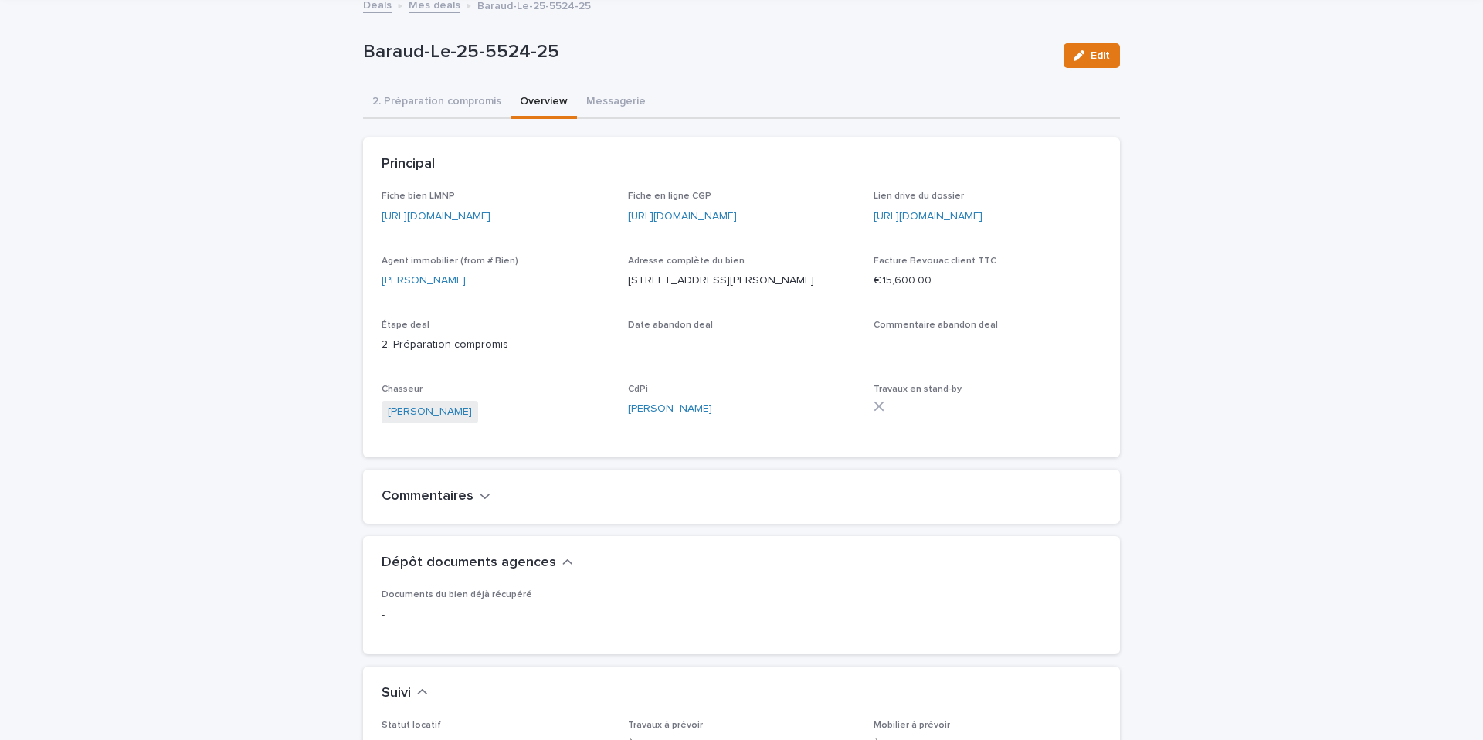
click at [433, 4] on link "Mes deals" at bounding box center [435, 4] width 52 height 18
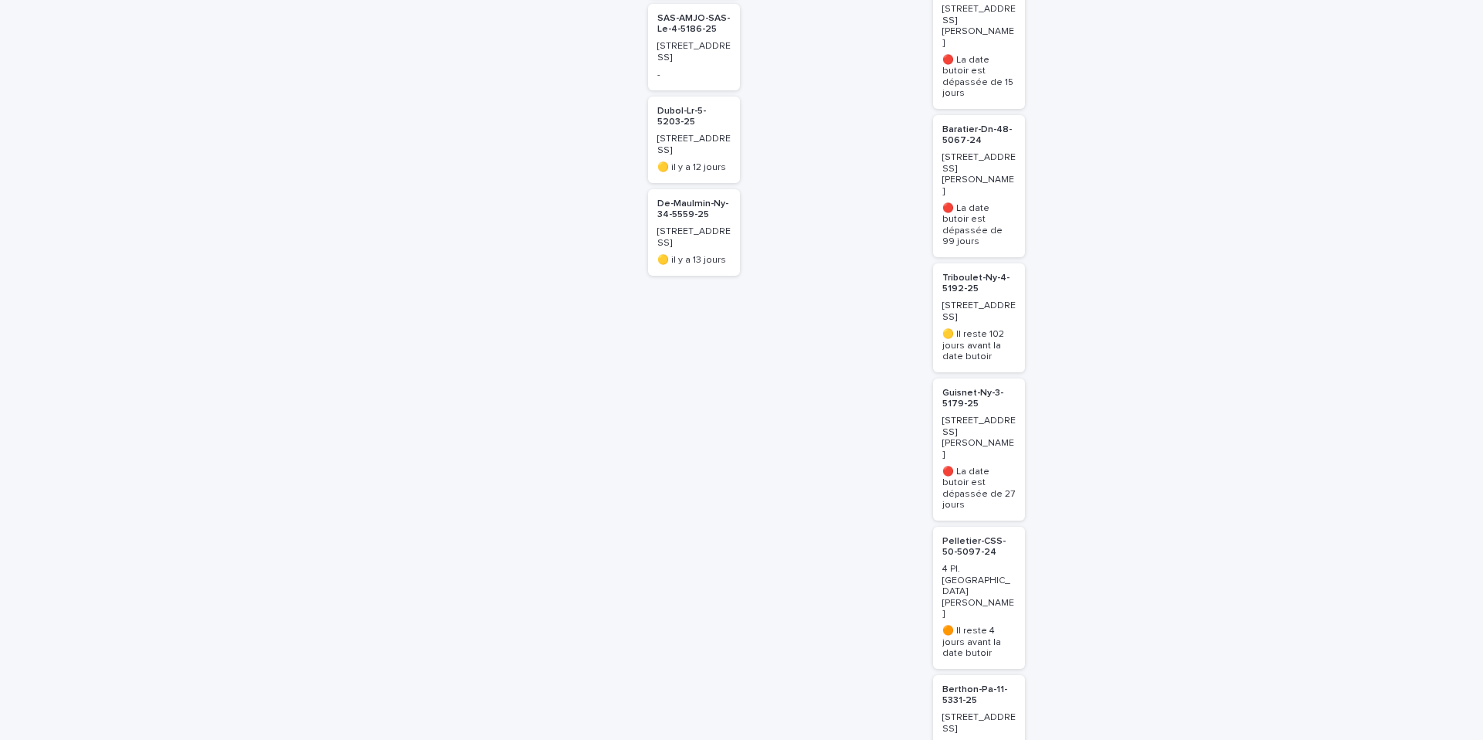
scroll to position [870, 0]
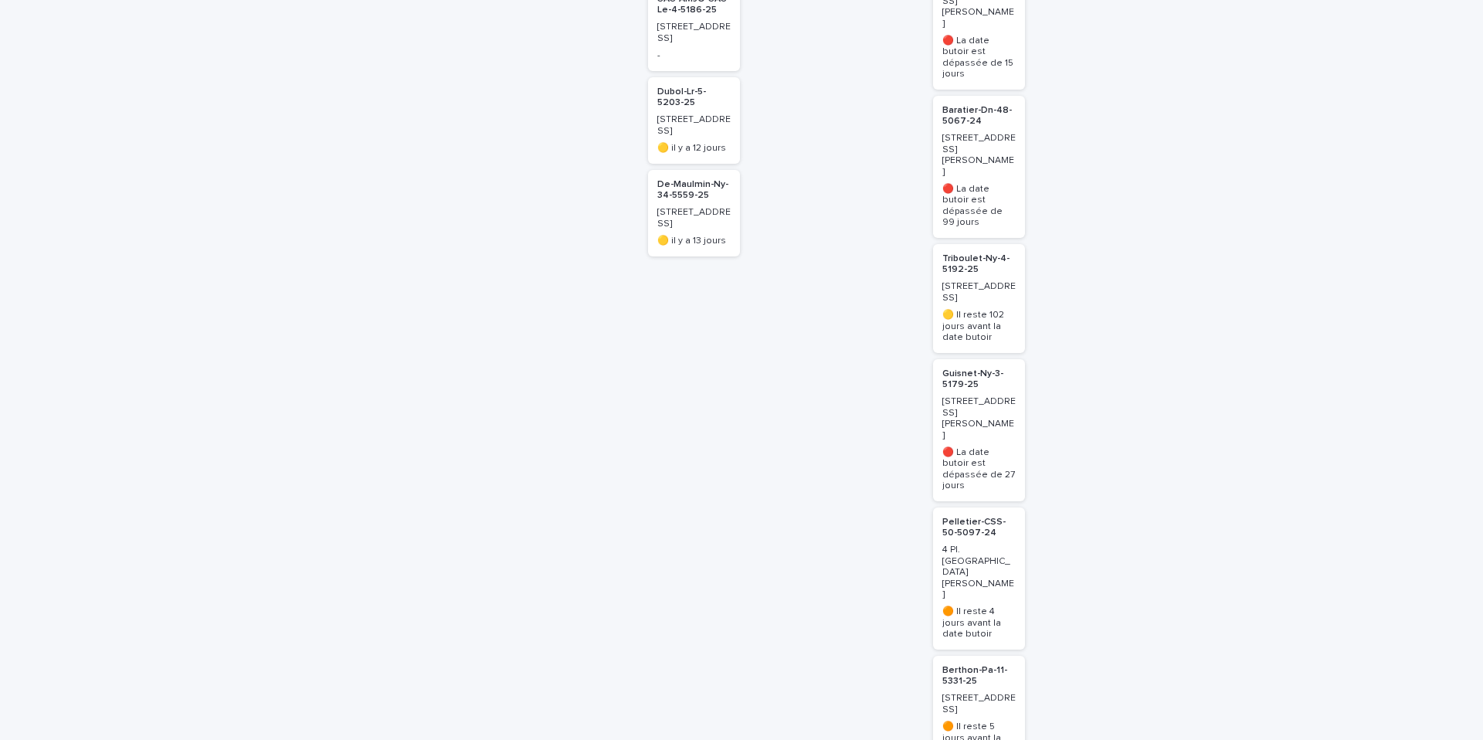
click at [959, 665] on p "Berthon-Pa-11-5331-25" at bounding box center [978, 676] width 73 height 22
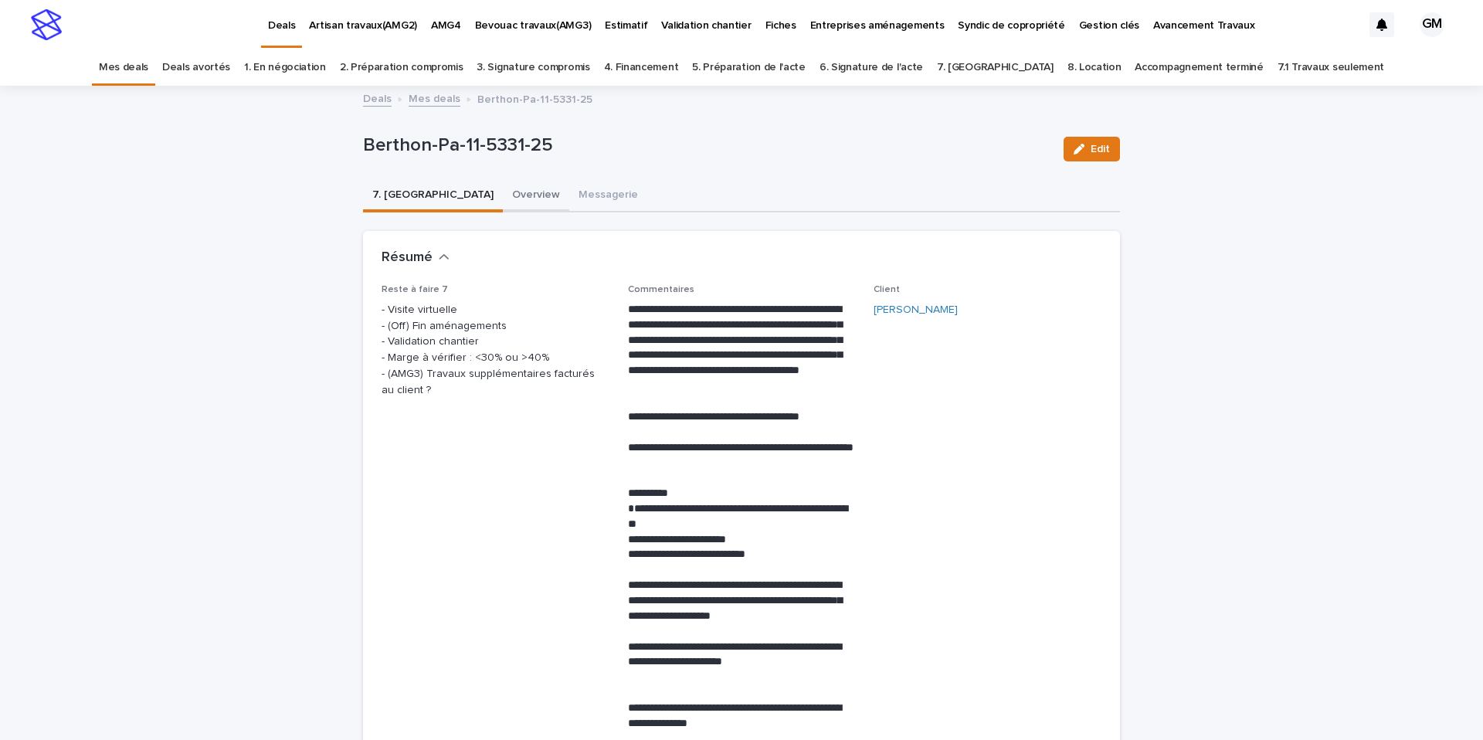
click at [503, 193] on button "Overview" at bounding box center [536, 196] width 66 height 32
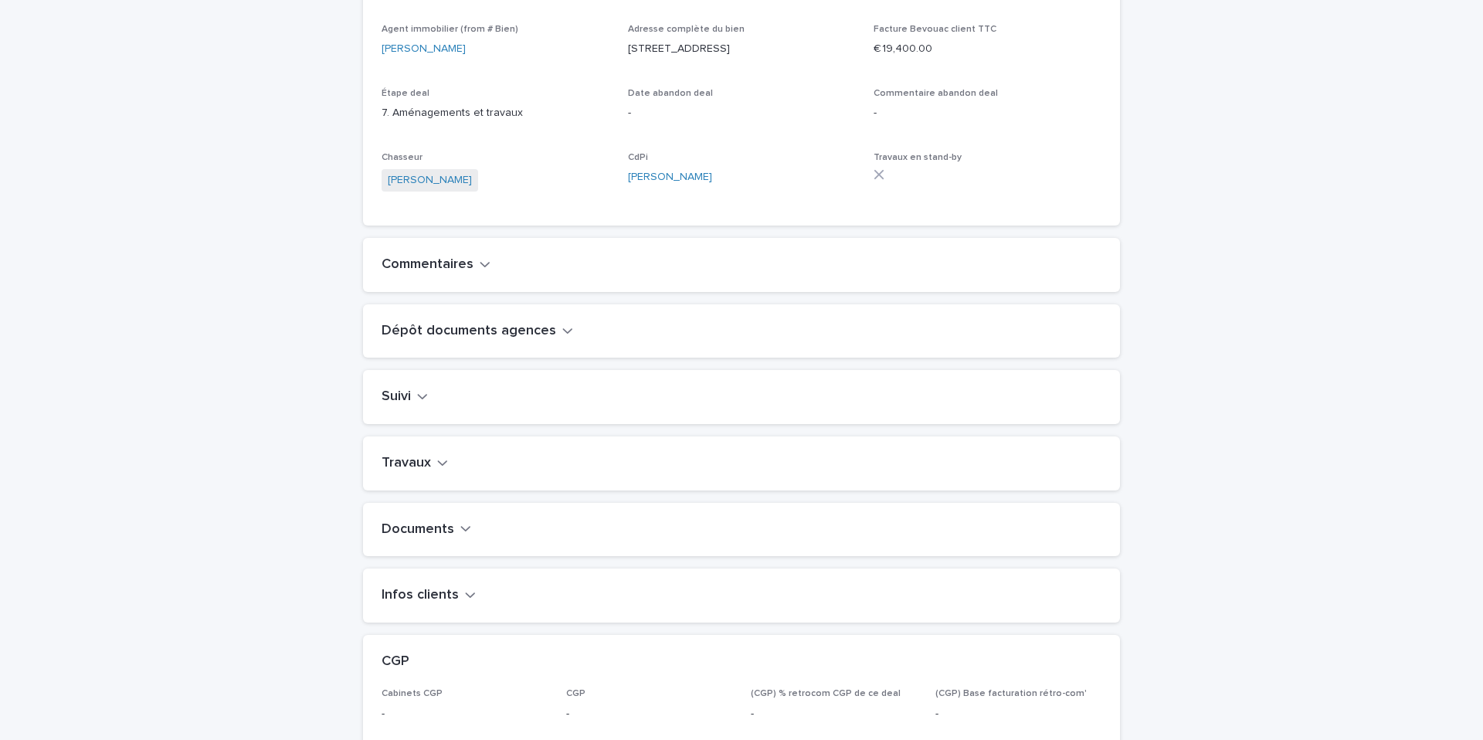
scroll to position [348, 0]
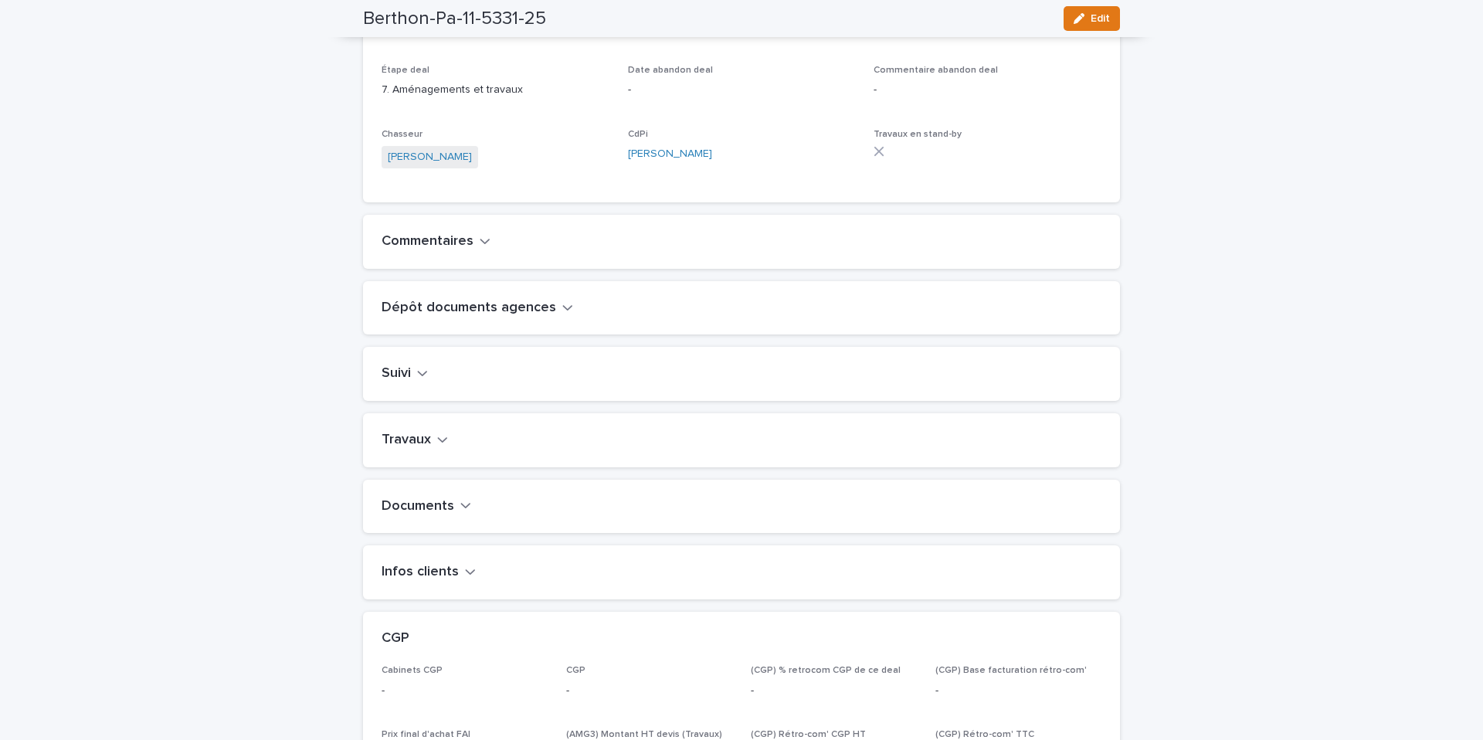
click at [425, 449] on h2 "Travaux" at bounding box center [406, 440] width 49 height 17
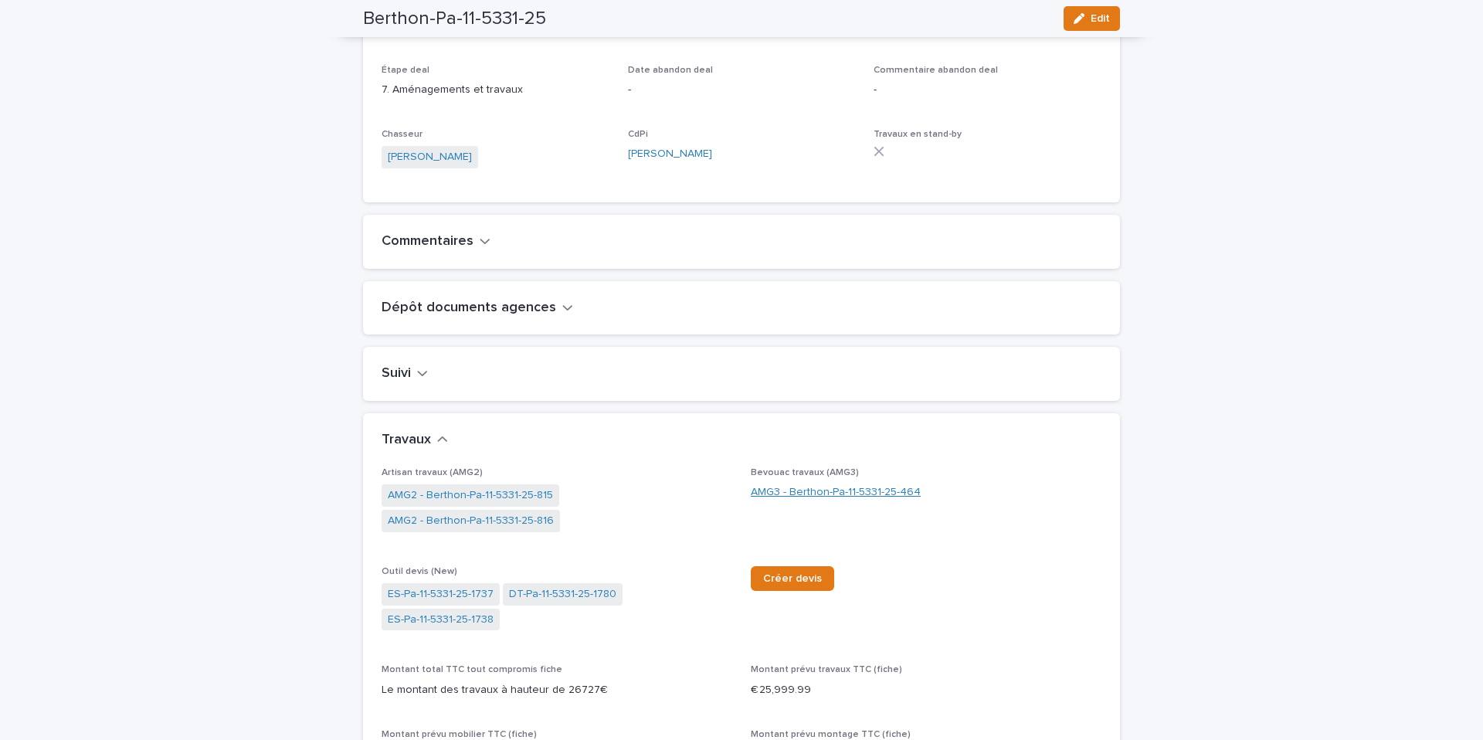
click at [818, 500] on link "AMG3 - Berthon-Pa-11-5331-25-464" at bounding box center [836, 492] width 170 height 16
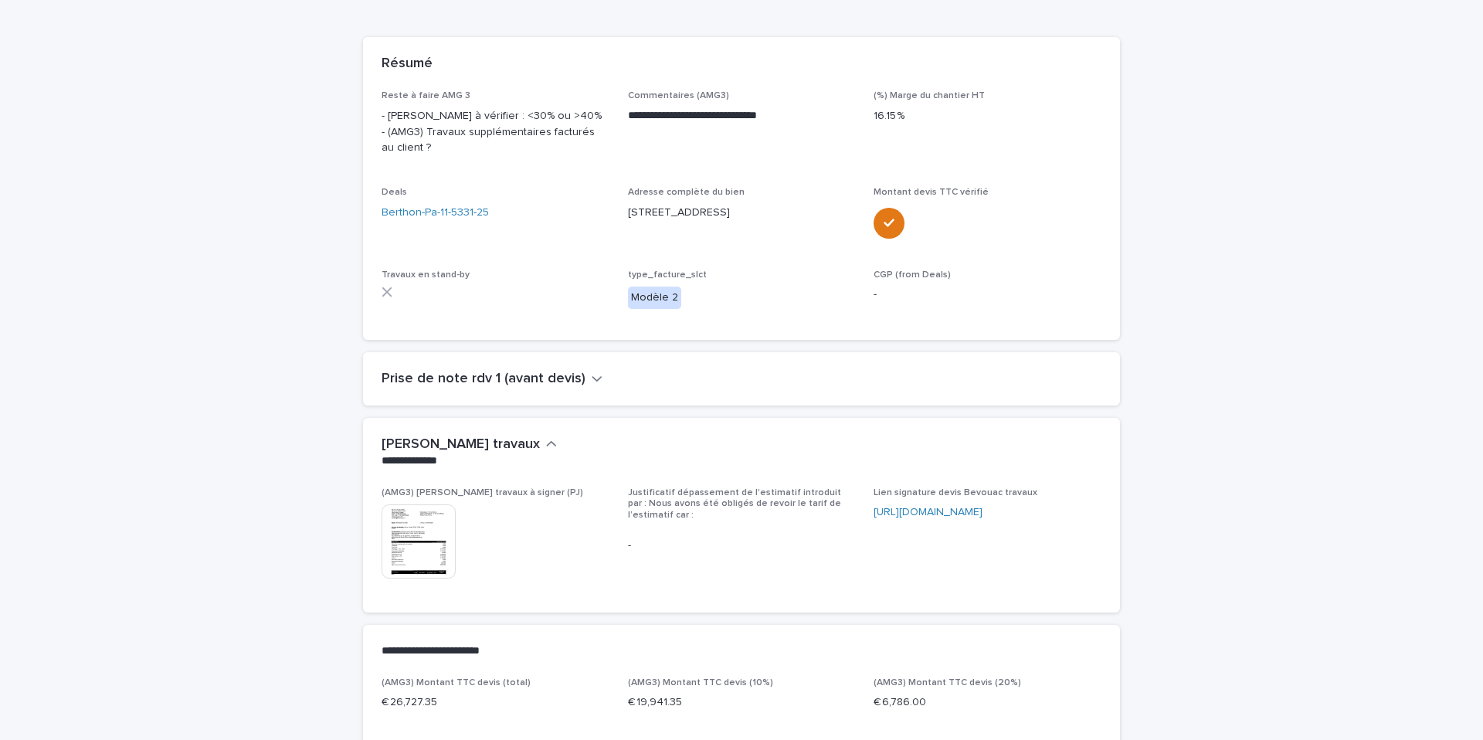
scroll to position [164, 0]
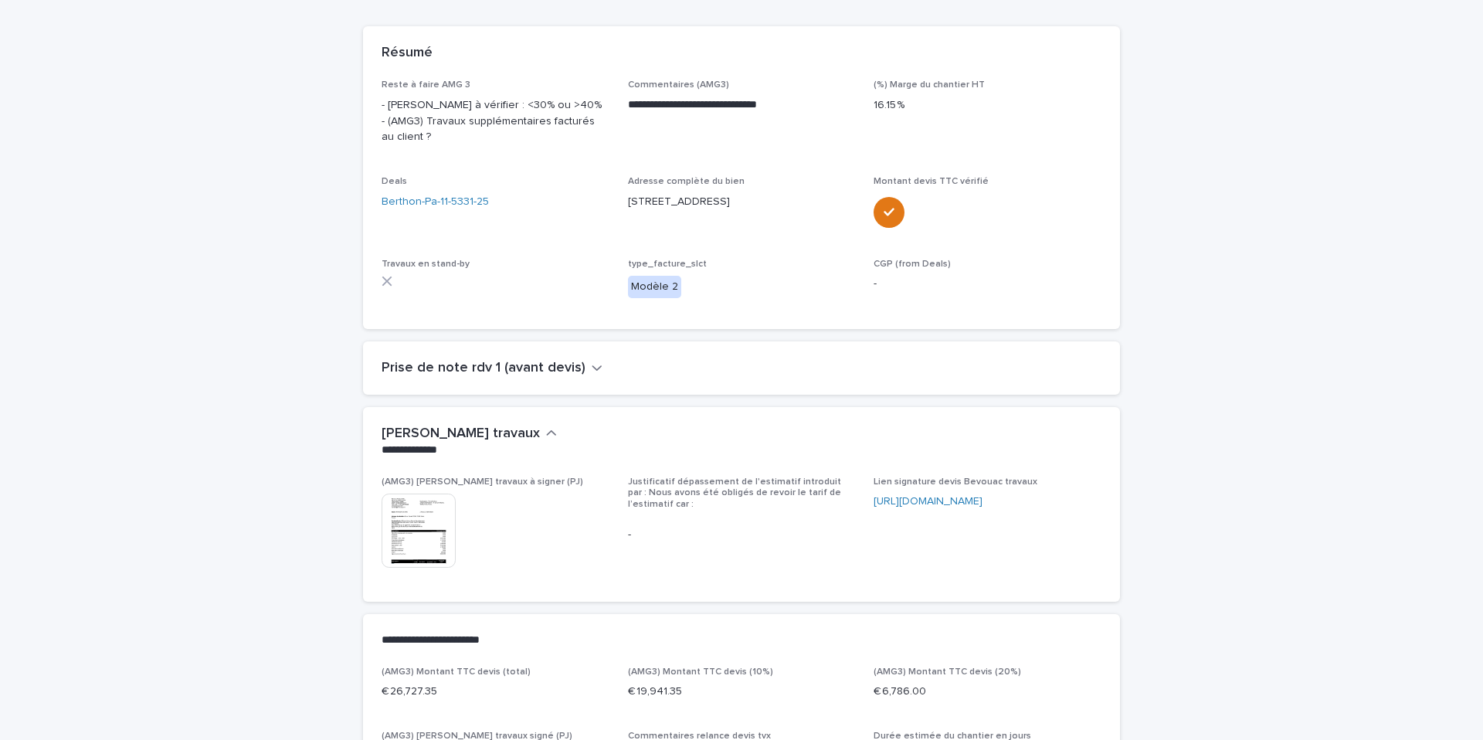
click at [414, 548] on img at bounding box center [419, 531] width 74 height 74
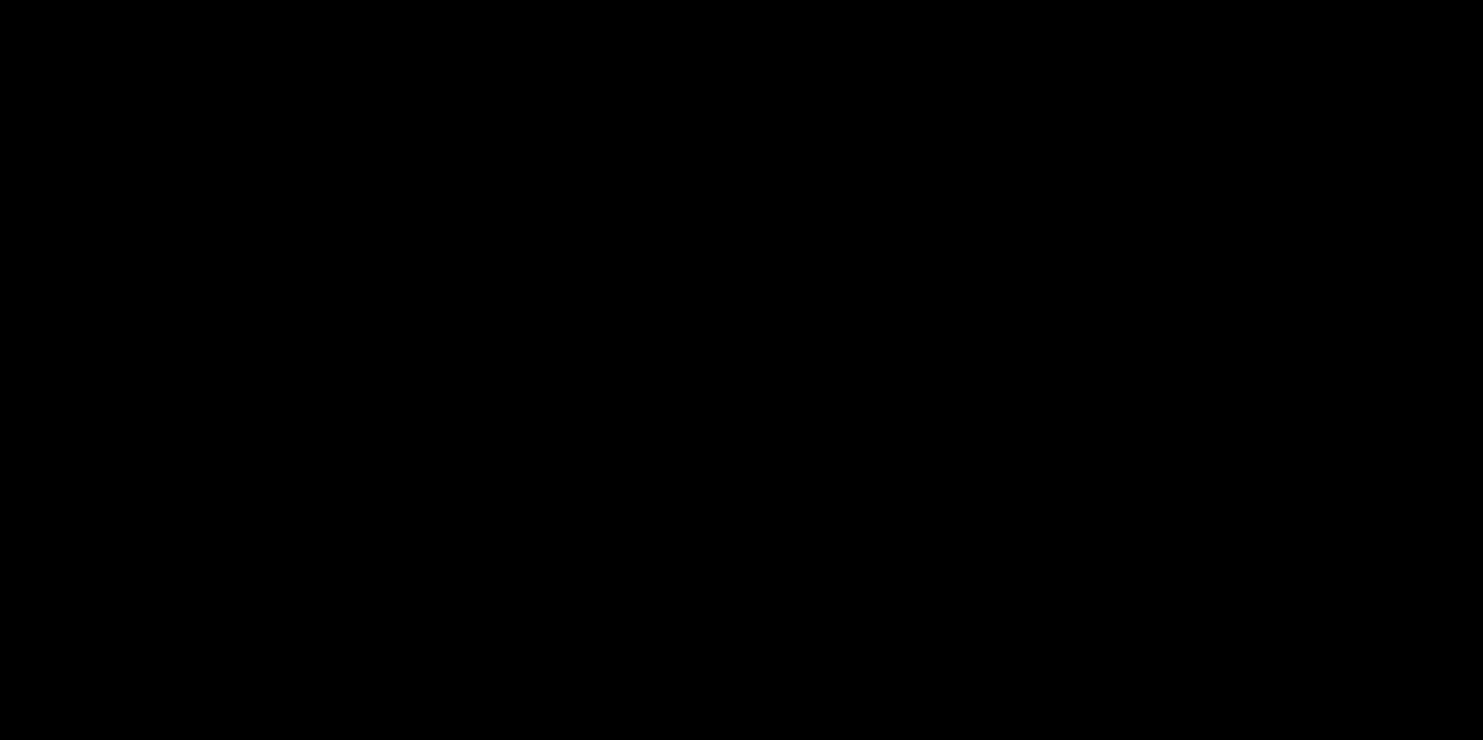
scroll to position [174, 0]
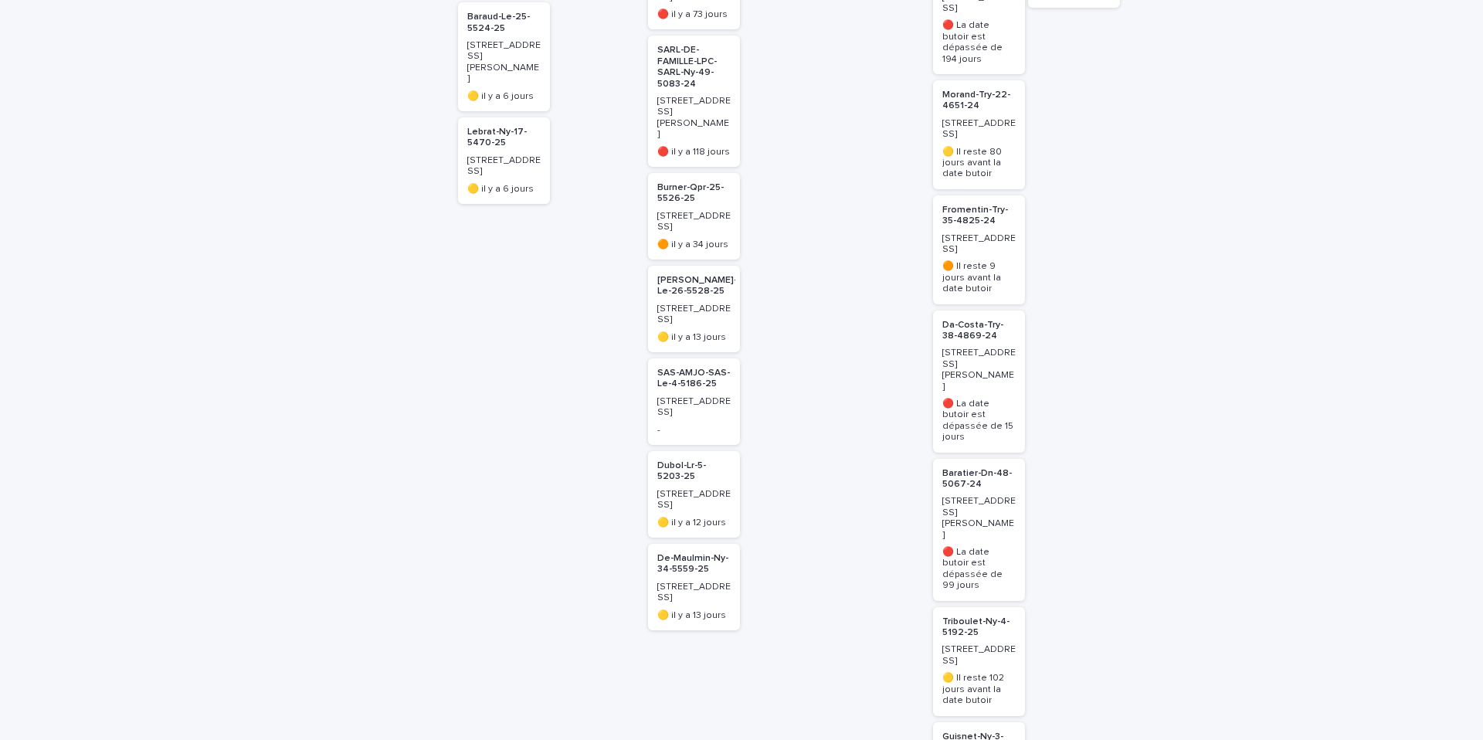
scroll to position [544, 0]
click at [680, 273] on p "[PERSON_NAME]-Le-26-5528-25" at bounding box center [697, 284] width 80 height 22
click at [679, 271] on p "[PERSON_NAME]-Le-26-5528-25" at bounding box center [697, 282] width 80 height 22
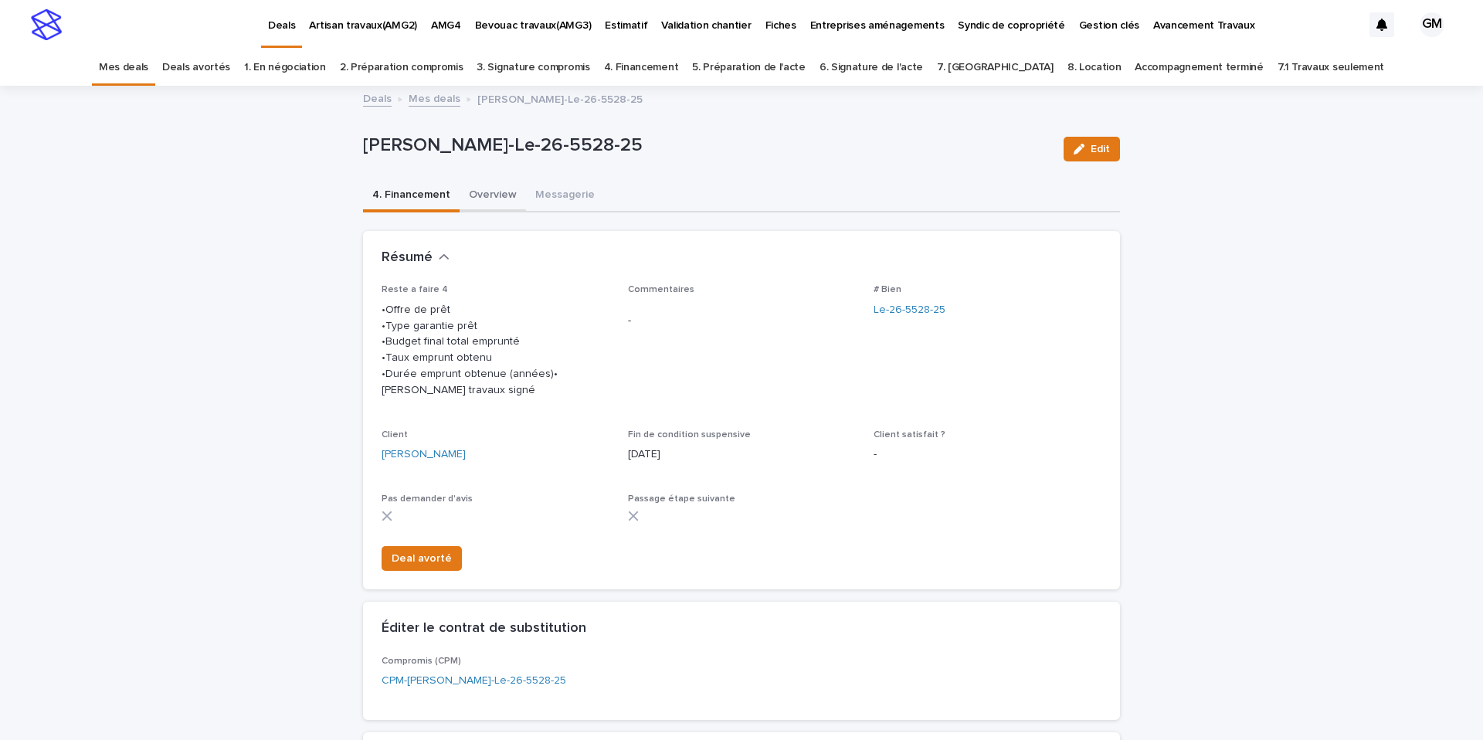
drag, startPoint x: 499, startPoint y: 195, endPoint x: 500, endPoint y: 210, distance: 15.5
click at [499, 195] on button "Overview" at bounding box center [493, 196] width 66 height 32
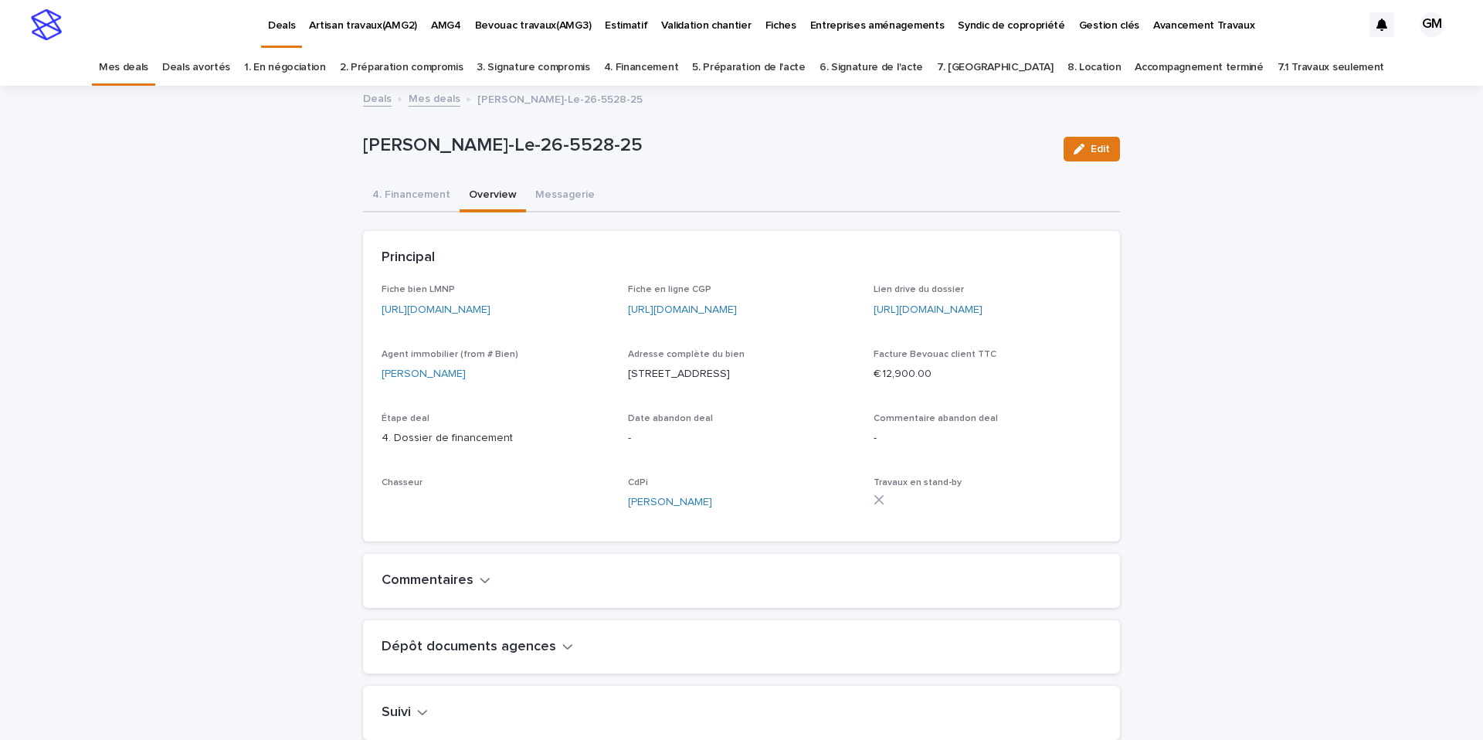
scroll to position [322, 0]
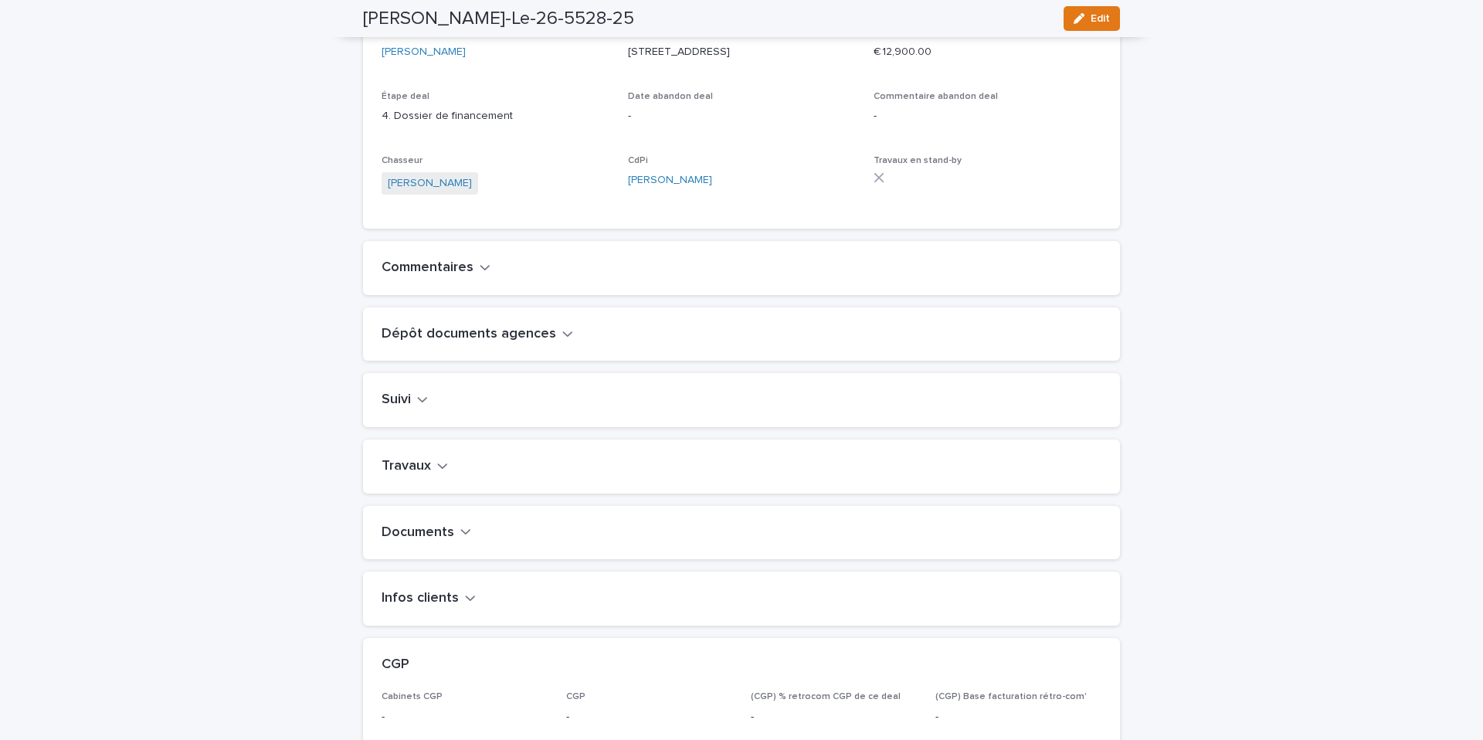
click at [465, 605] on icon "button" at bounding box center [470, 598] width 11 height 14
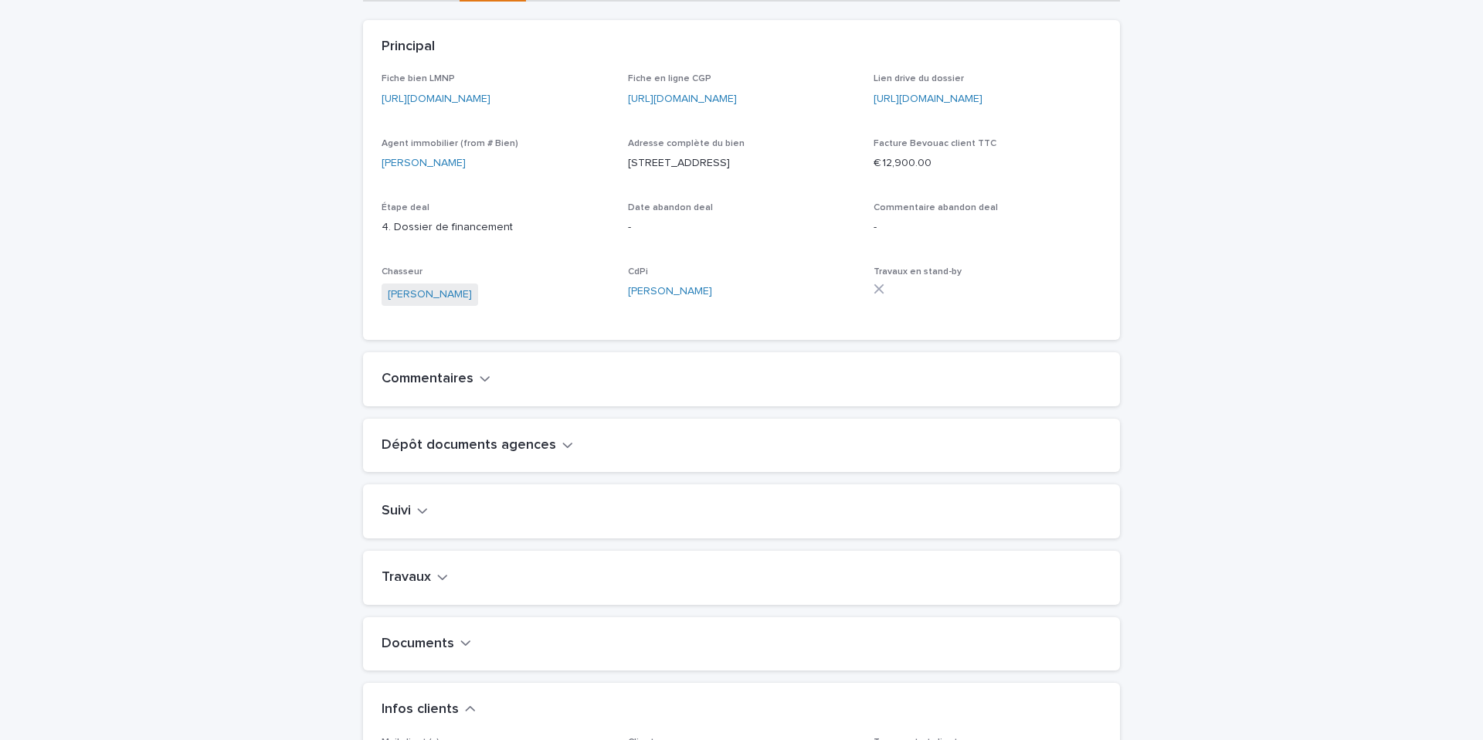
scroll to position [378, 0]
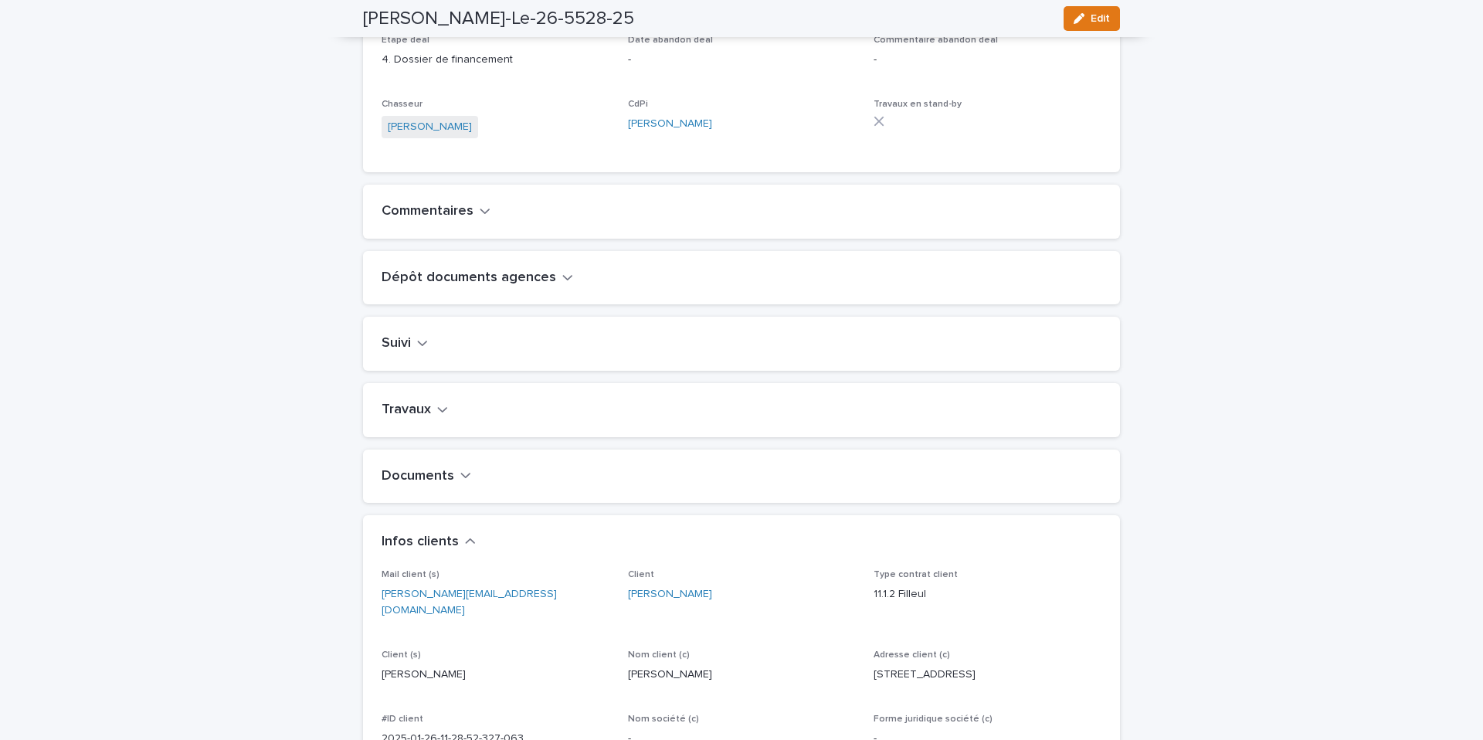
click at [423, 419] on h2 "Travaux" at bounding box center [406, 410] width 49 height 17
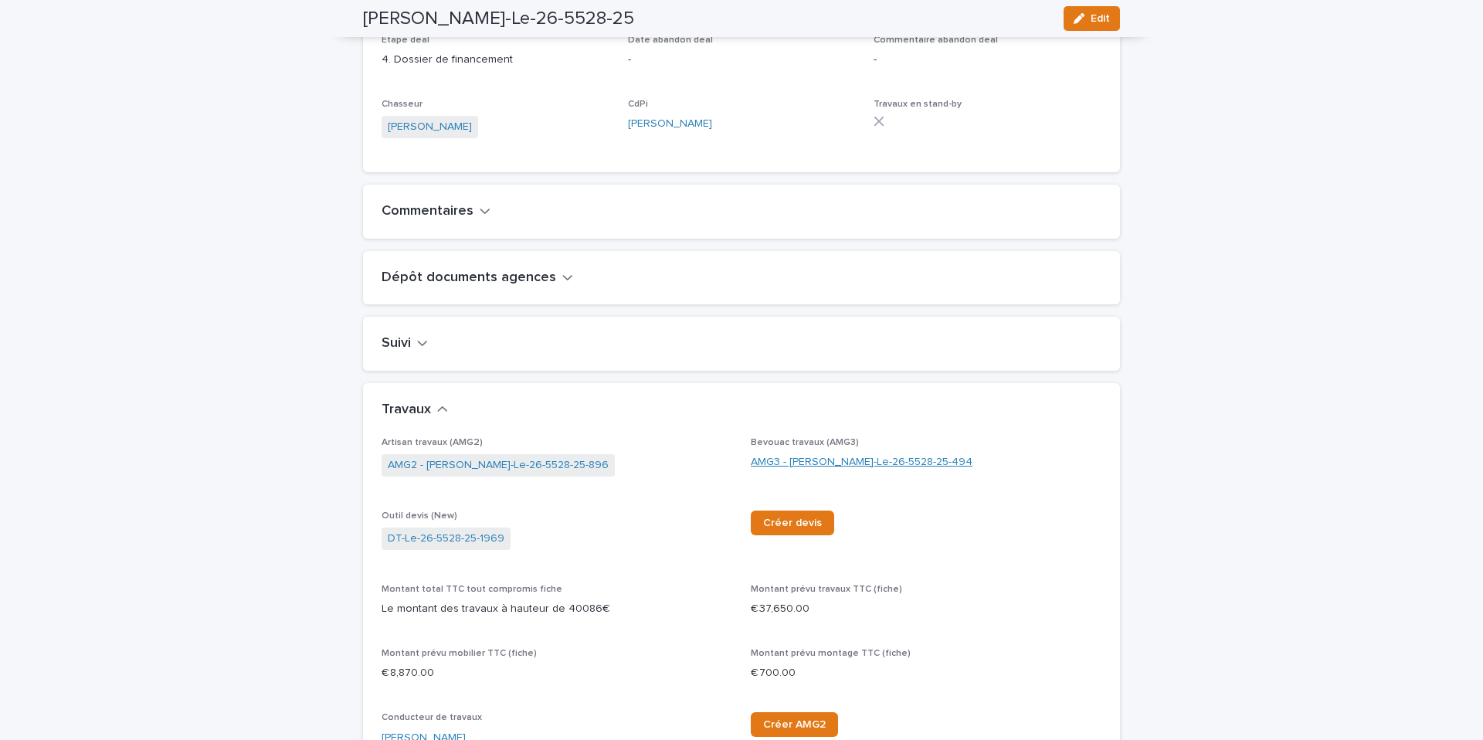
click at [789, 470] on link "AMG3 - [PERSON_NAME]-Le-26-5528-25-494" at bounding box center [862, 462] width 222 height 16
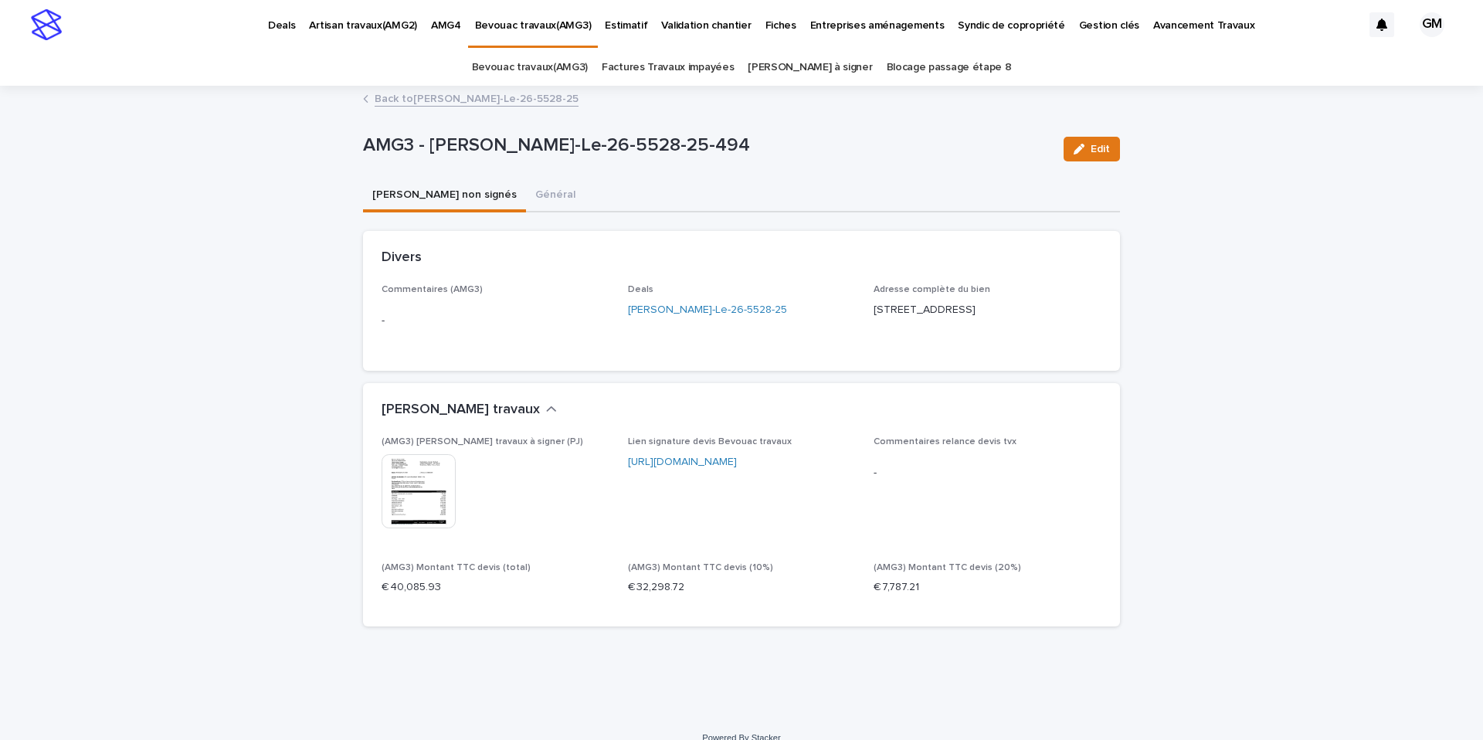
click at [417, 490] on img at bounding box center [419, 491] width 74 height 74
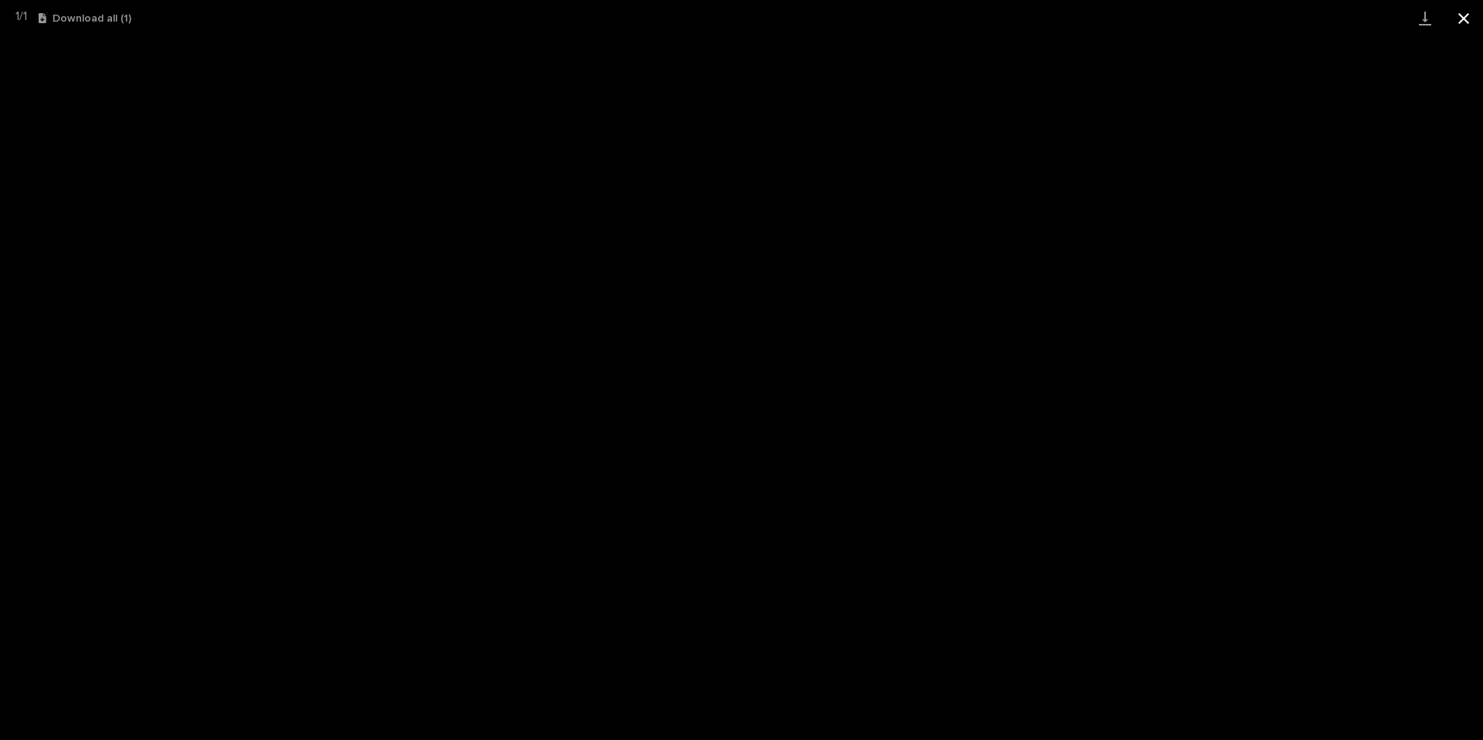
click at [1468, 16] on button "Close gallery" at bounding box center [1463, 18] width 39 height 36
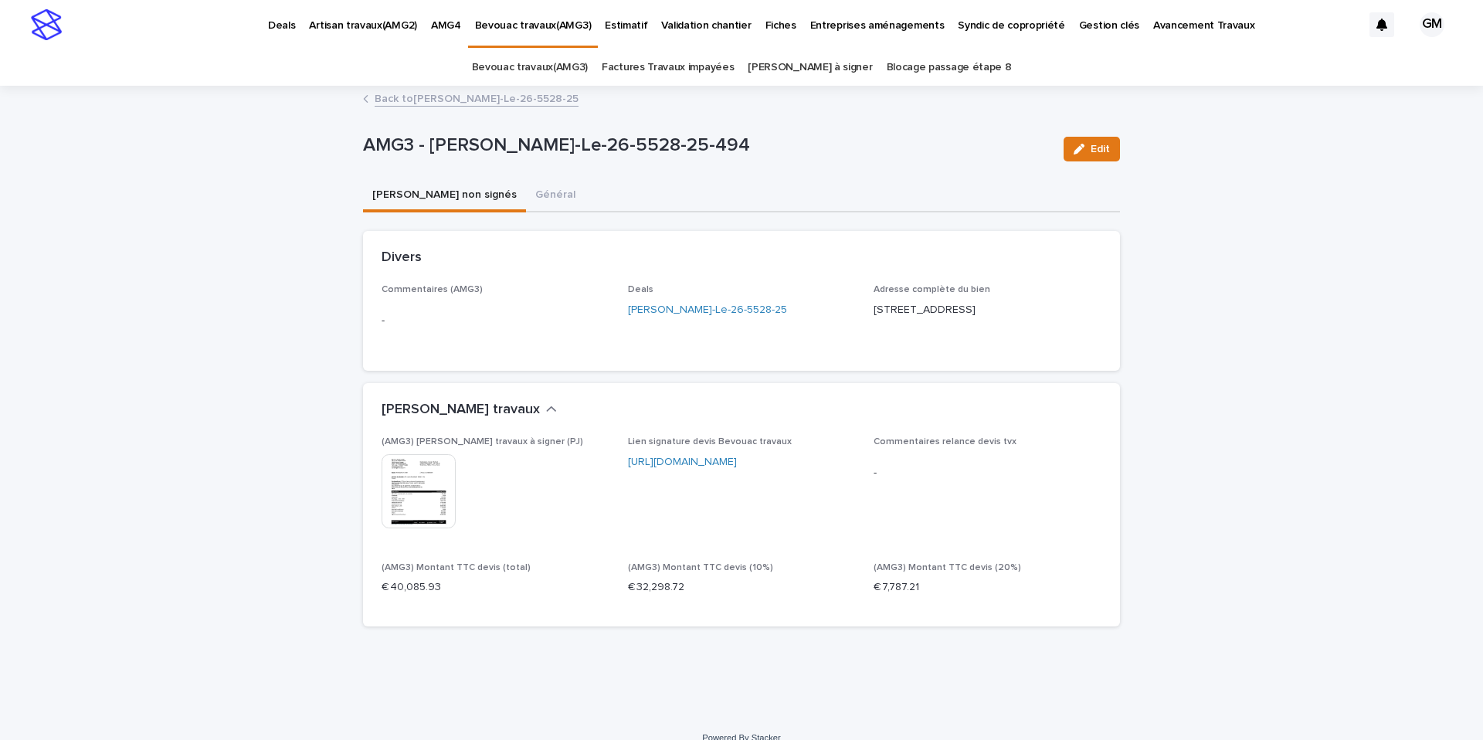
click at [408, 100] on link "Back to [PERSON_NAME]-Le-26-5528-25" at bounding box center [477, 98] width 204 height 18
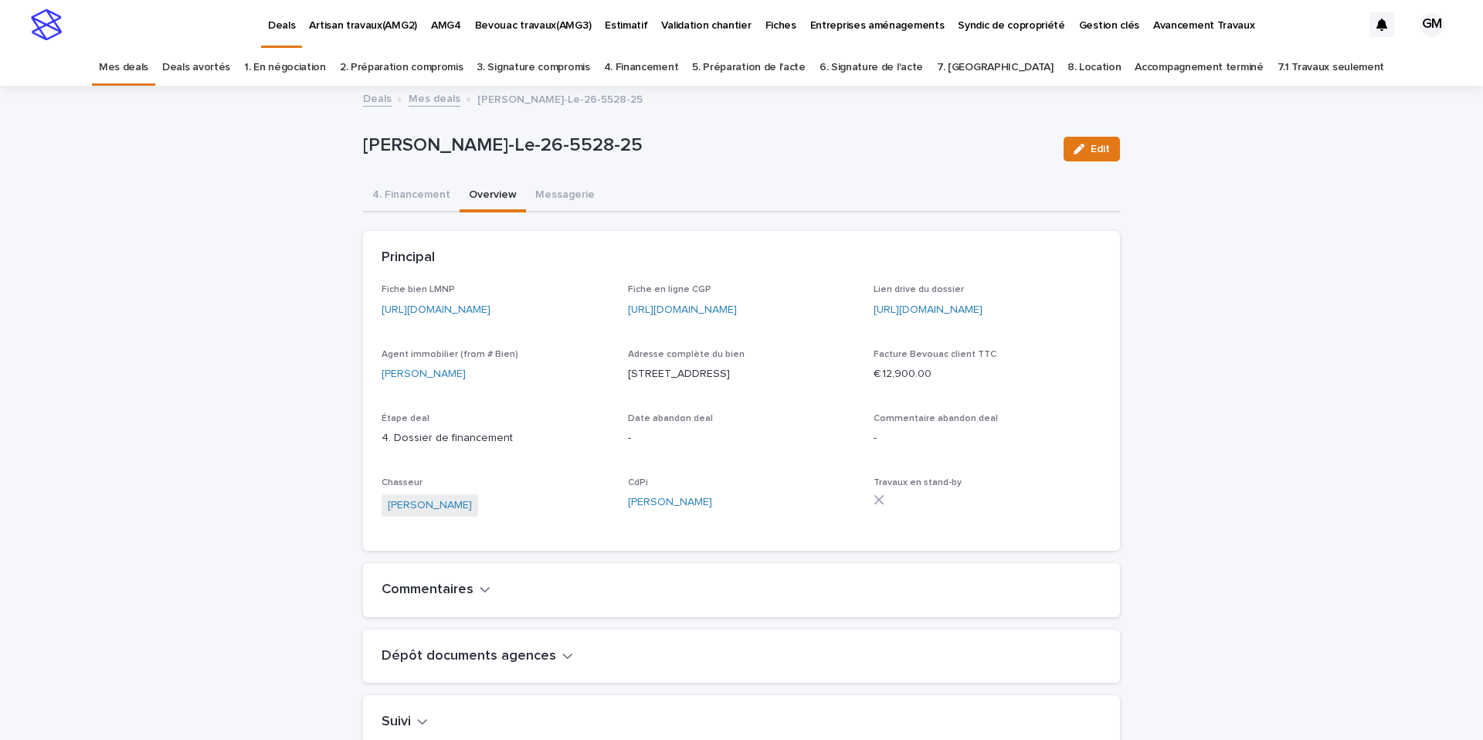
scroll to position [49, 0]
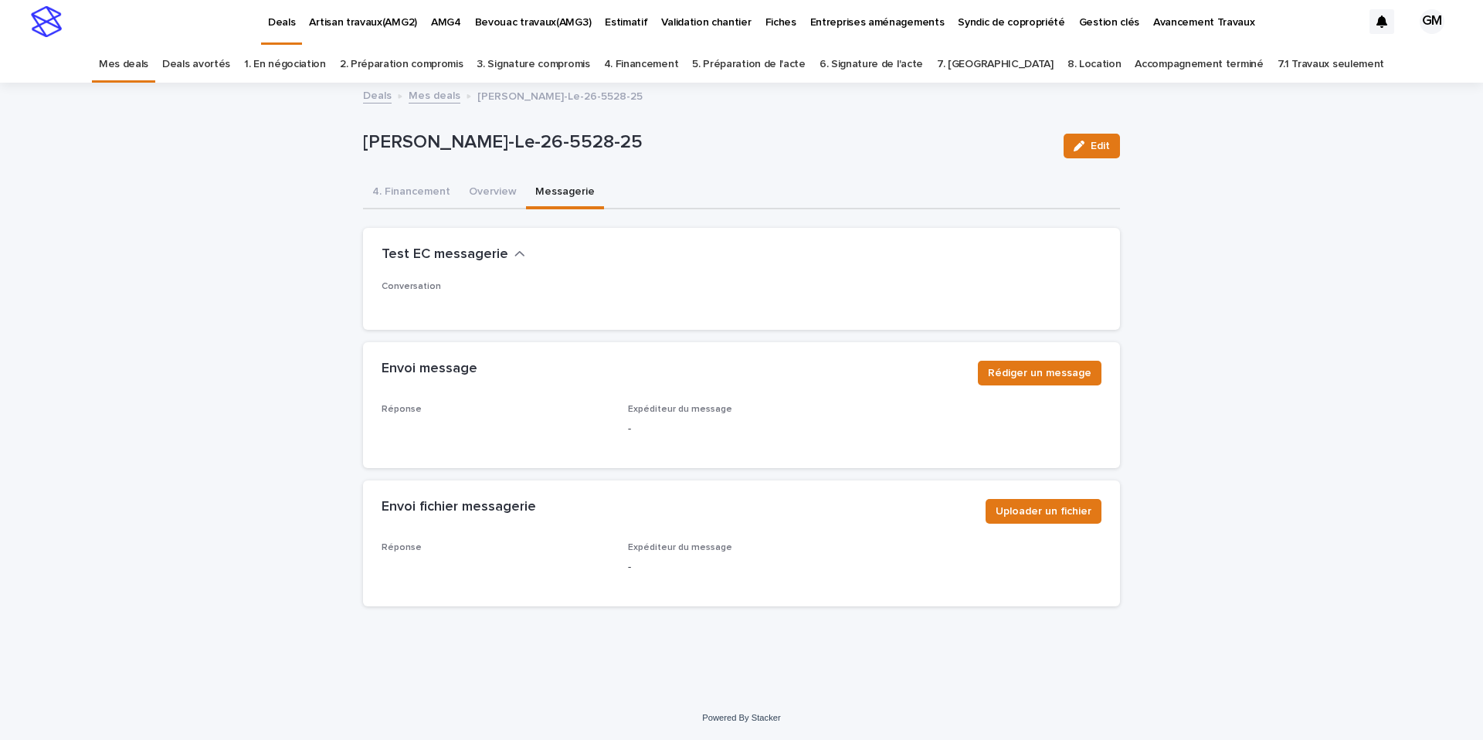
scroll to position [3, 0]
click at [420, 192] on button "4. Financement" at bounding box center [411, 193] width 97 height 32
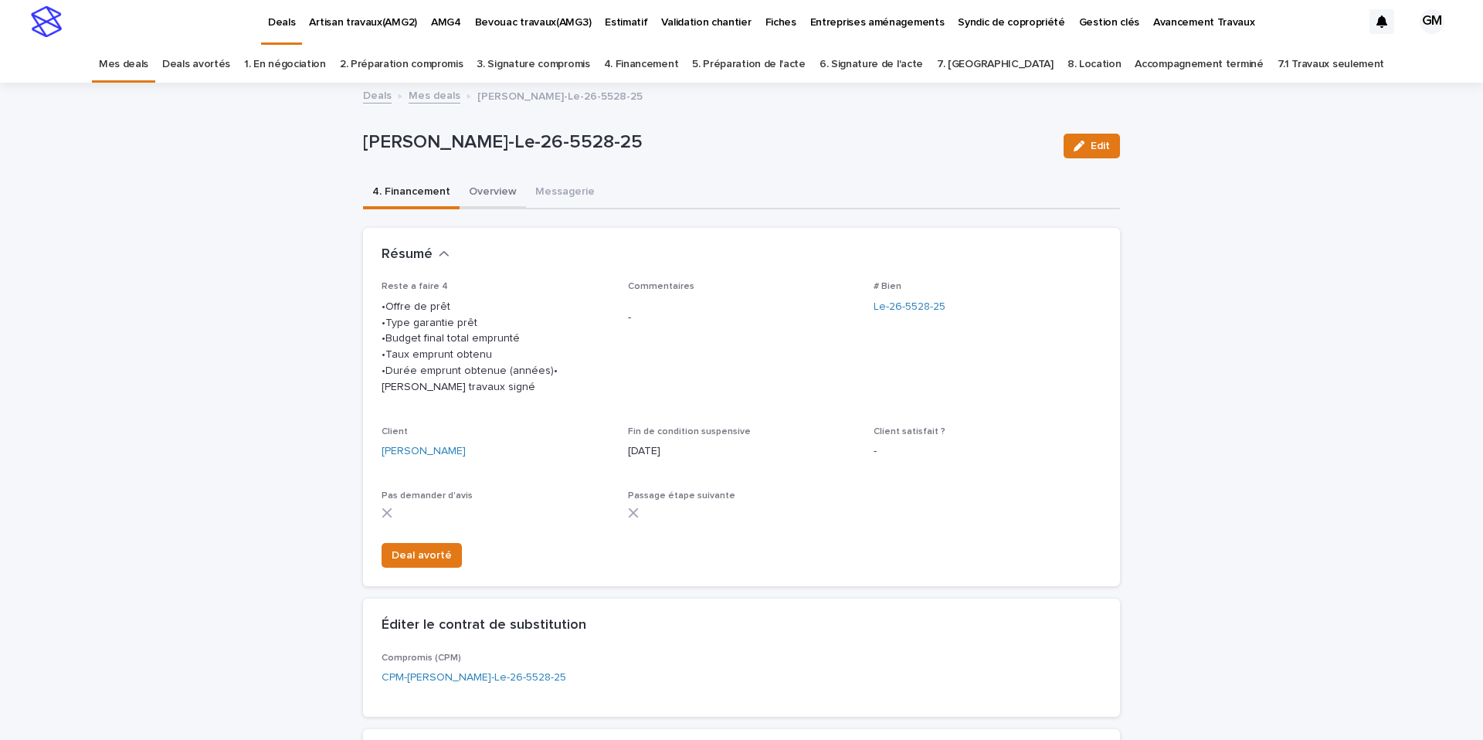
click at [486, 195] on button "Overview" at bounding box center [493, 193] width 66 height 32
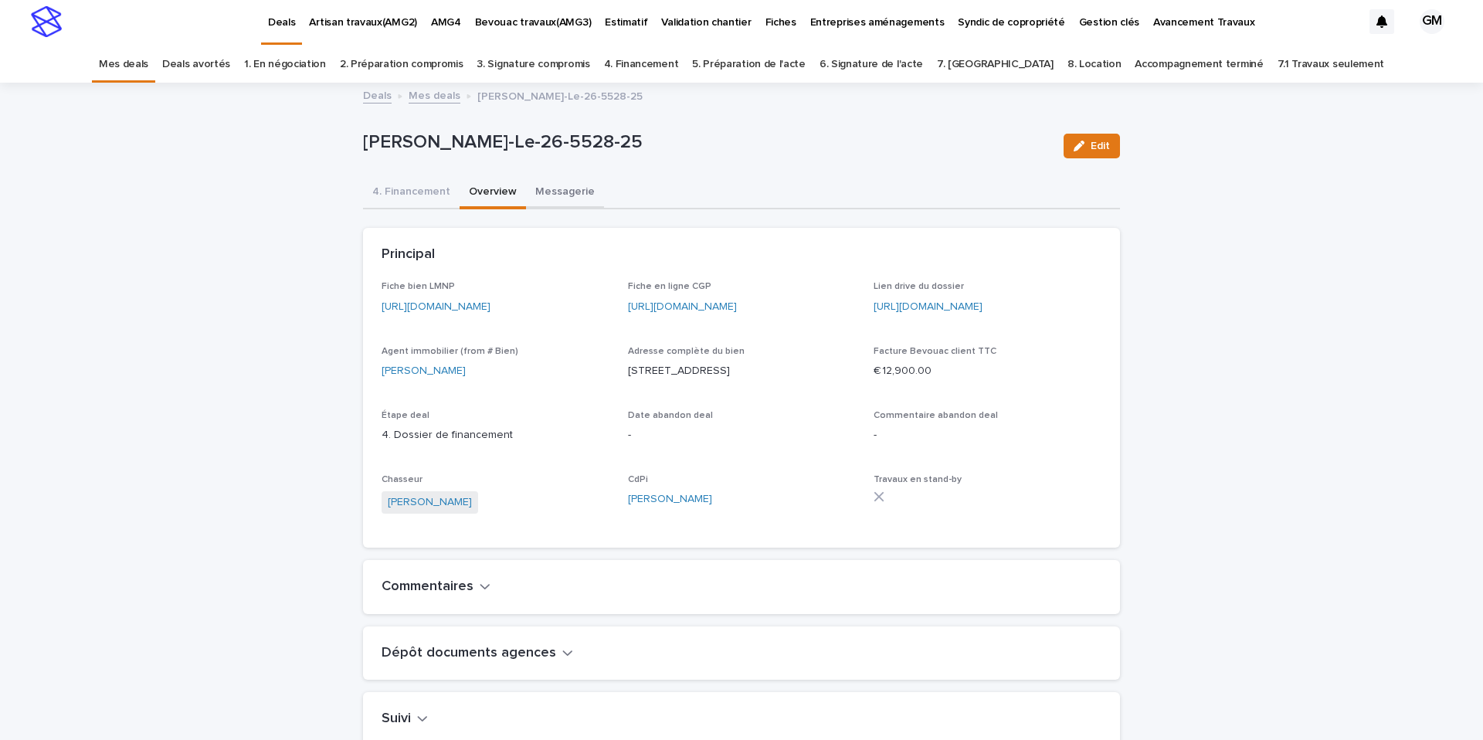
click at [551, 200] on button "Messagerie" at bounding box center [565, 193] width 78 height 32
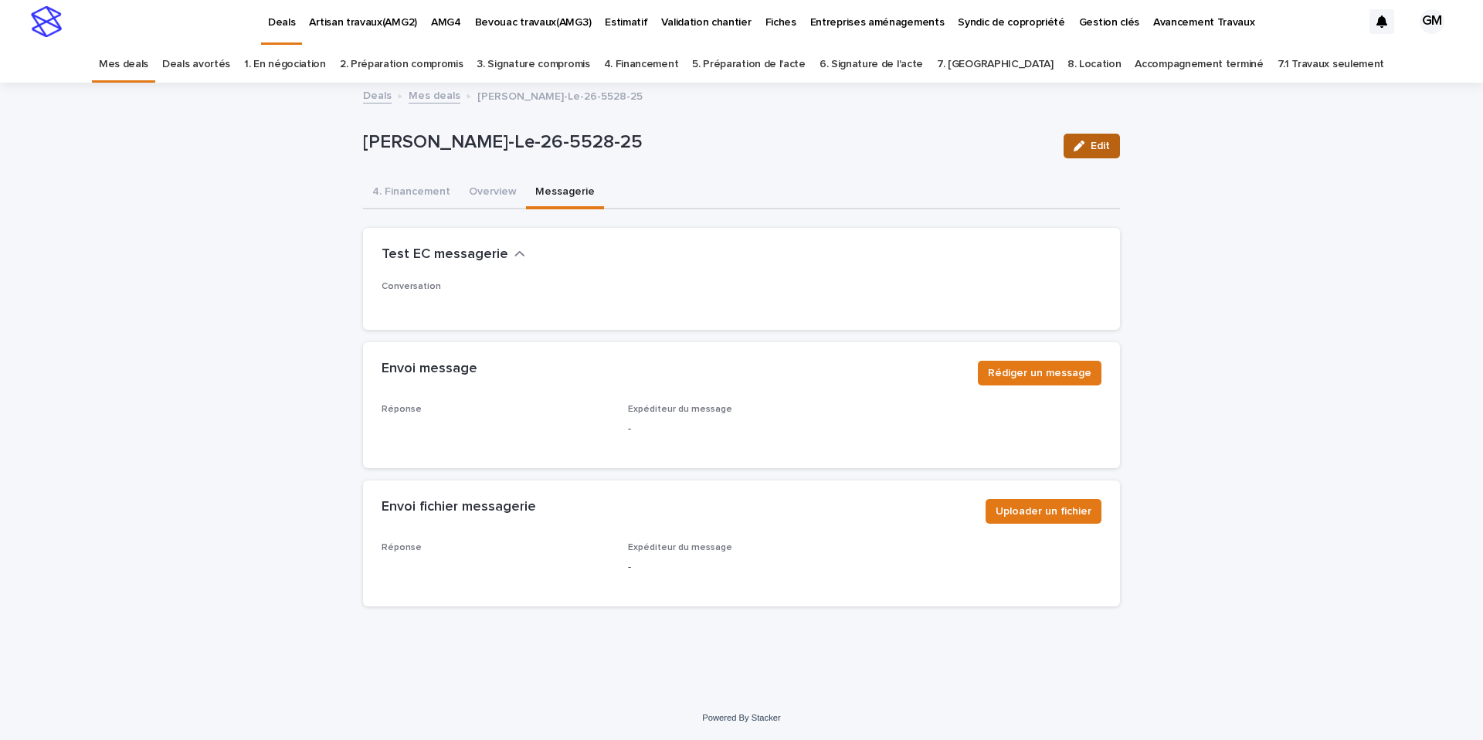
click at [1111, 144] on button "Edit" at bounding box center [1092, 146] width 56 height 25
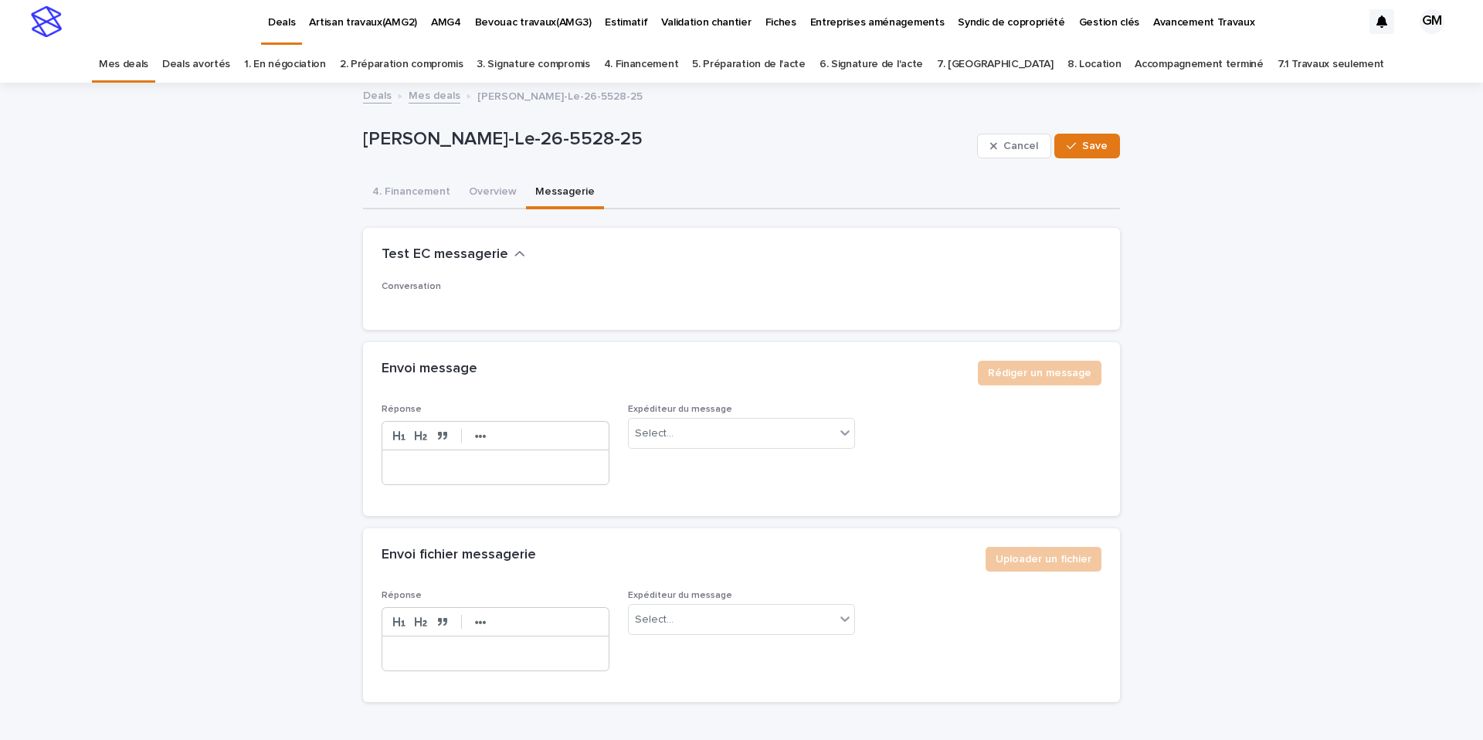
scroll to position [99, 0]
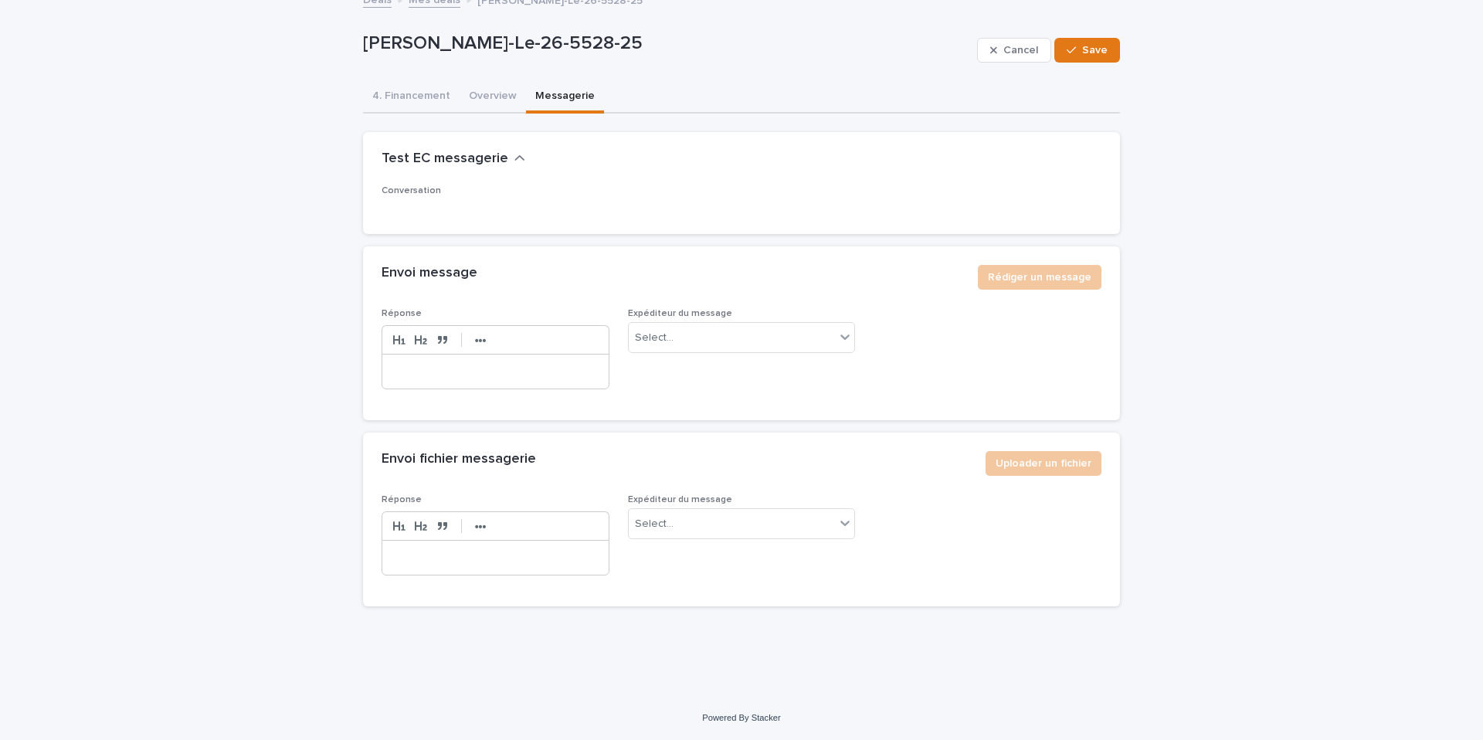
drag, startPoint x: 437, startPoint y: 369, endPoint x: 423, endPoint y: 368, distance: 13.9
click at [437, 369] on p at bounding box center [495, 371] width 203 height 15
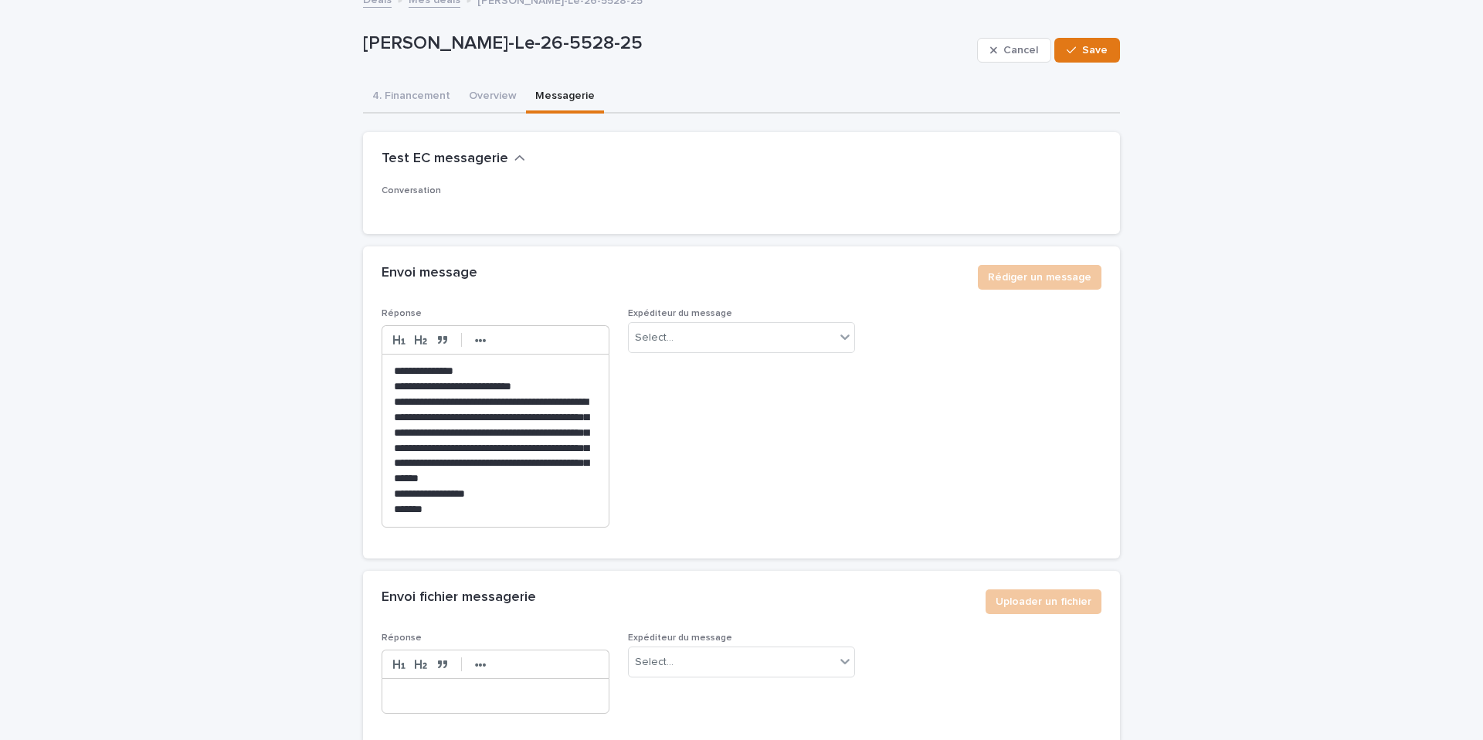
scroll to position [0, 0]
click at [659, 348] on div "Select..." at bounding box center [732, 337] width 207 height 25
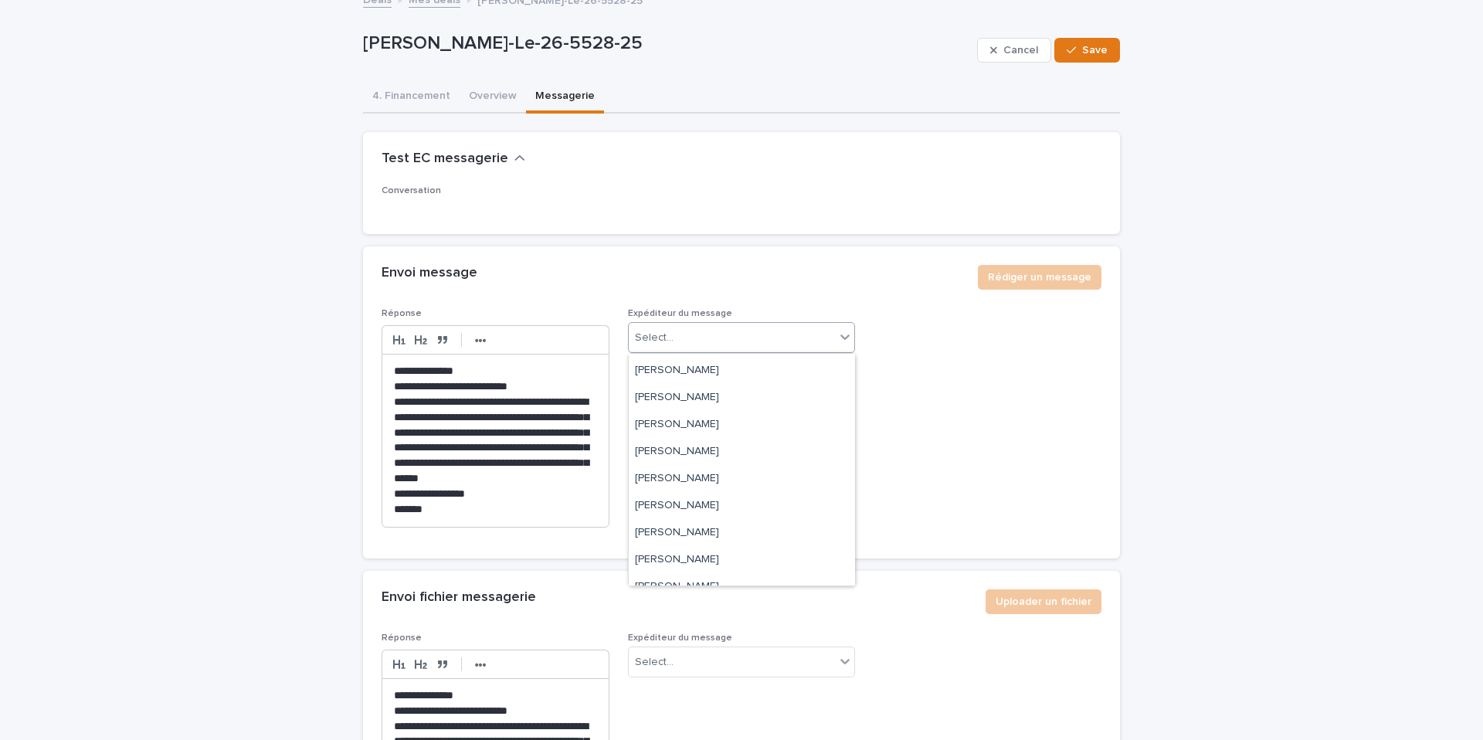
scroll to position [160, 0]
click at [816, 337] on div "Select..." at bounding box center [732, 337] width 207 height 25
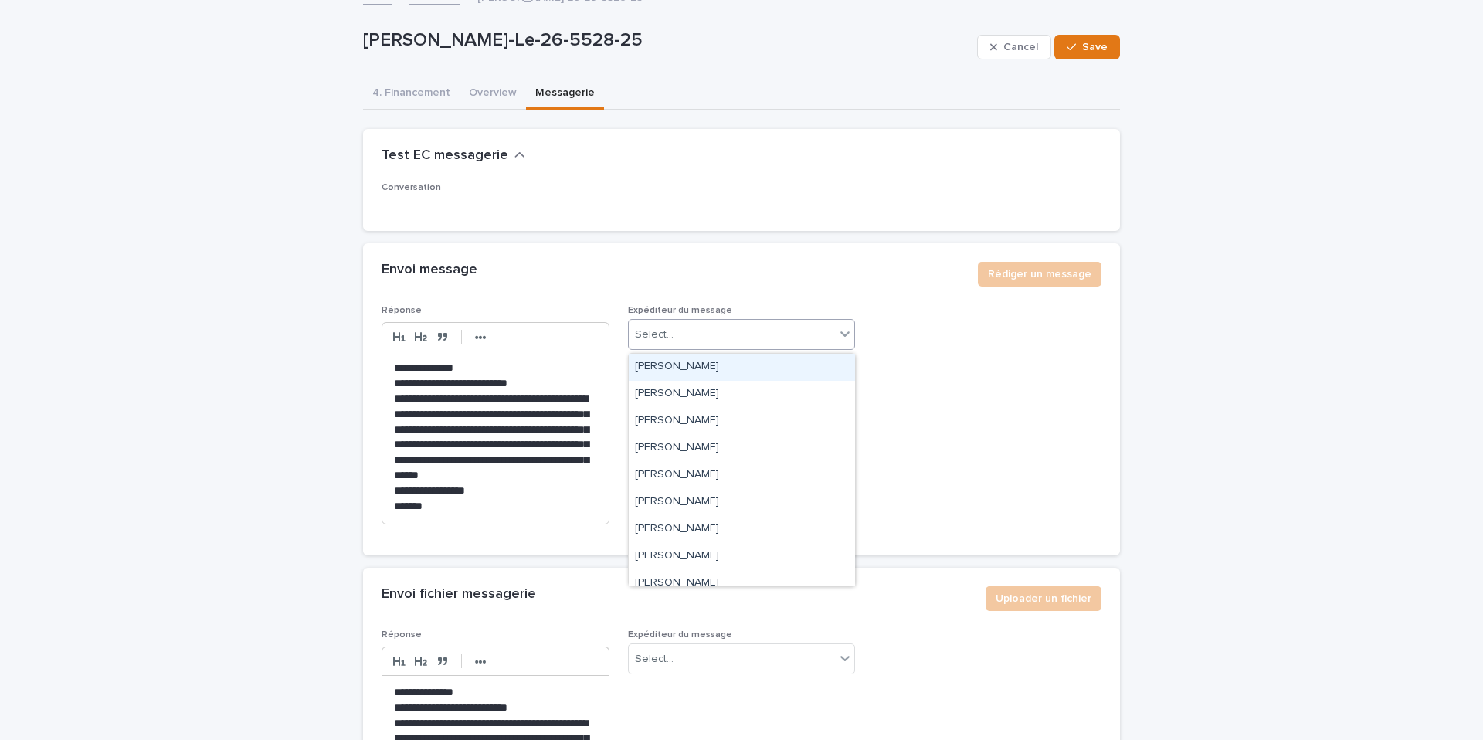
scroll to position [3, 0]
drag, startPoint x: 704, startPoint y: 579, endPoint x: 843, endPoint y: 328, distance: 286.9
click at [843, 328] on icon at bounding box center [844, 333] width 15 height 15
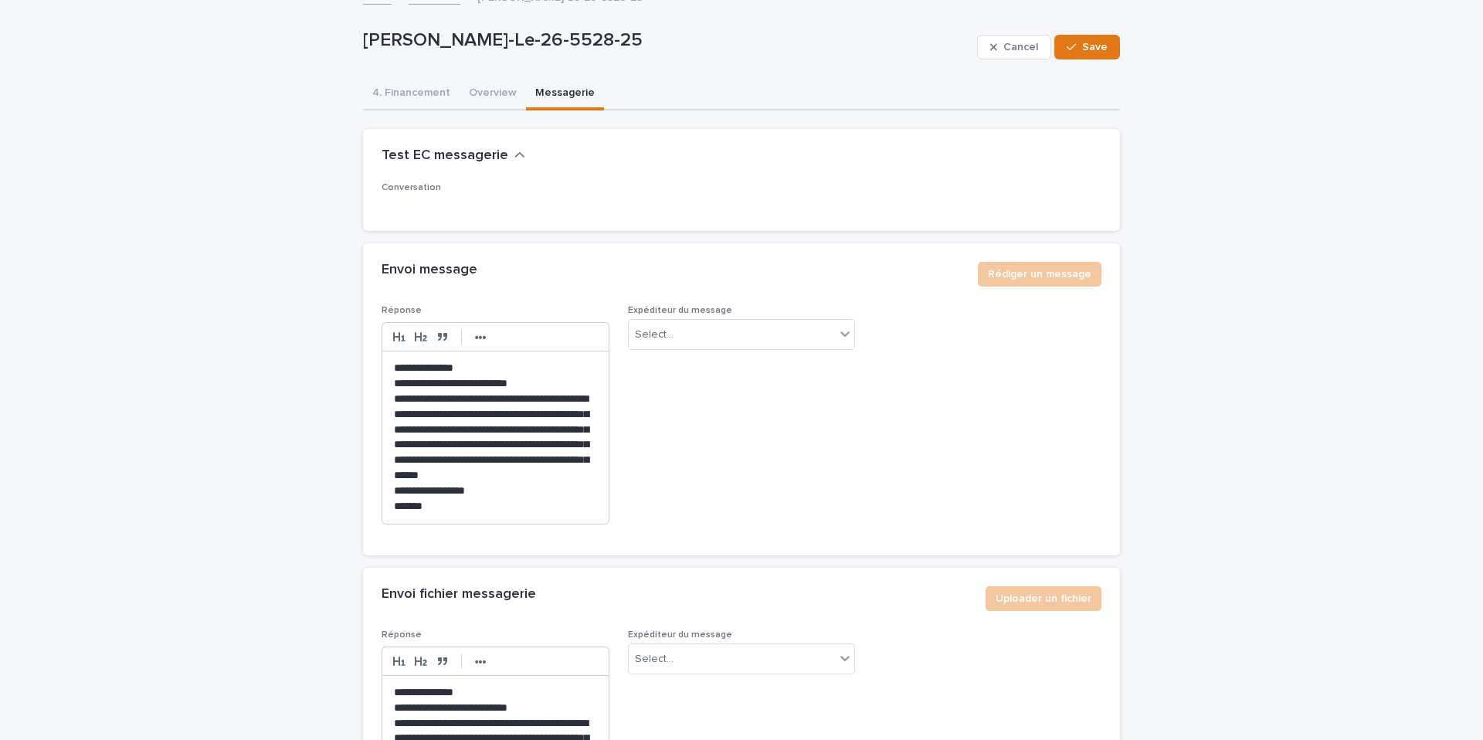
click at [707, 453] on span "Expéditeur du message Select..." at bounding box center [742, 421] width 228 height 232
drag, startPoint x: 707, startPoint y: 467, endPoint x: 1103, endPoint y: 53, distance: 573.6
click at [1103, 53] on button "Save" at bounding box center [1087, 47] width 66 height 25
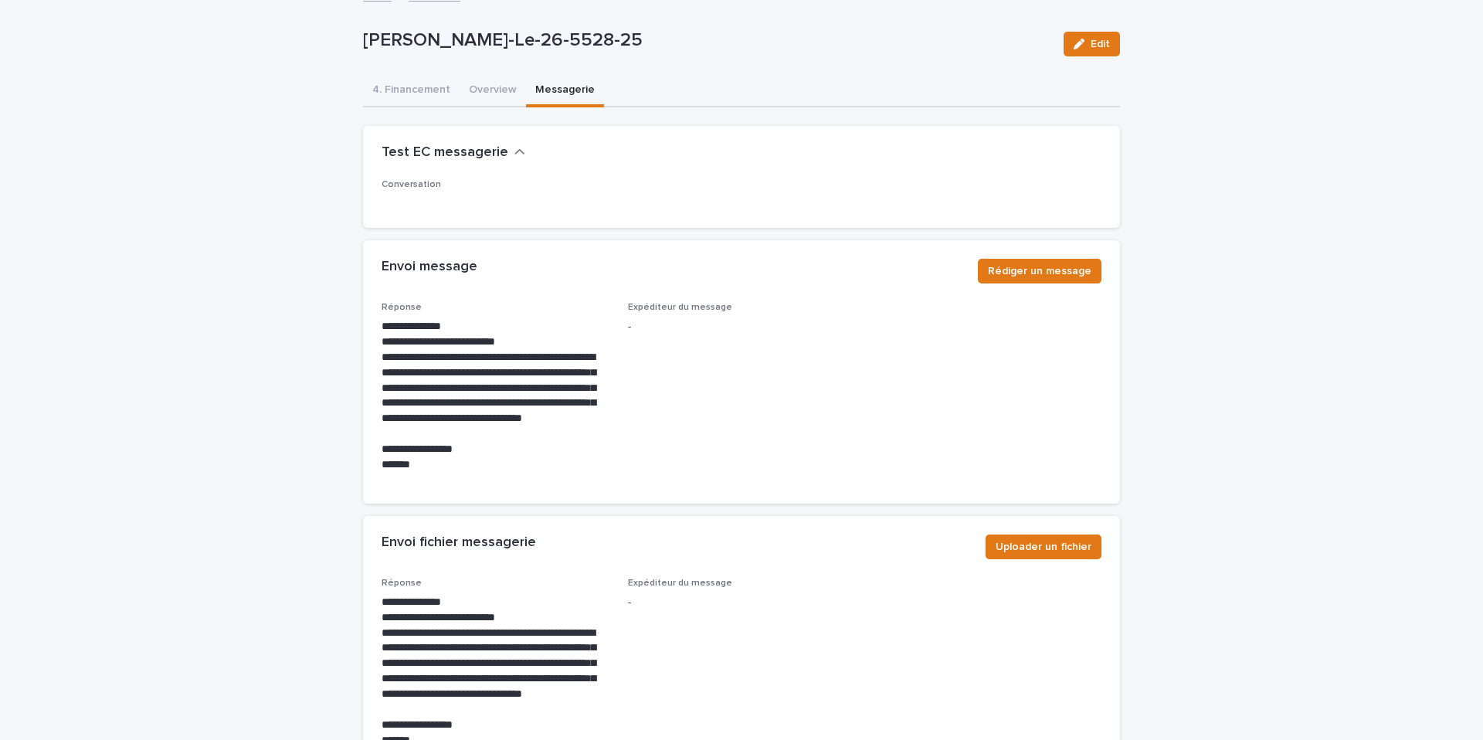
click at [1017, 276] on span "Rédiger un message" at bounding box center [1039, 270] width 103 height 15
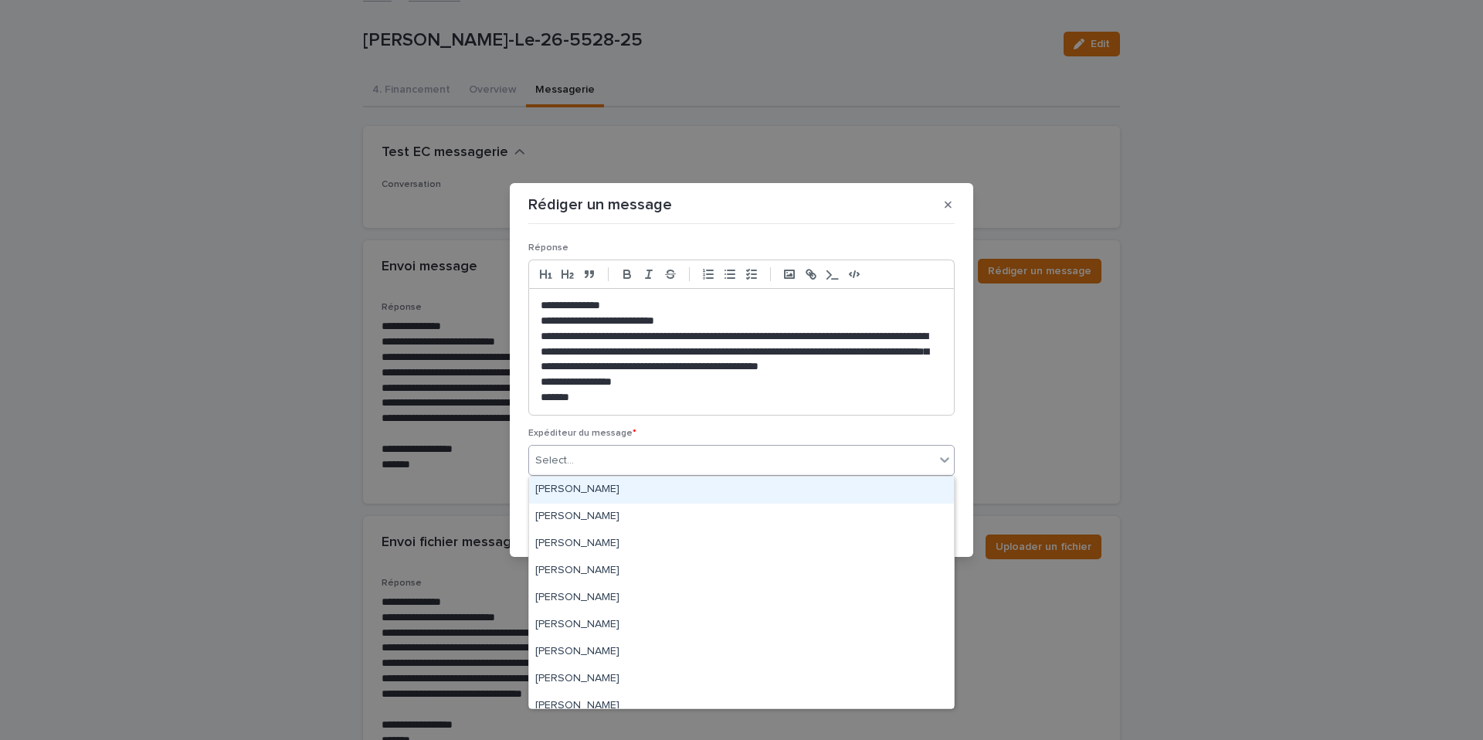
drag, startPoint x: 1103, startPoint y: 53, endPoint x: 638, endPoint y: 466, distance: 622.0
click at [638, 466] on div "Select..." at bounding box center [731, 460] width 405 height 25
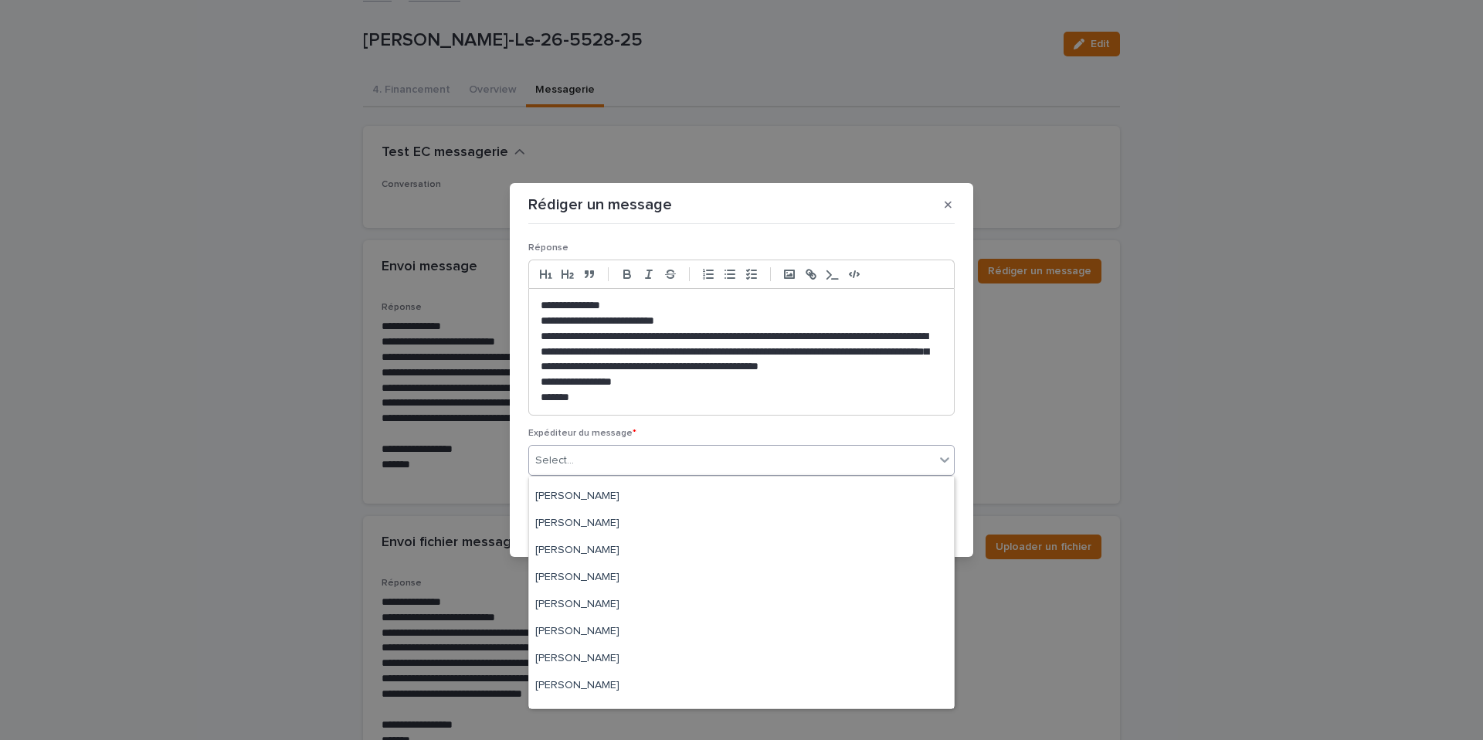
scroll to position [52, 0]
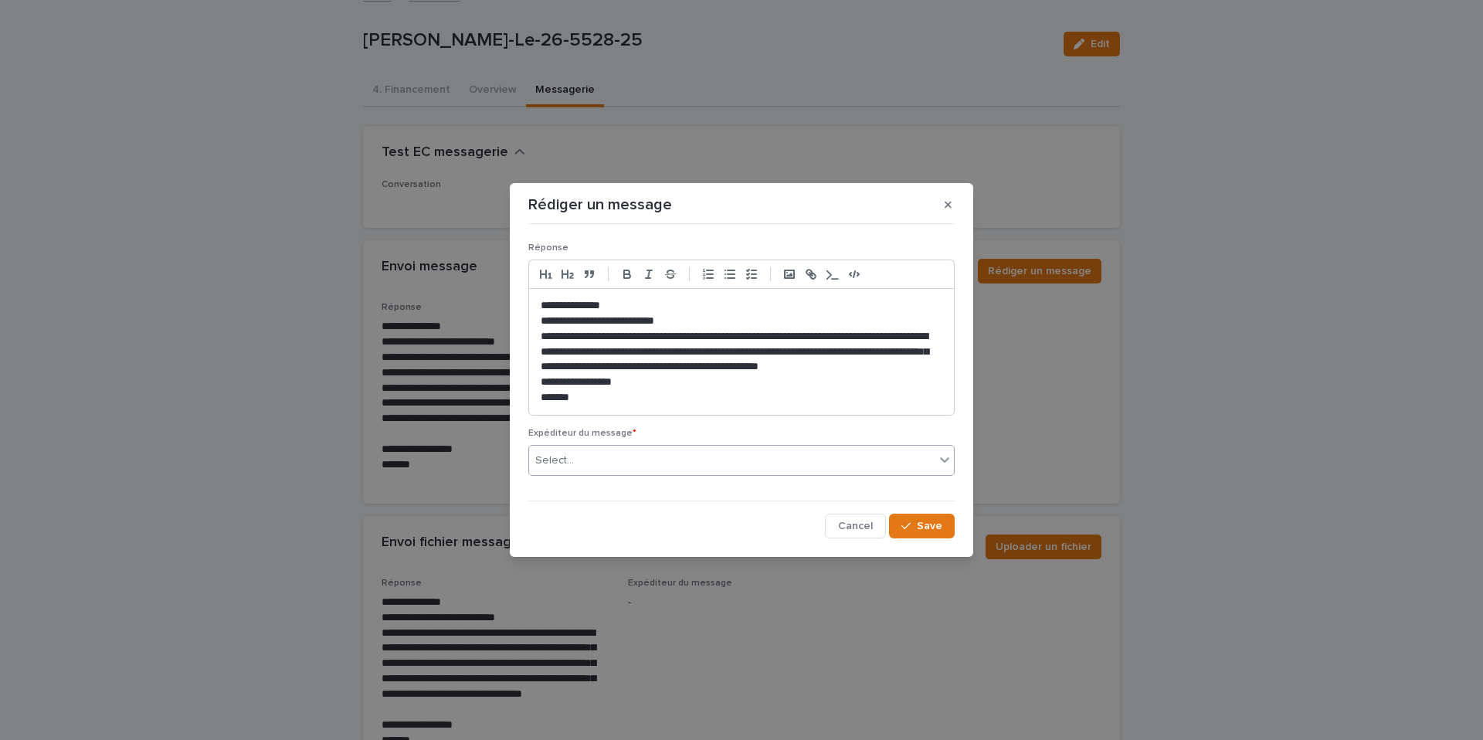
drag, startPoint x: 606, startPoint y: 649, endPoint x: 921, endPoint y: 459, distance: 368.0
click at [921, 459] on div "Select..." at bounding box center [731, 460] width 405 height 25
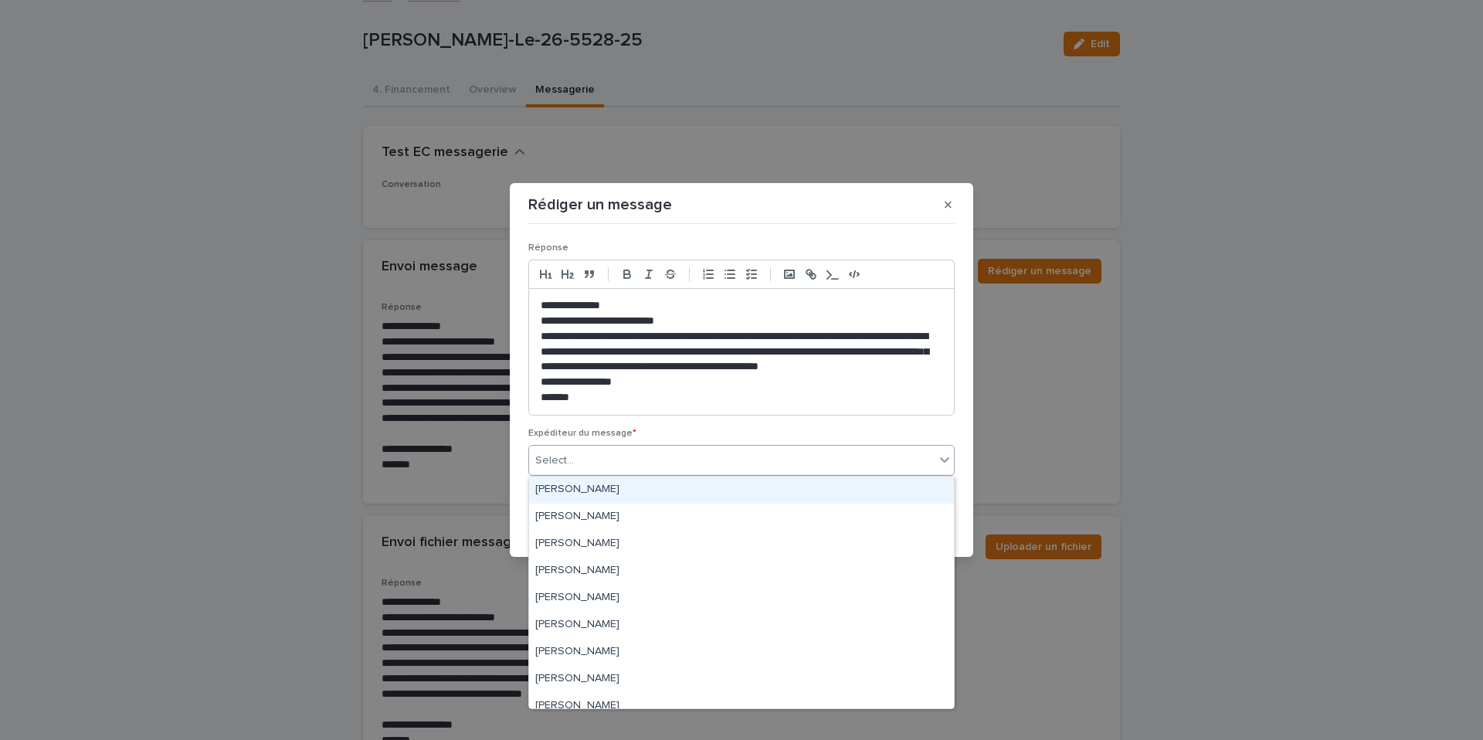
drag, startPoint x: 610, startPoint y: 525, endPoint x: 940, endPoint y: 467, distance: 334.8
click at [940, 467] on div at bounding box center [944, 460] width 19 height 28
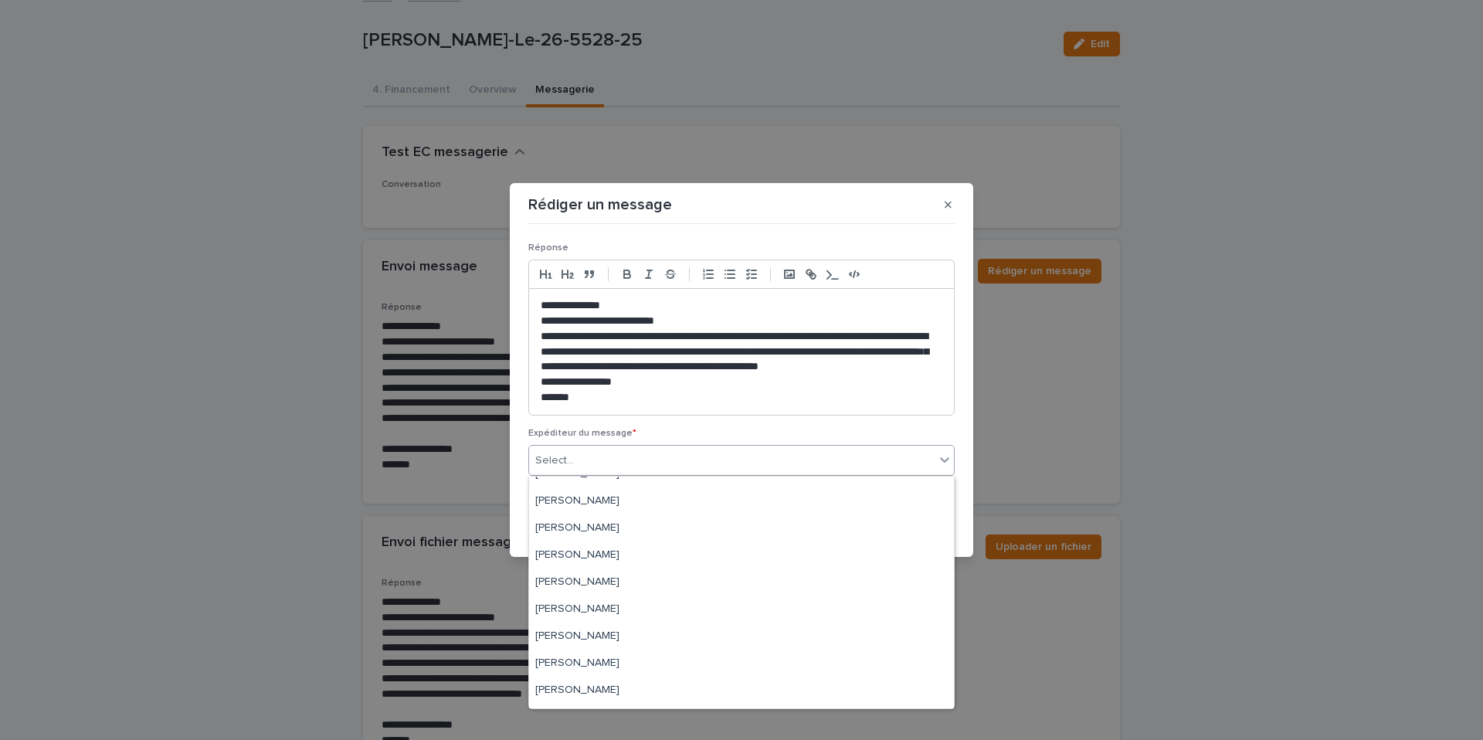
scroll to position [70, 0]
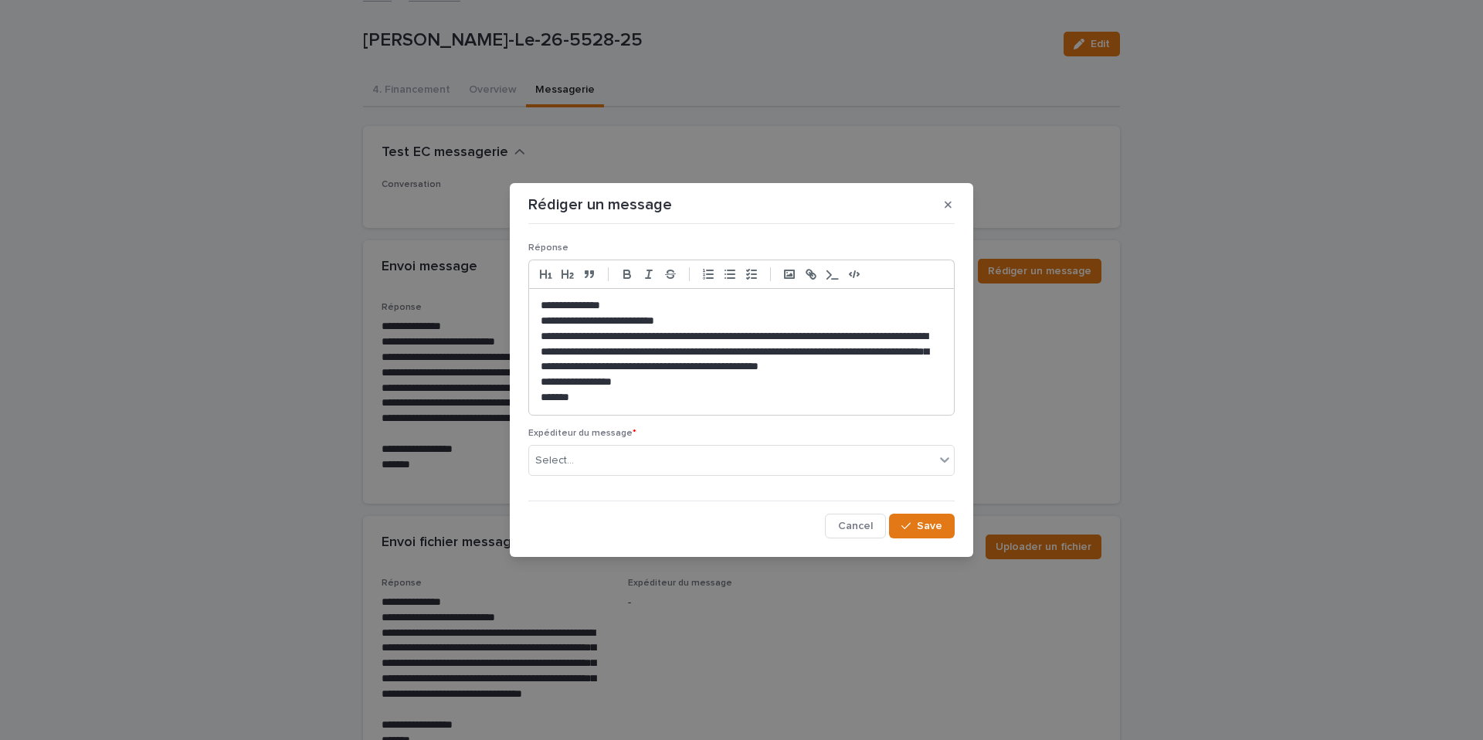
click at [576, 639] on div "**********" at bounding box center [741, 370] width 1483 height 740
drag, startPoint x: 576, startPoint y: 639, endPoint x: 708, endPoint y: 215, distance: 443.4
click at [708, 215] on div "Rédiger un message" at bounding box center [741, 204] width 426 height 25
drag, startPoint x: 708, startPoint y: 215, endPoint x: 925, endPoint y: 531, distance: 382.6
click at [925, 531] on span "Save" at bounding box center [929, 526] width 25 height 11
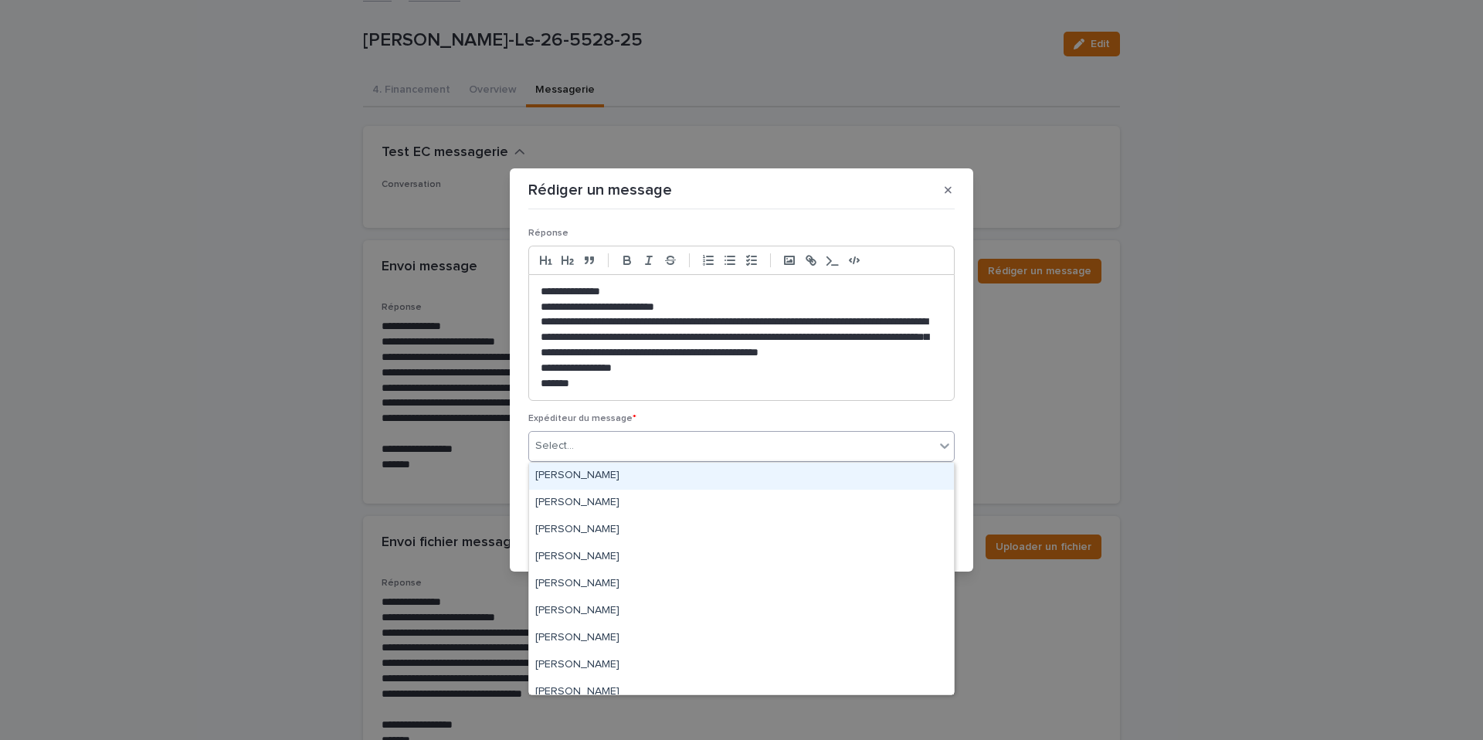
drag, startPoint x: 925, startPoint y: 531, endPoint x: 585, endPoint y: 444, distance: 350.7
click at [585, 444] on div "Select..." at bounding box center [731, 445] width 405 height 25
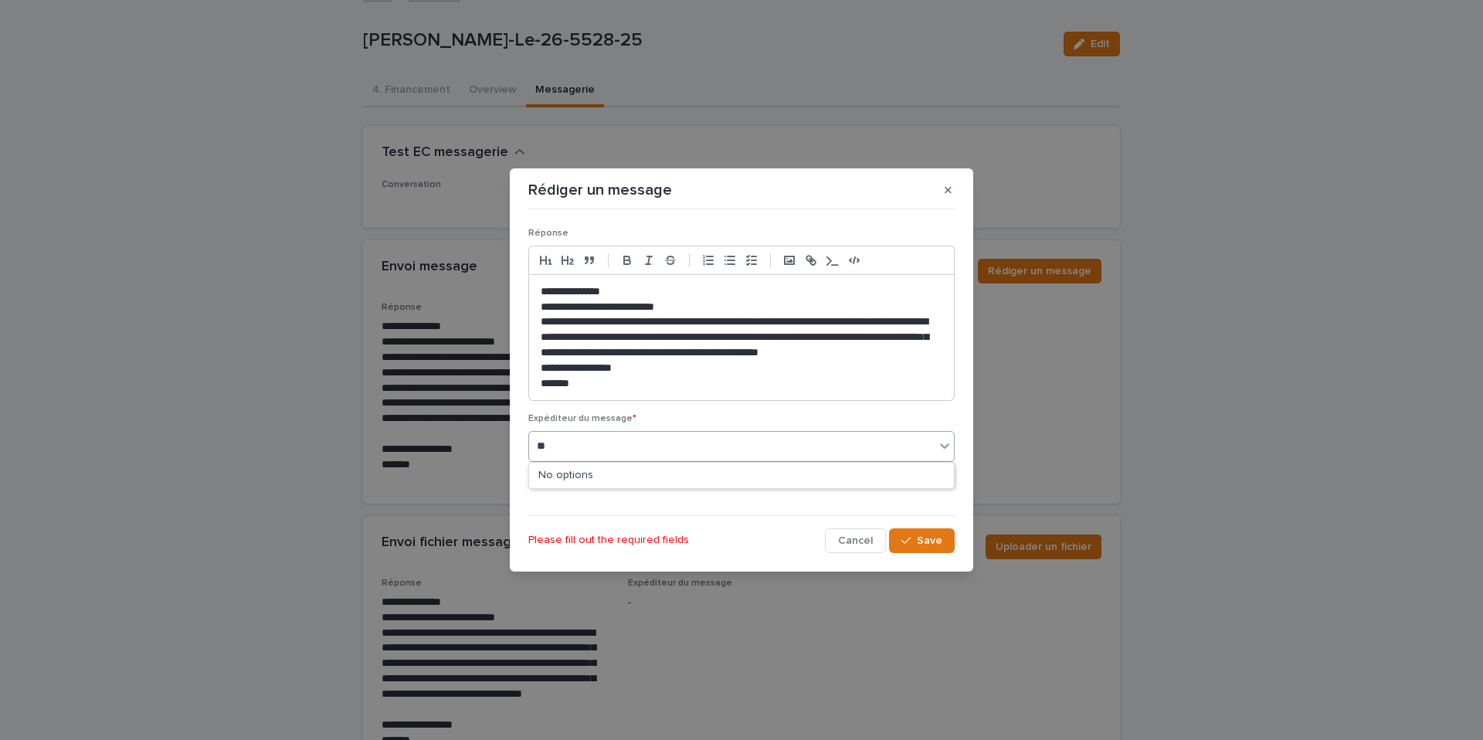
type input "*"
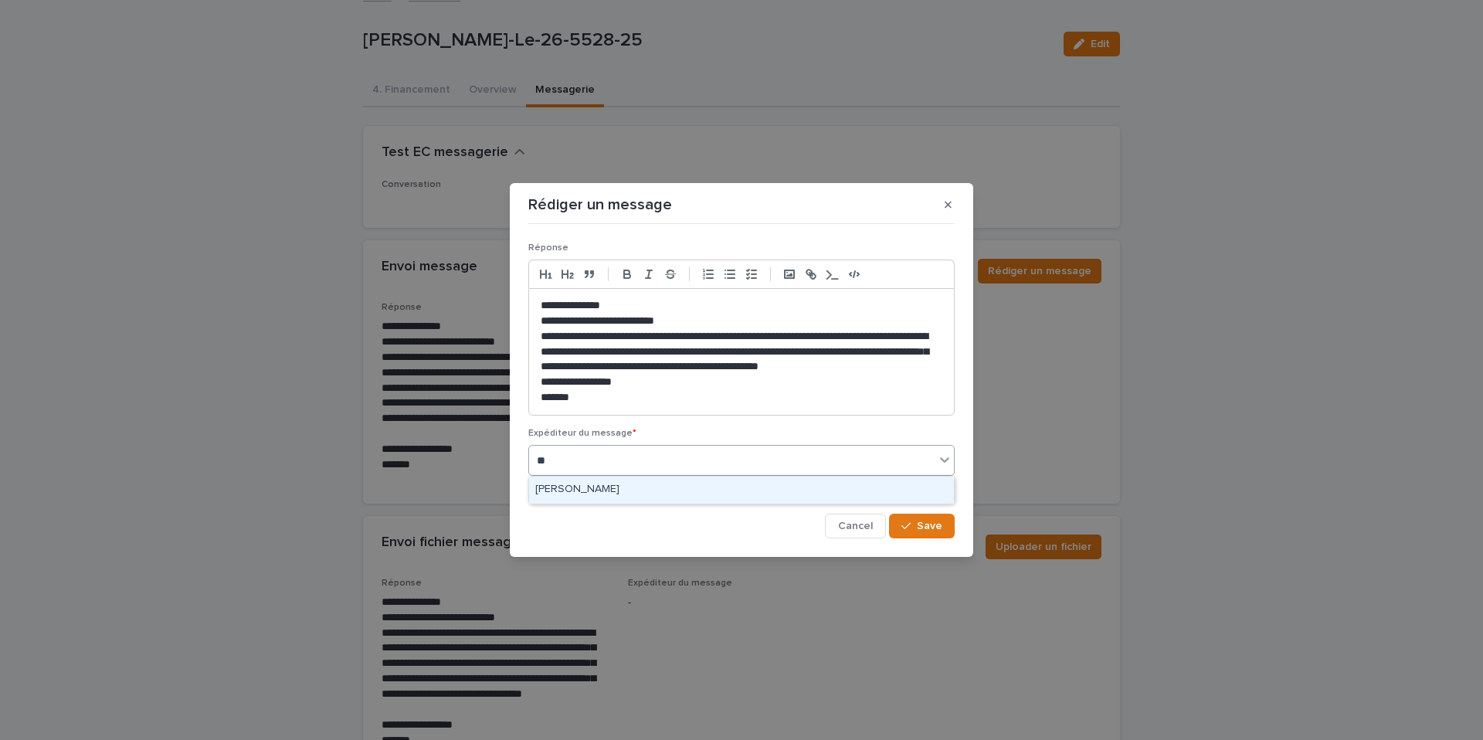
type input "***"
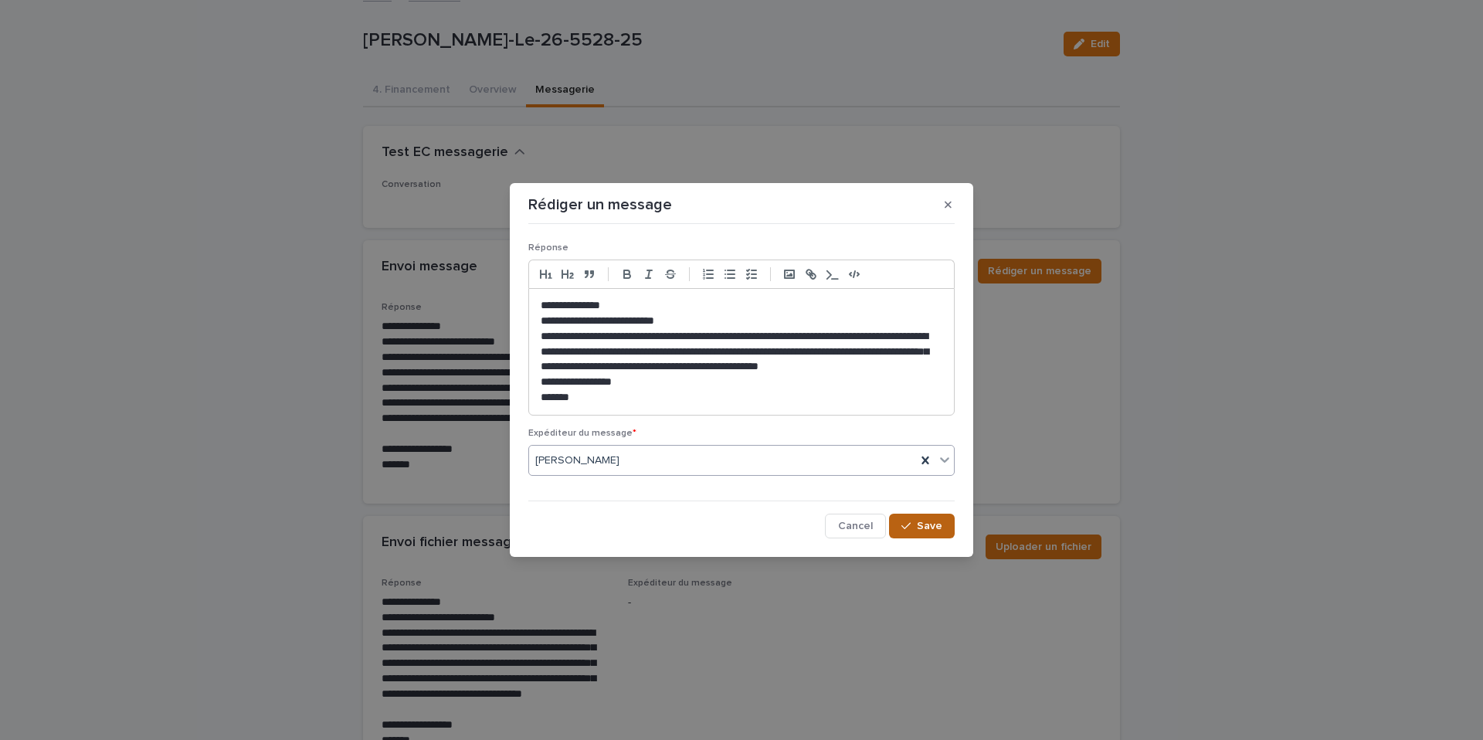
drag, startPoint x: 585, startPoint y: 444, endPoint x: 939, endPoint y: 524, distance: 362.7
click at [939, 524] on span "Save" at bounding box center [929, 526] width 25 height 11
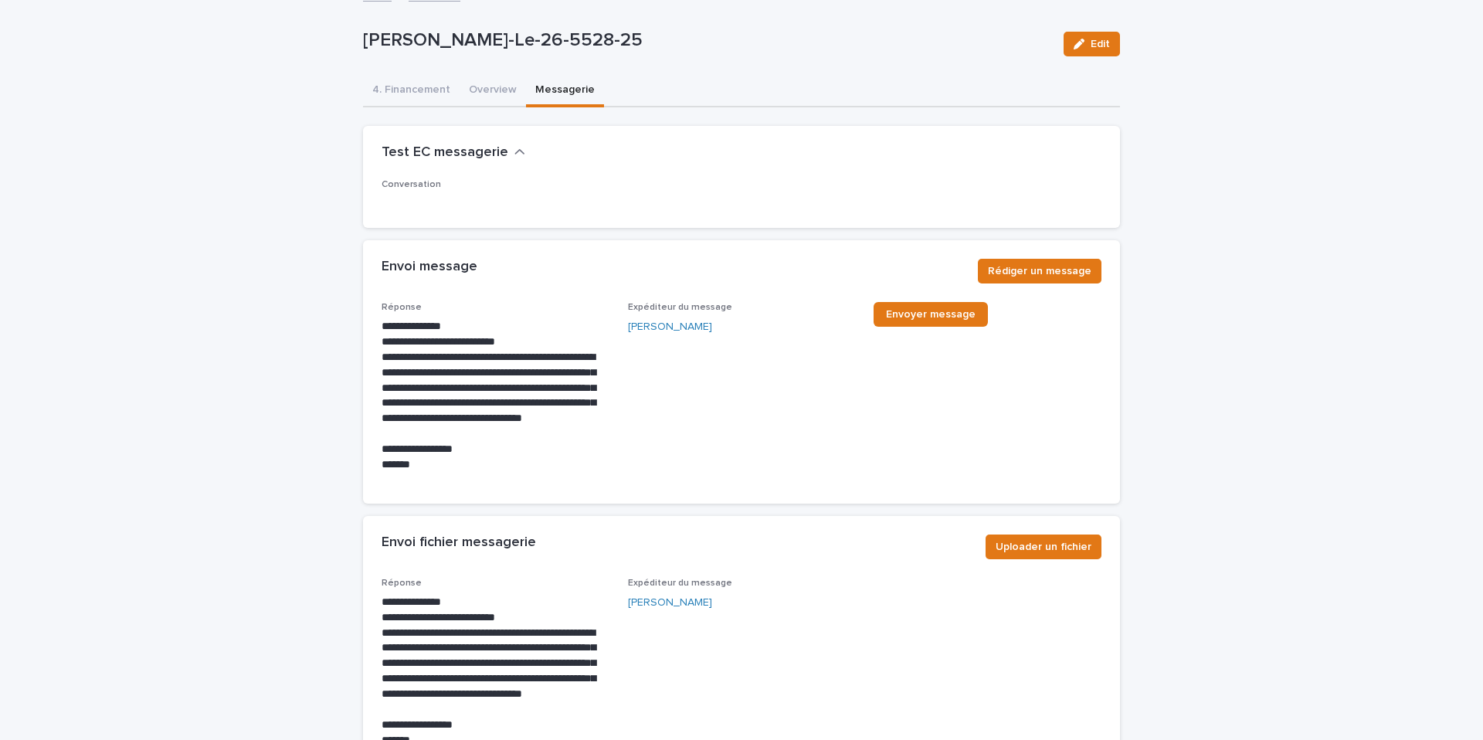
click at [904, 318] on span "Envoyer message" at bounding box center [931, 314] width 90 height 11
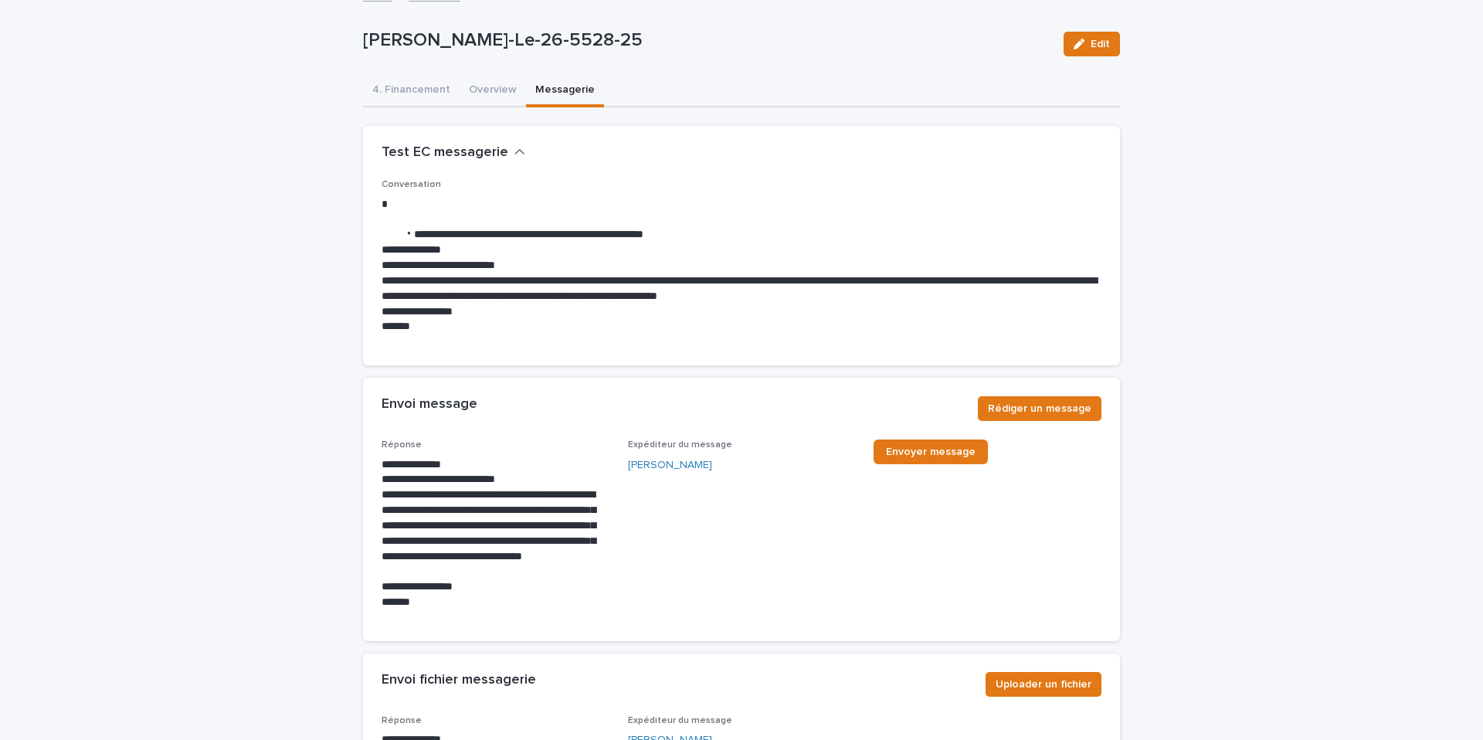
scroll to position [105, 0]
drag, startPoint x: 488, startPoint y: 84, endPoint x: 499, endPoint y: 87, distance: 11.2
click at [488, 84] on button "Overview" at bounding box center [493, 91] width 66 height 32
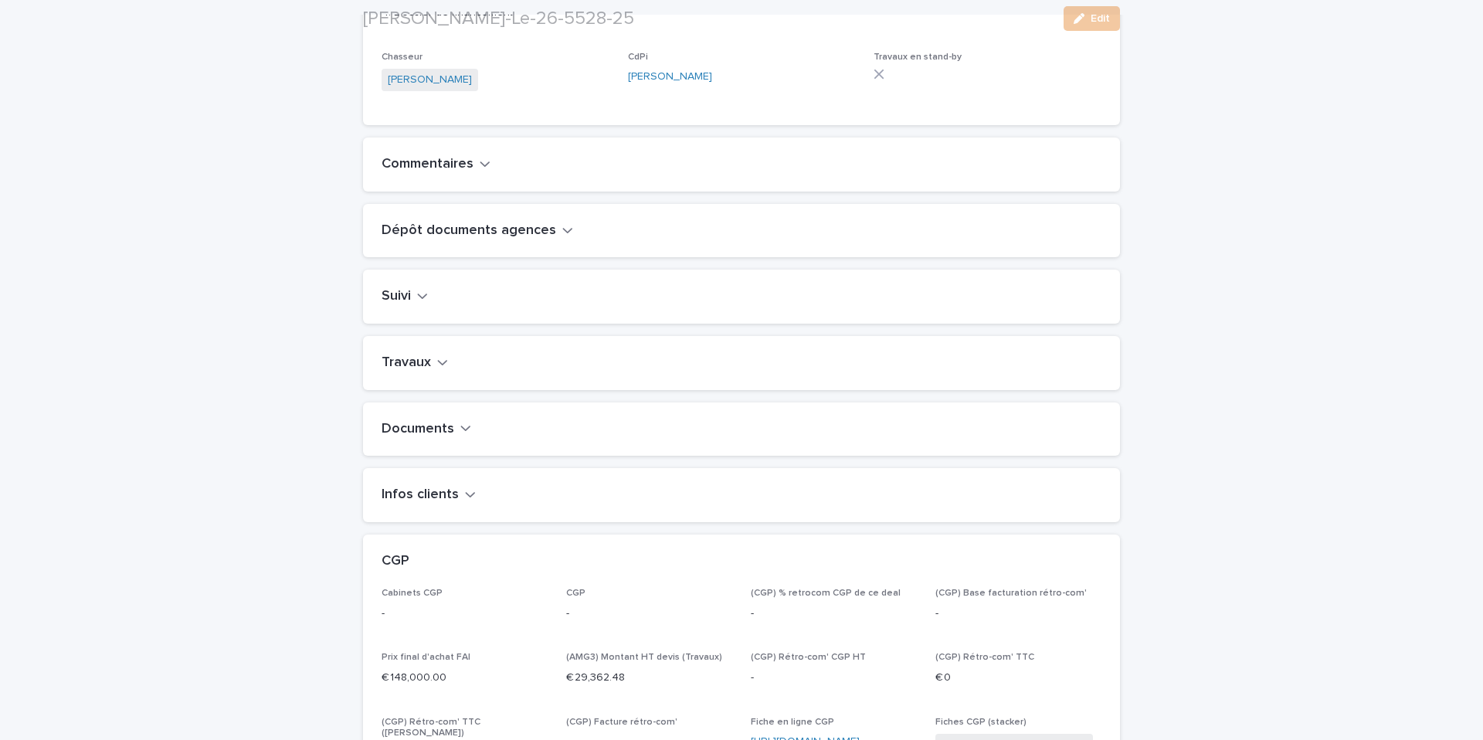
scroll to position [461, 0]
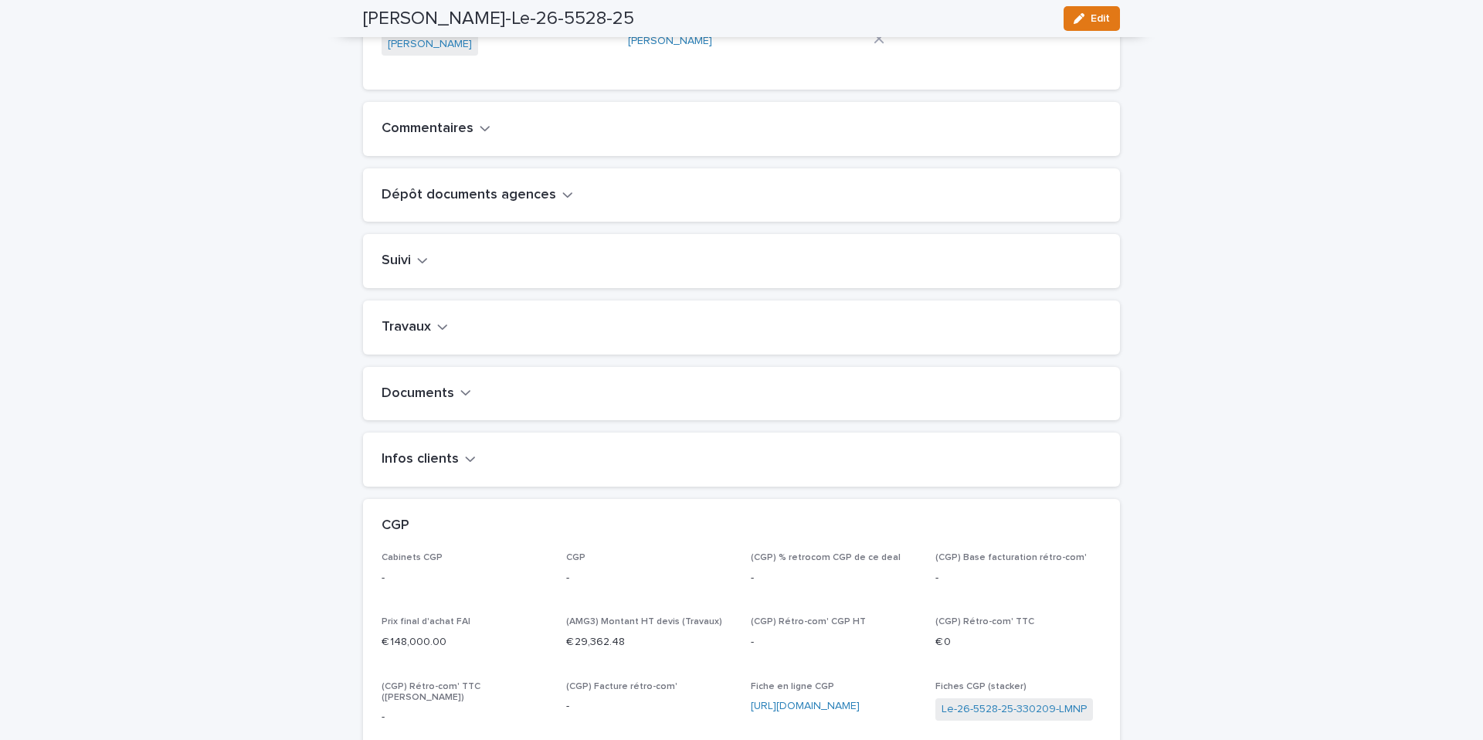
click at [437, 334] on icon "button" at bounding box center [442, 327] width 11 height 14
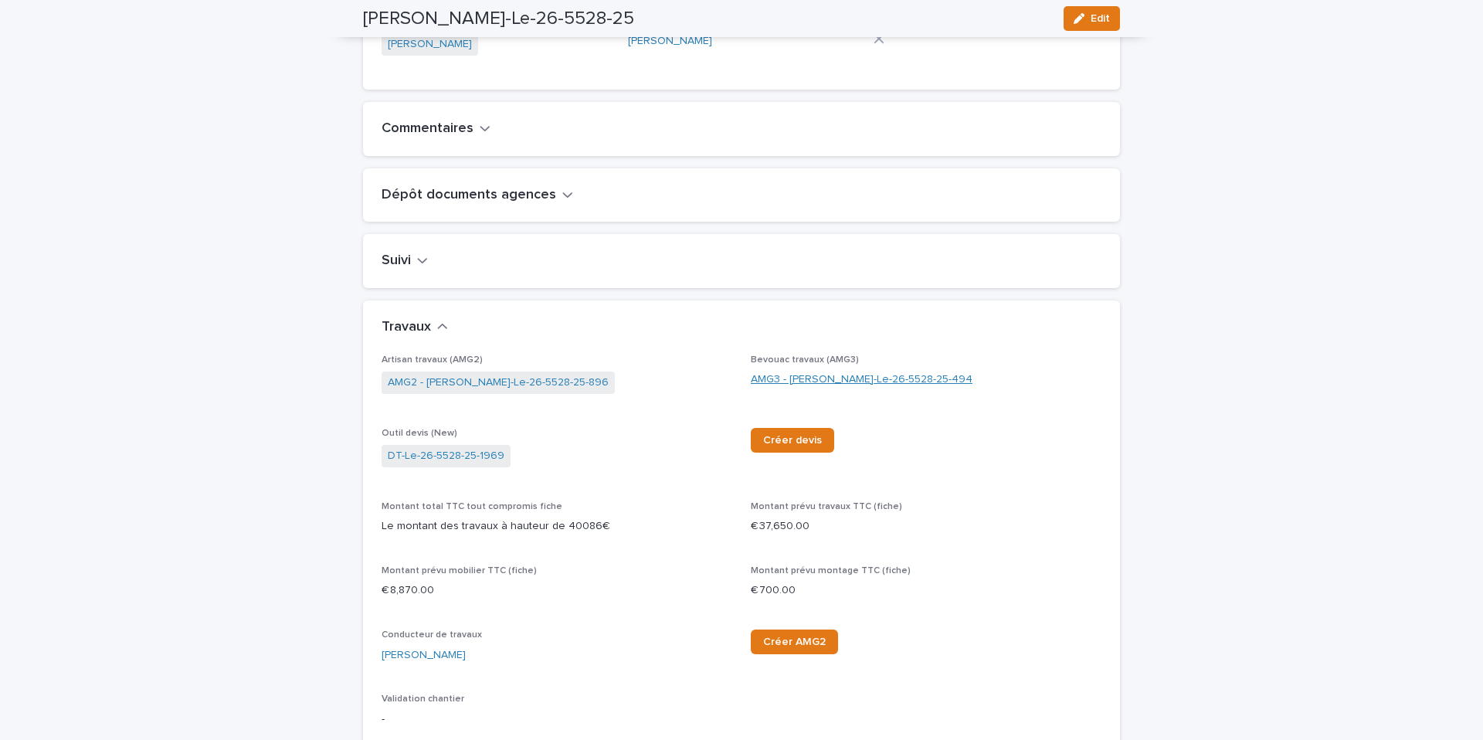
scroll to position [465, 0]
click at [812, 384] on link "AMG3 - [PERSON_NAME]-Le-26-5528-25-494" at bounding box center [862, 376] width 222 height 16
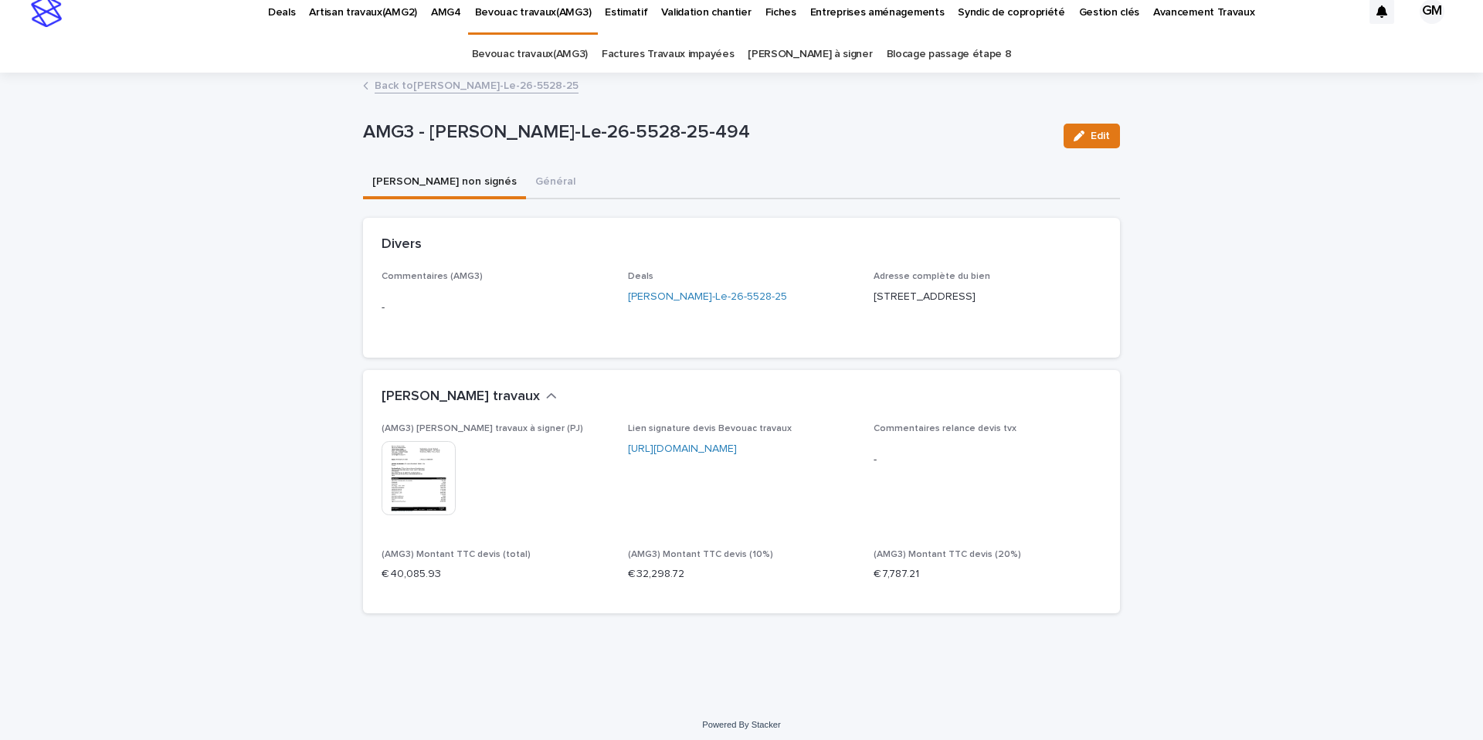
scroll to position [15, 0]
click at [526, 181] on button "Général" at bounding box center [555, 181] width 59 height 32
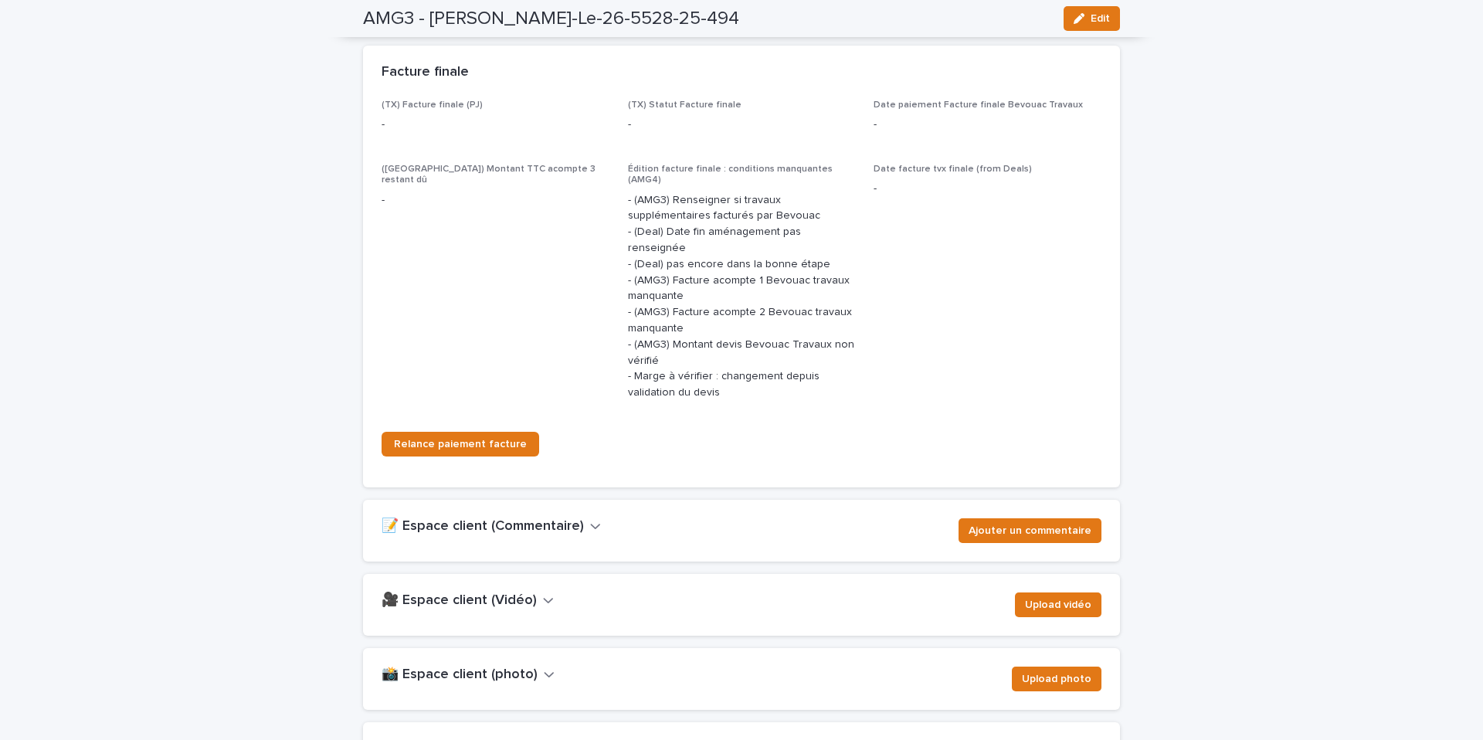
scroll to position [2370, 0]
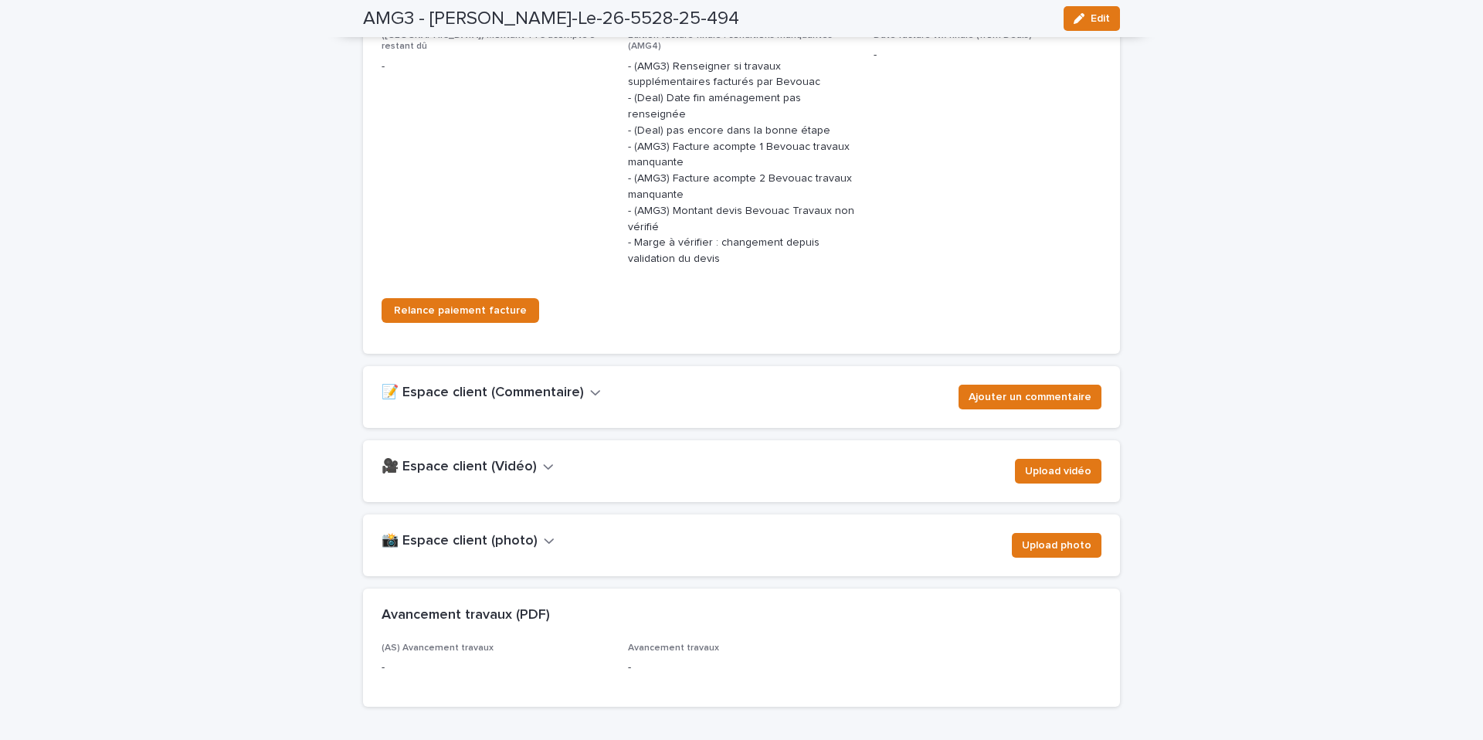
click at [541, 385] on div "📝 Espace client (Commentaire) Ajouter un commentaire" at bounding box center [742, 397] width 720 height 25
click at [551, 385] on h2 "📝 Espace client (Commentaire)" at bounding box center [483, 393] width 202 height 17
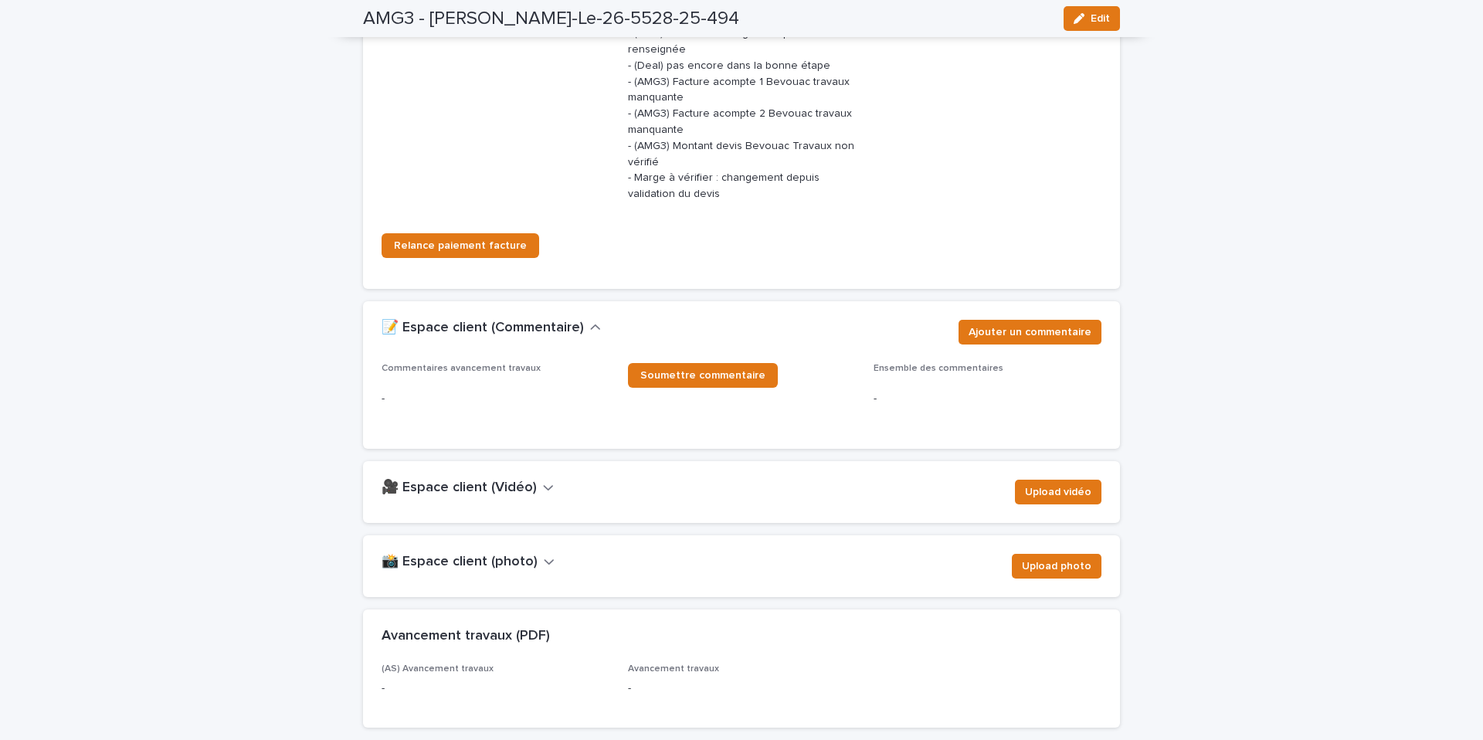
scroll to position [2437, 0]
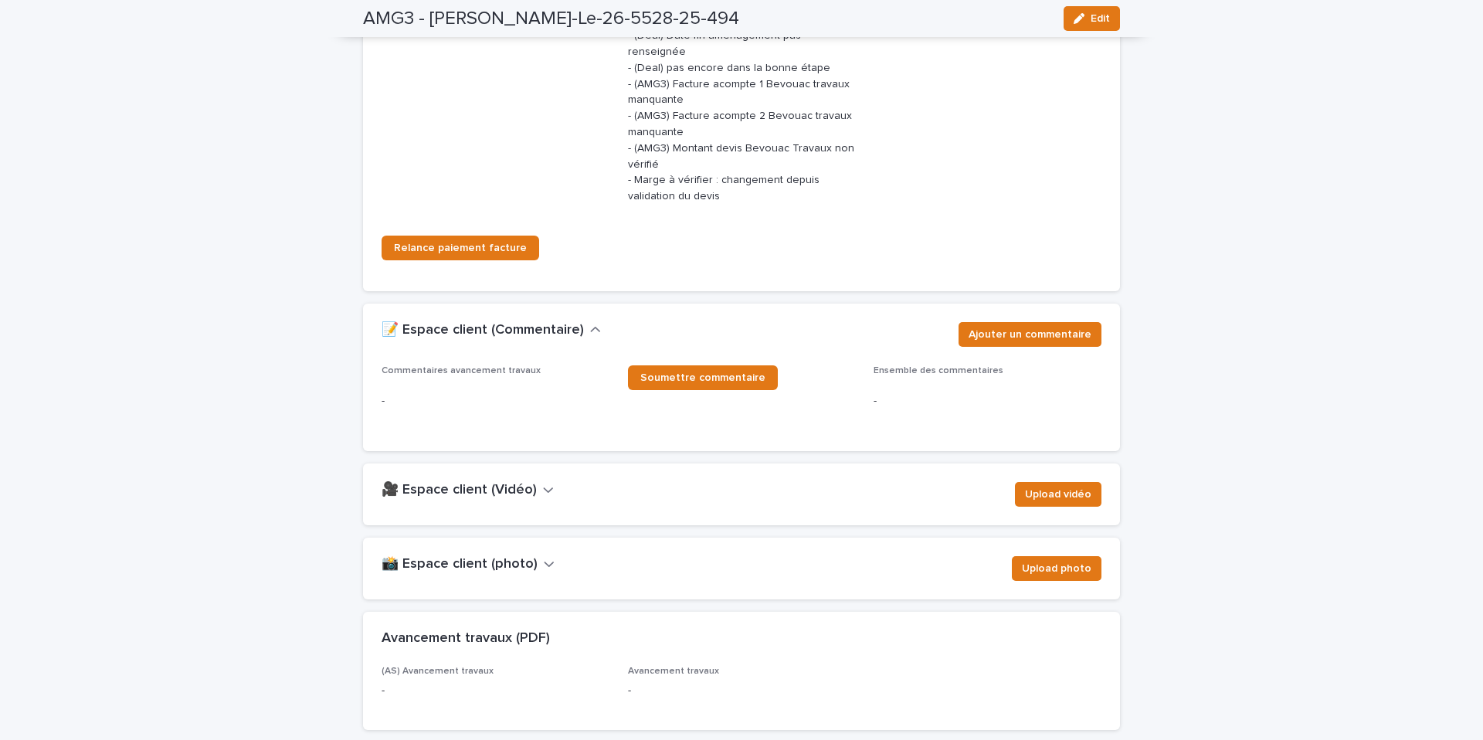
click at [531, 556] on button "📸 Espace client (photo)" at bounding box center [468, 564] width 173 height 17
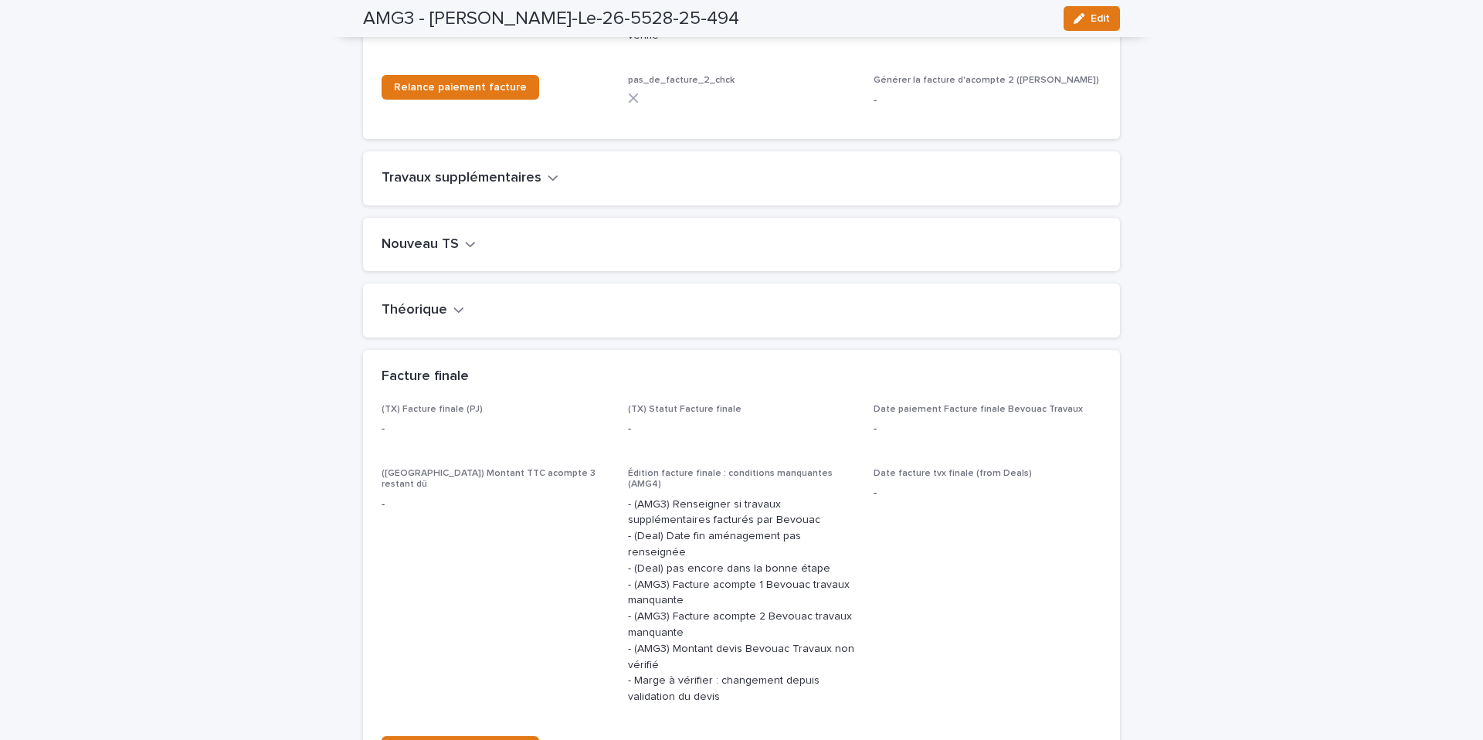
scroll to position [1931, 0]
